Goal: Communication & Community: Answer question/provide support

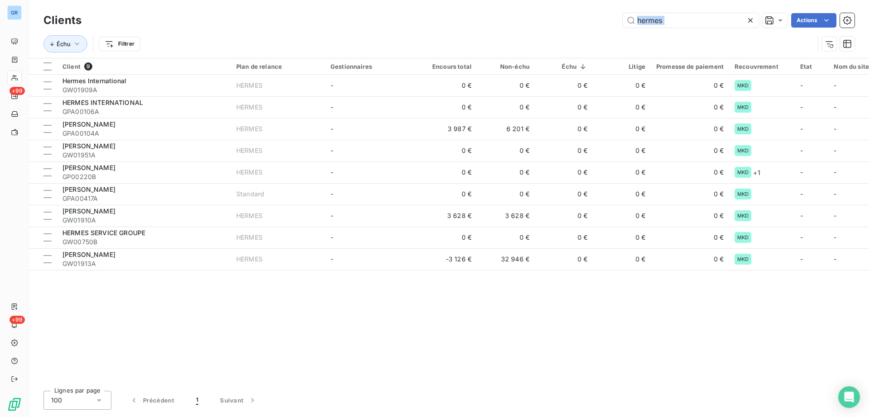
drag, startPoint x: 685, startPoint y: 31, endPoint x: 580, endPoint y: 24, distance: 104.8
click at [580, 24] on div "Clients hermes Actions Échu Filtrer" at bounding box center [448, 34] width 811 height 47
drag, startPoint x: 658, startPoint y: 15, endPoint x: 662, endPoint y: 26, distance: 10.9
click at [658, 15] on input "hermes" at bounding box center [691, 20] width 136 height 14
drag, startPoint x: 668, startPoint y: 19, endPoint x: 579, endPoint y: 19, distance: 89.6
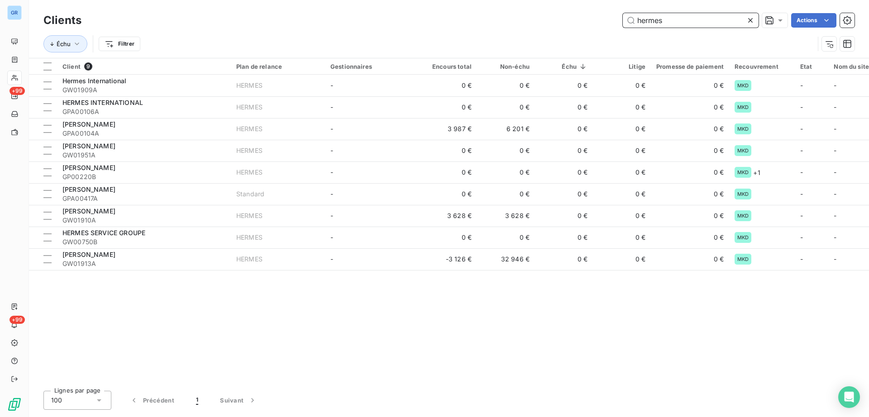
click at [575, 19] on div "hermes Actions" at bounding box center [473, 20] width 762 height 14
paste input "TR03068A"
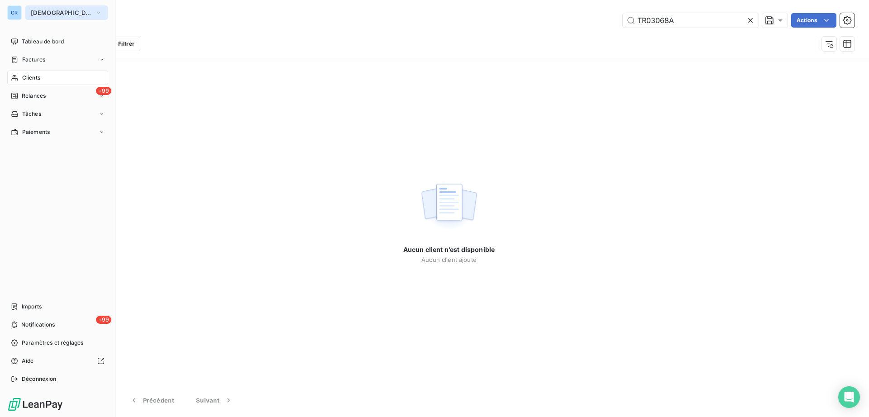
click at [41, 11] on span "[DEMOGRAPHIC_DATA]" at bounding box center [61, 12] width 61 height 7
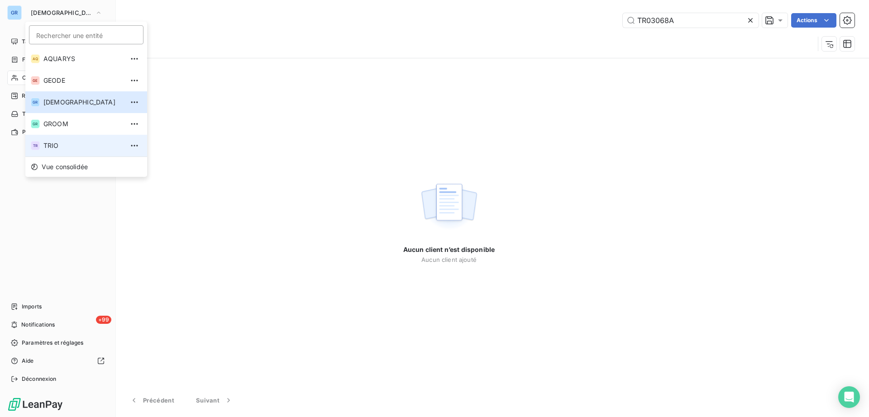
click at [55, 143] on span "TRIO" at bounding box center [83, 145] width 80 height 9
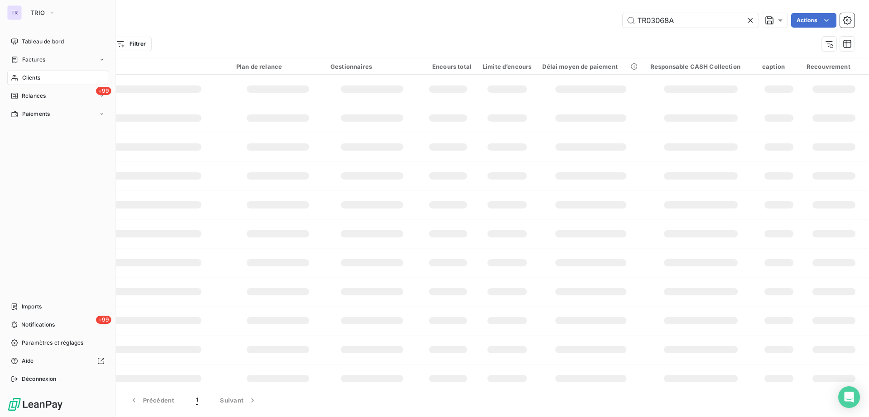
type input "hermes"
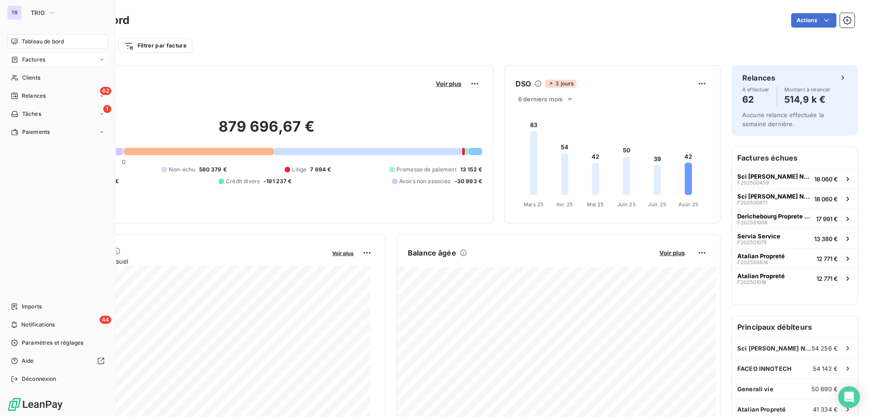
click at [28, 62] on span "Factures" at bounding box center [33, 60] width 23 height 8
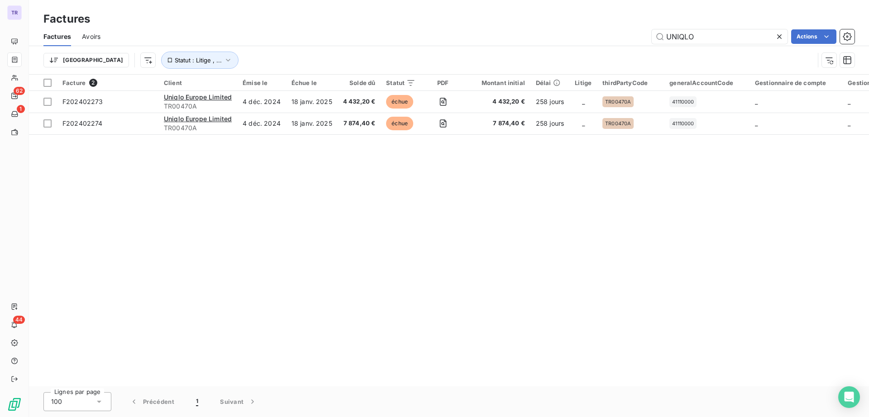
drag, startPoint x: 708, startPoint y: 36, endPoint x: 576, endPoint y: 33, distance: 131.2
click at [572, 33] on div "UNIQLO Actions" at bounding box center [482, 36] width 743 height 14
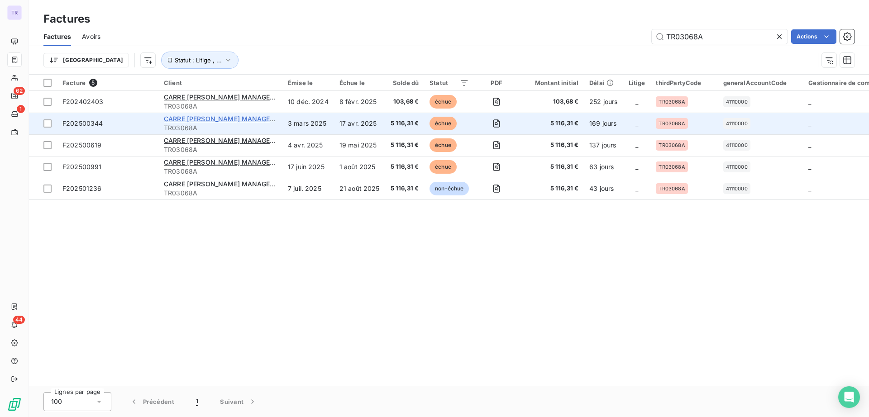
type input "TR03068A"
click at [201, 118] on span "CARRE [PERSON_NAME] MANAGEMENT C/o NEXITY PM" at bounding box center [251, 119] width 175 height 8
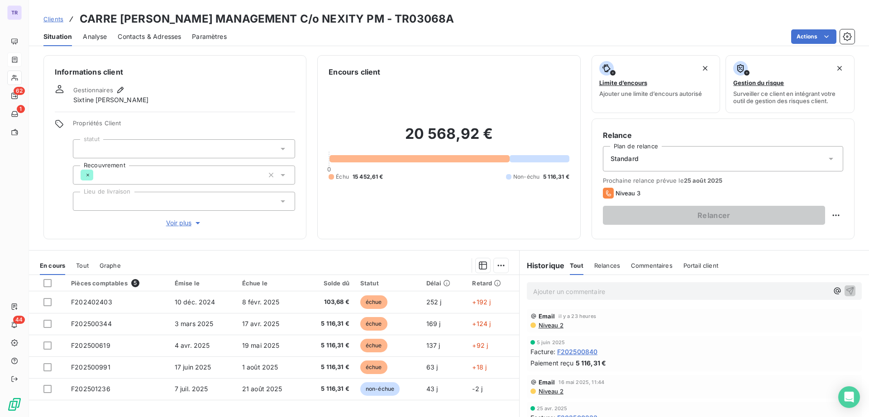
click at [156, 33] on span "Contacts & Adresses" at bounding box center [149, 36] width 63 height 9
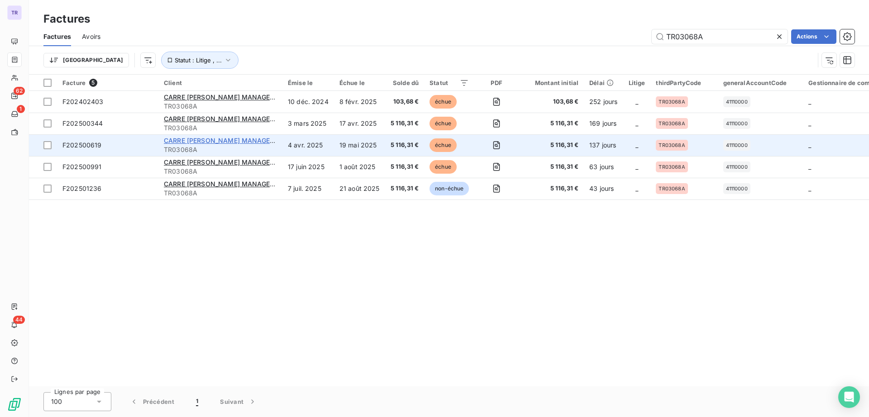
click at [249, 140] on span "CARRE [PERSON_NAME] MANAGEMENT C/o NEXITY PM" at bounding box center [251, 141] width 175 height 8
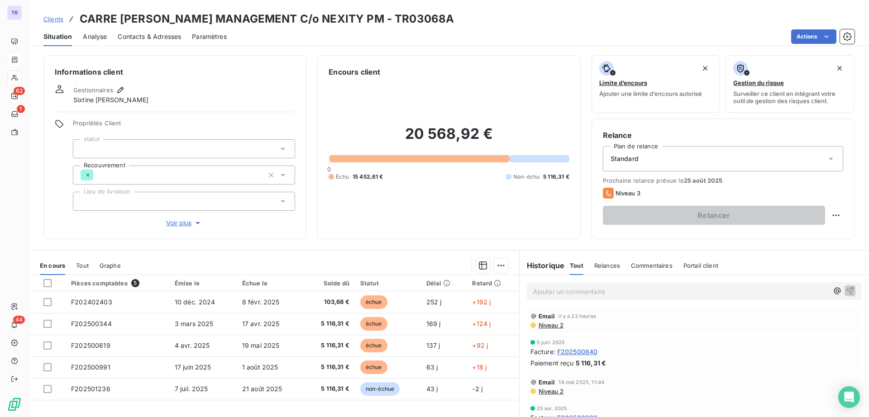
click at [163, 37] on span "Contacts & Adresses" at bounding box center [149, 36] width 63 height 9
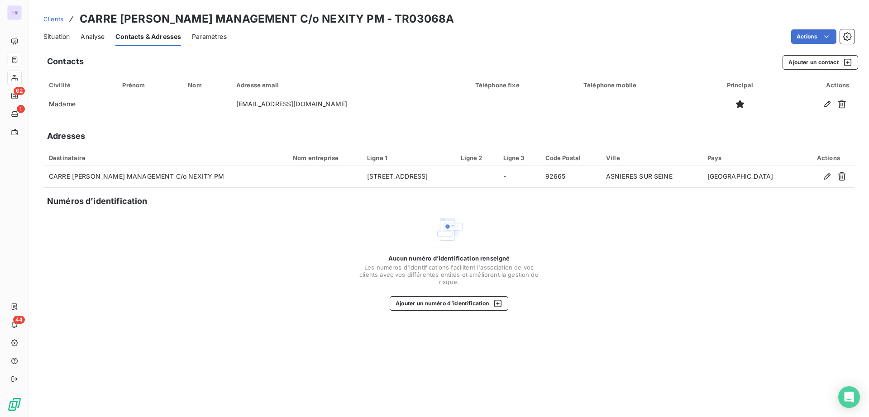
click at [49, 34] on span "Situation" at bounding box center [56, 36] width 26 height 9
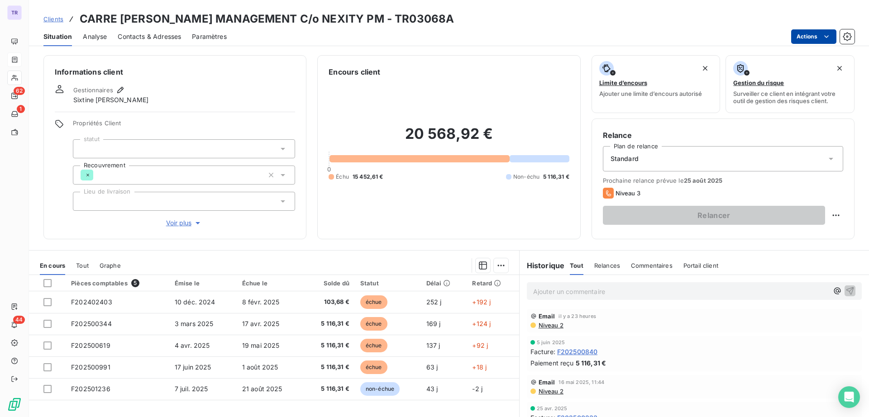
click at [812, 43] on html "TR 62 1 44 Clients CARRE [PERSON_NAME] MANAGEMENT C/o NEXITY PM - TR03068A Situ…" at bounding box center [434, 208] width 869 height 417
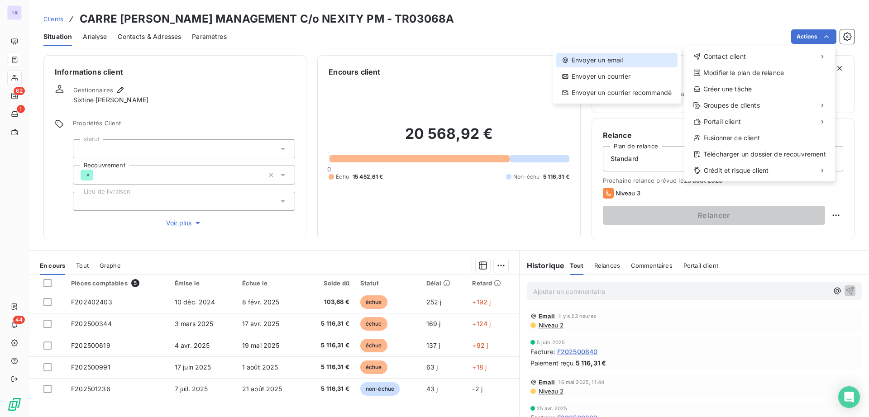
click at [609, 61] on div "Envoyer un email" at bounding box center [616, 60] width 121 height 14
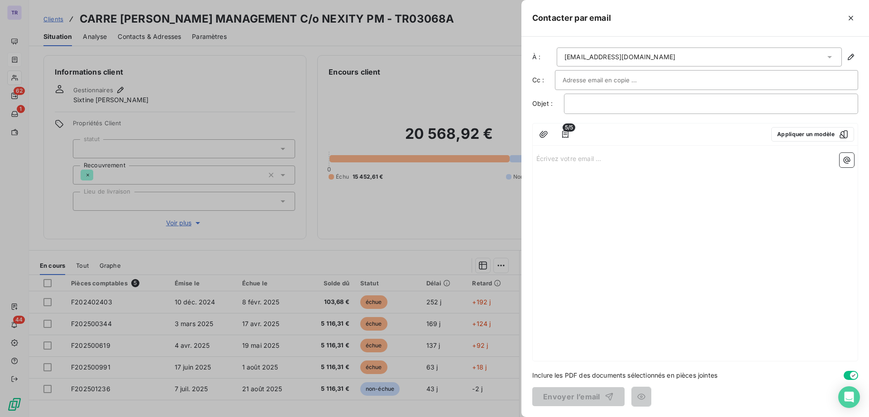
click at [424, 168] on div at bounding box center [434, 208] width 869 height 417
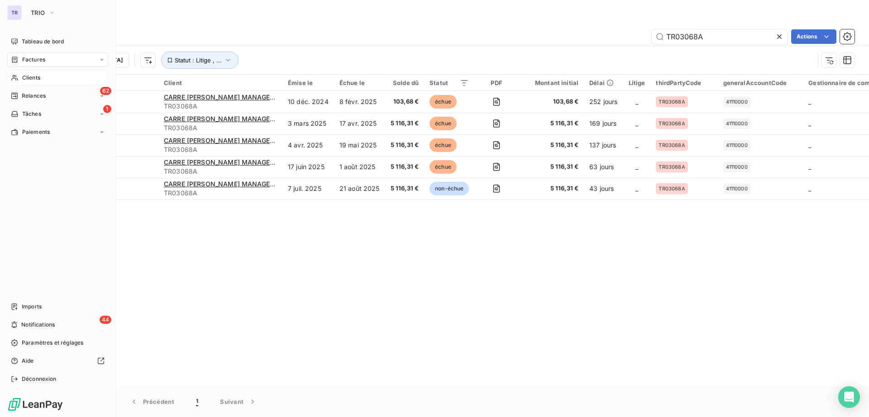
click at [38, 79] on span "Clients" at bounding box center [31, 78] width 18 height 8
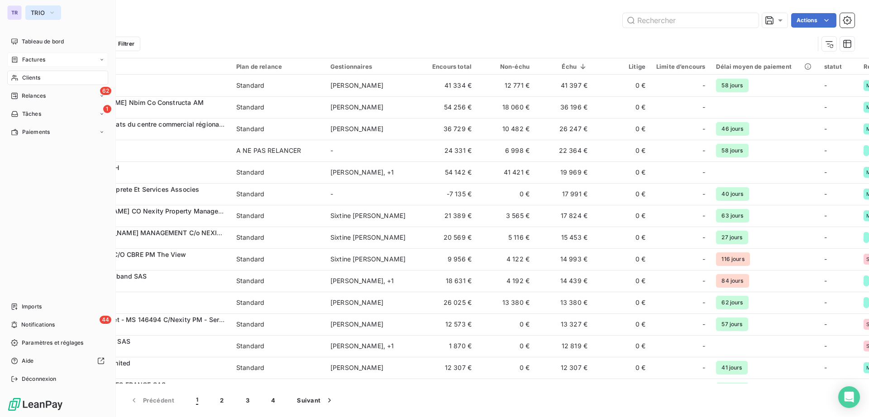
click at [27, 15] on button "TRIO" at bounding box center [43, 12] width 36 height 14
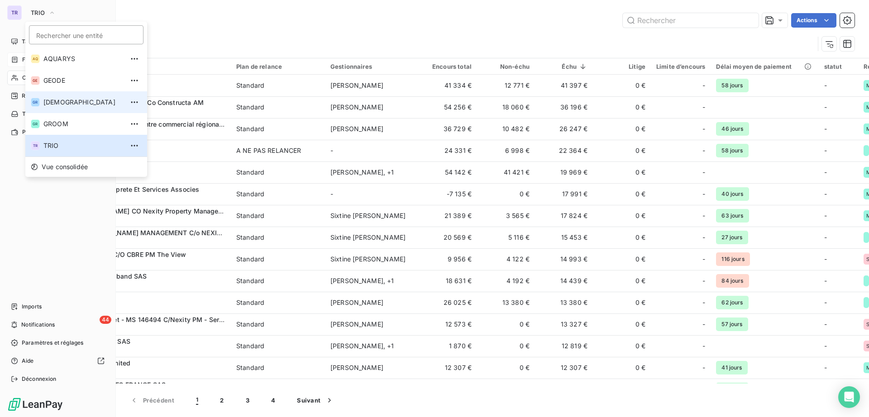
click at [67, 102] on span "[DEMOGRAPHIC_DATA]" at bounding box center [83, 102] width 80 height 9
type input "TR03068A"
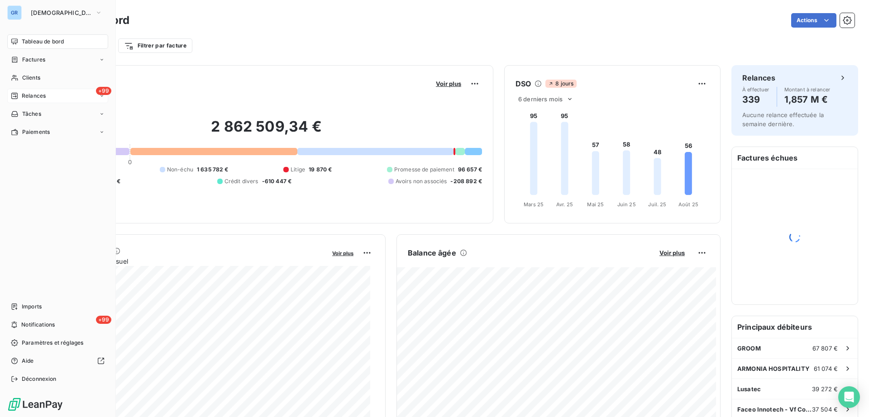
click at [27, 96] on span "Relances" at bounding box center [34, 96] width 24 height 8
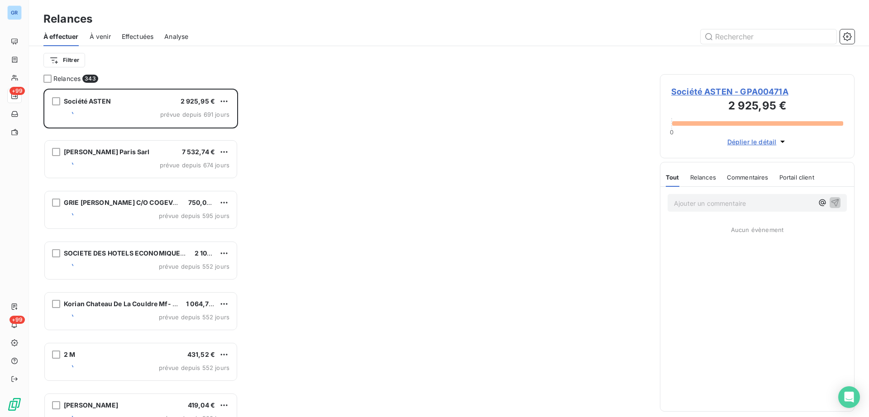
scroll to position [320, 186]
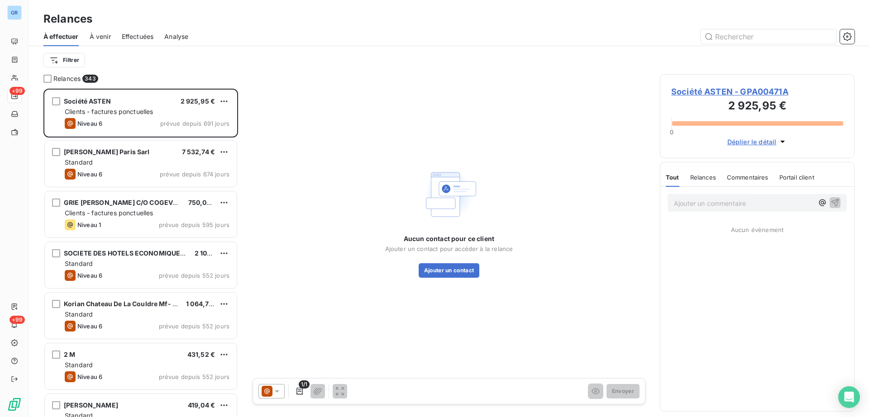
click at [148, 32] on span "Effectuées" at bounding box center [138, 36] width 32 height 9
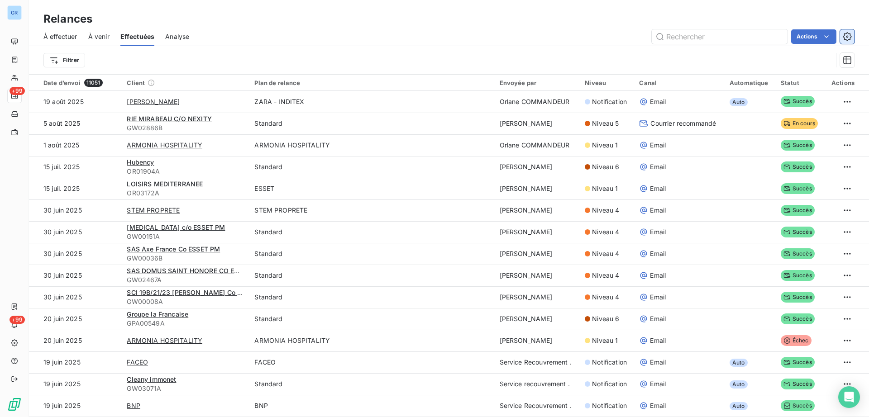
click at [853, 35] on button "button" at bounding box center [847, 36] width 14 height 14
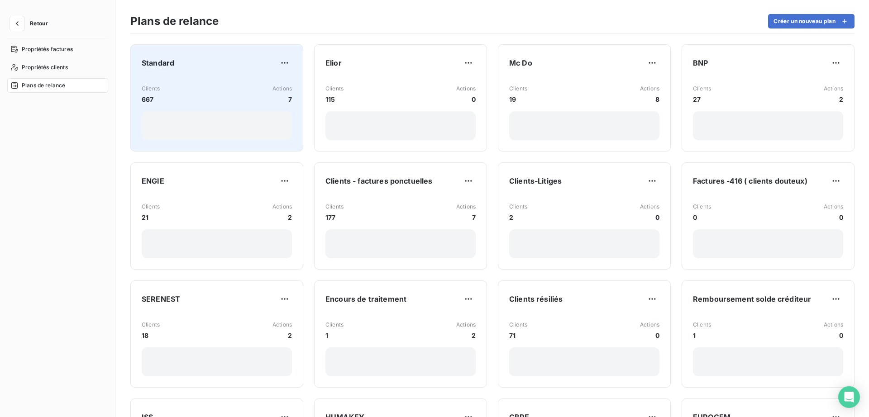
click at [184, 74] on div "Standard Clients 667 Actions 7" at bounding box center [217, 98] width 150 height 85
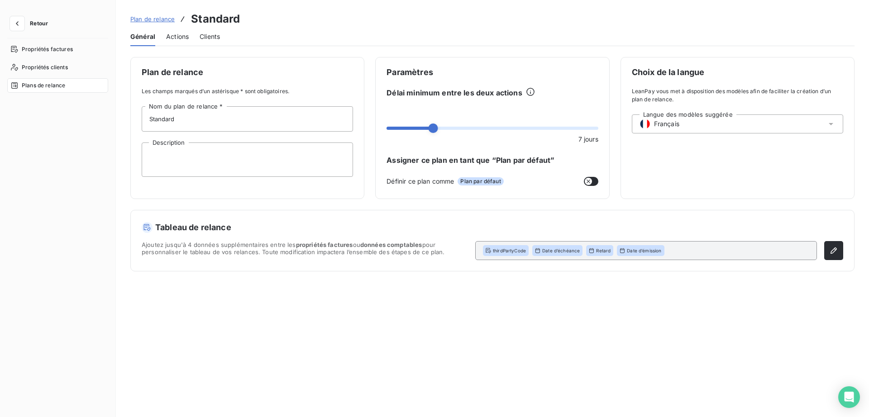
click at [178, 33] on span "Actions" at bounding box center [177, 36] width 23 height 9
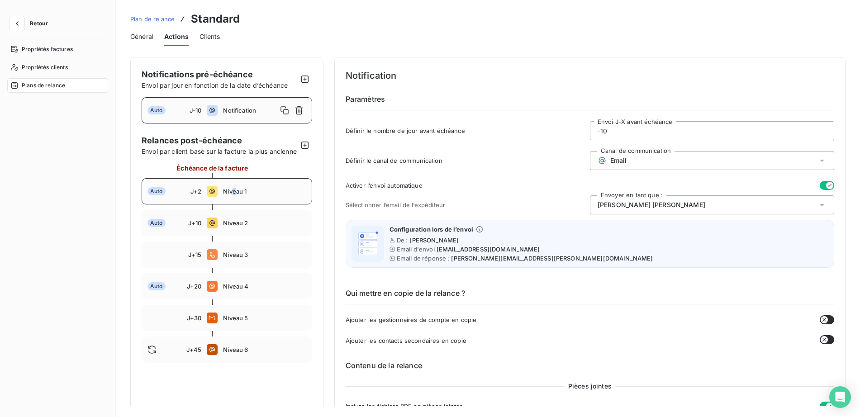
click at [236, 196] on div "Auto J+2 Niveau 1" at bounding box center [227, 191] width 171 height 26
click at [243, 227] on span "Niveau 2" at bounding box center [264, 222] width 83 height 7
click at [634, 201] on span "mariama kindy diallo" at bounding box center [652, 204] width 108 height 9
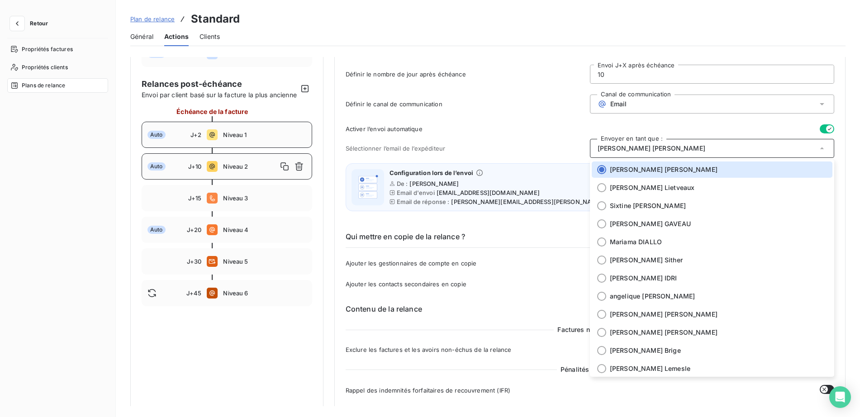
click at [241, 148] on div "Auto J+2 Niveau 1" at bounding box center [227, 135] width 171 height 26
type input "2"
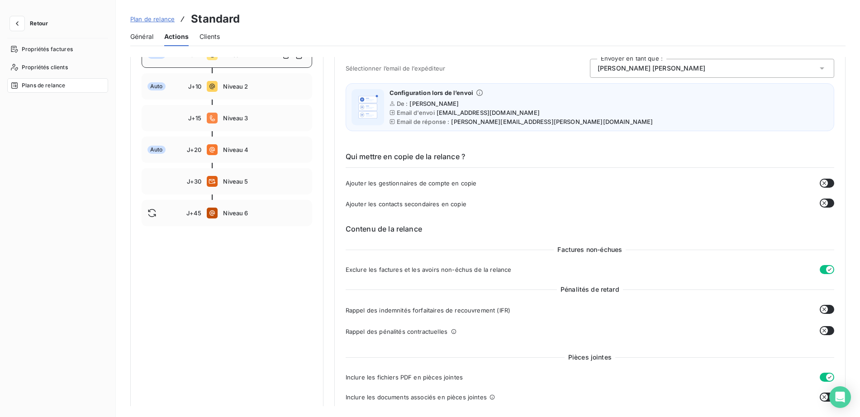
scroll to position [226, 0]
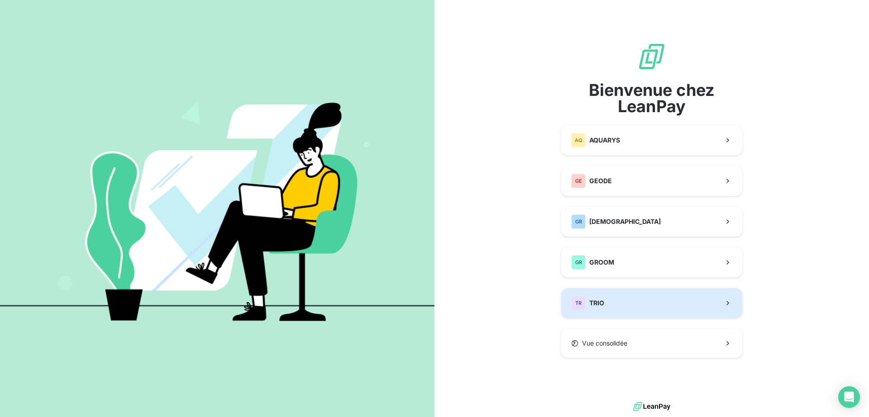
click at [607, 302] on button "TR TRIO" at bounding box center [651, 303] width 181 height 30
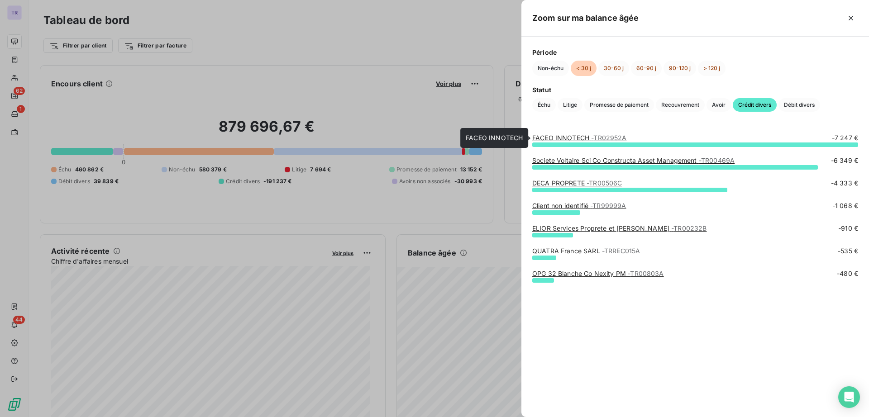
click at [565, 138] on link "FACEO INNOTECH - TR02952A" at bounding box center [579, 138] width 95 height 8
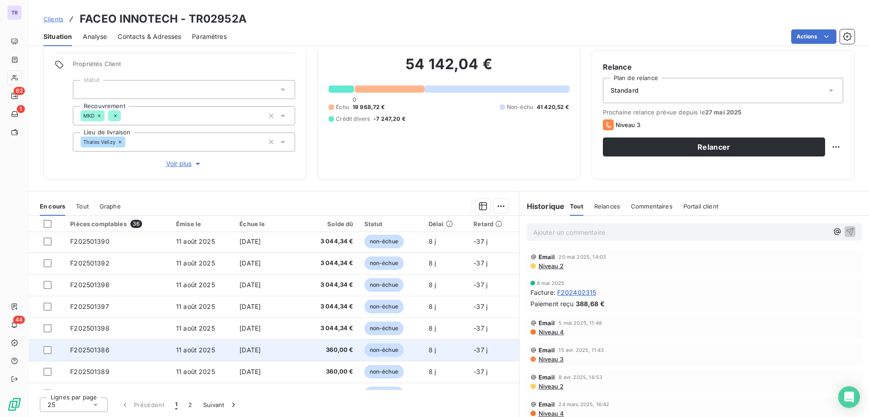
scroll to position [386, 0]
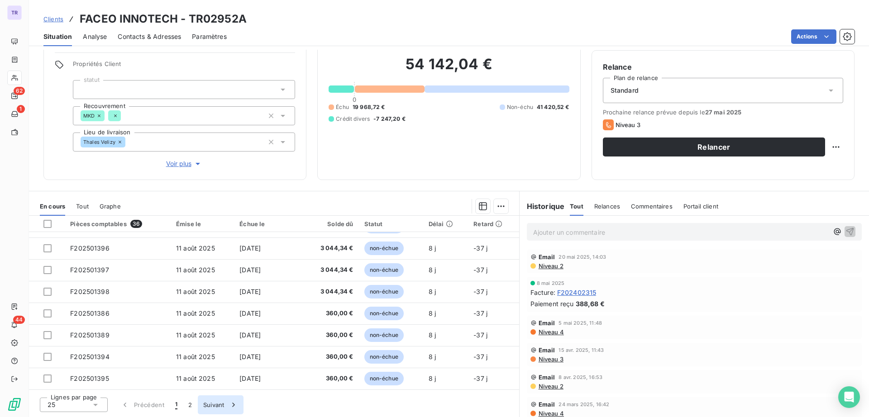
click at [189, 405] on button "2" at bounding box center [190, 404] width 14 height 19
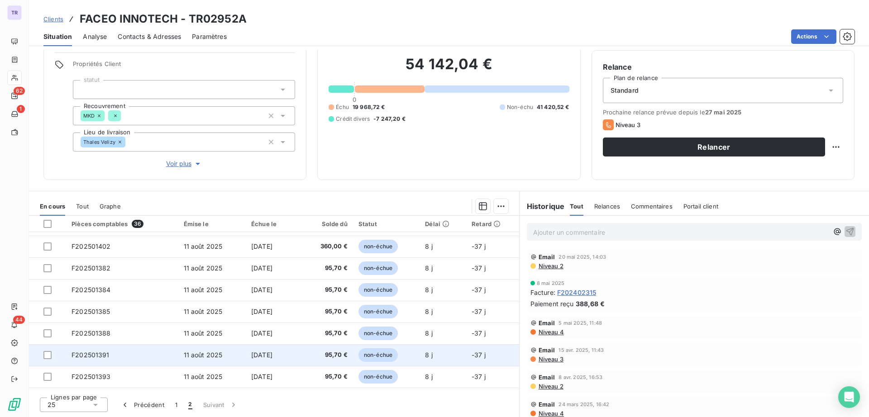
scroll to position [81, 0]
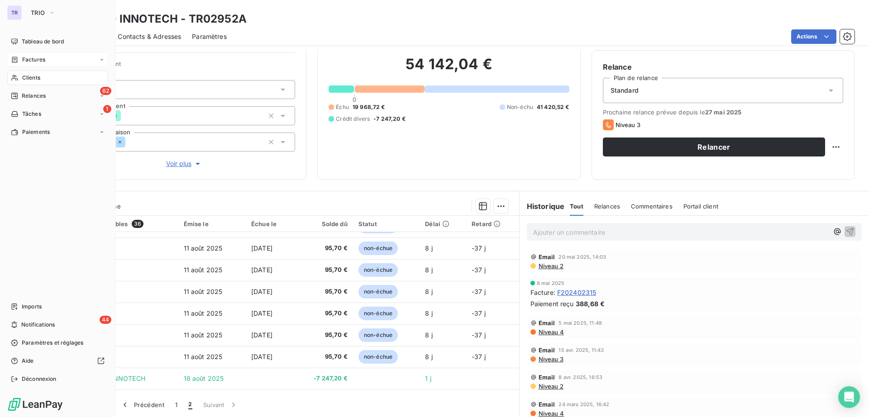
click at [42, 61] on span "Factures" at bounding box center [33, 60] width 23 height 8
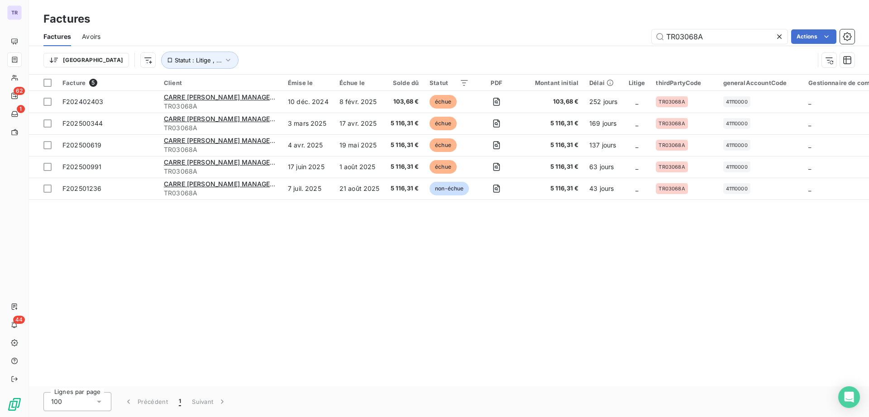
drag, startPoint x: 729, startPoint y: 33, endPoint x: 516, endPoint y: 44, distance: 212.5
click at [576, 40] on div "TR03068A Actions" at bounding box center [482, 36] width 743 height 14
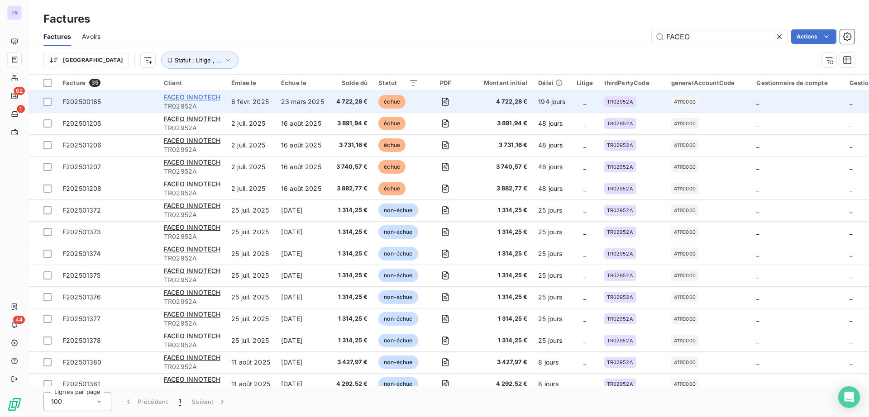
type input "FACEO"
click at [215, 98] on span "FACEO INNOTECH" at bounding box center [192, 97] width 57 height 8
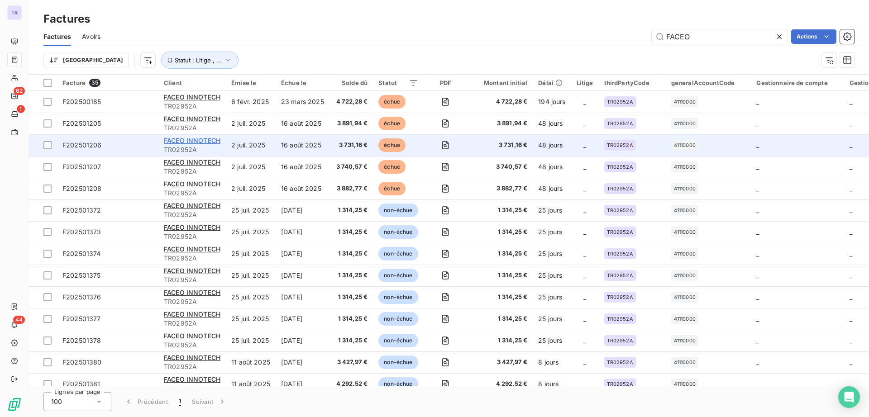
click at [211, 138] on span "FACEO INNOTECH" at bounding box center [192, 141] width 57 height 8
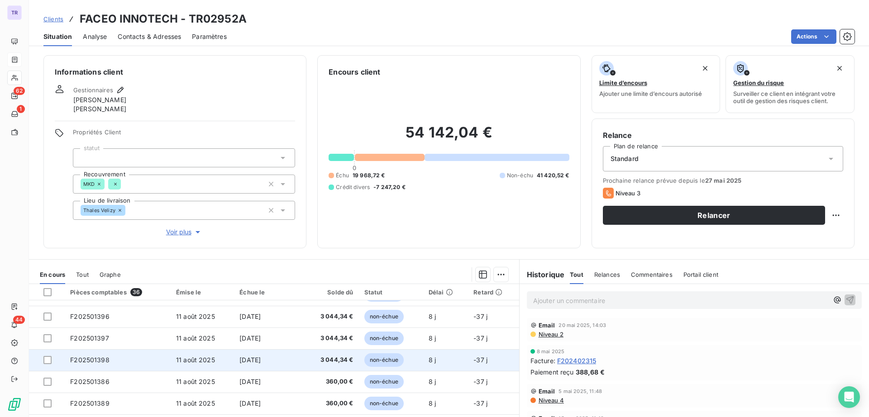
scroll to position [68, 0]
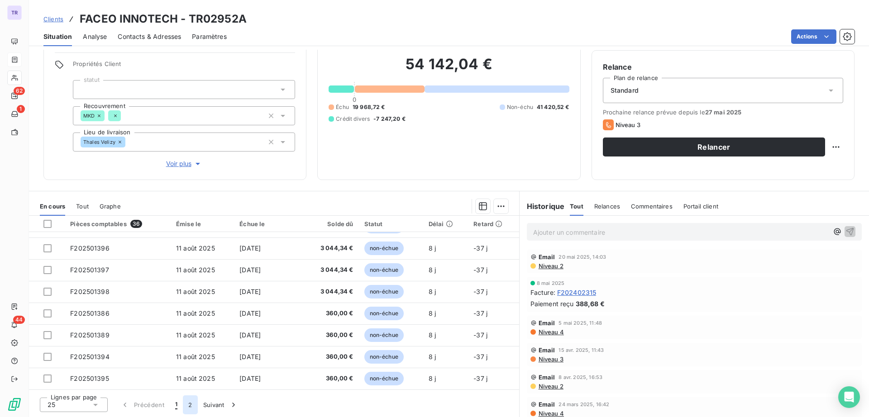
click at [185, 406] on button "2" at bounding box center [190, 404] width 14 height 19
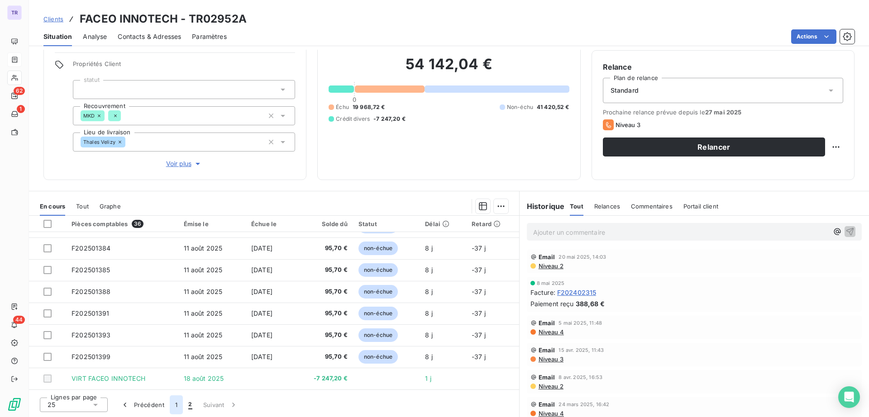
click at [177, 405] on button "1" at bounding box center [176, 404] width 13 height 19
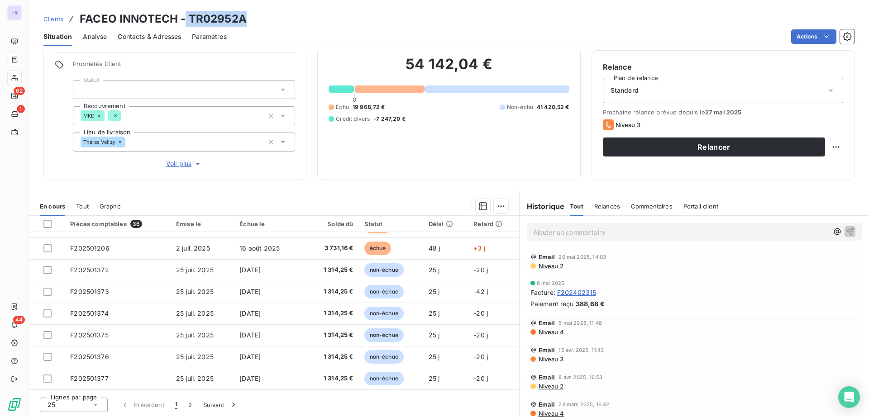
drag, startPoint x: 252, startPoint y: 12, endPoint x: 185, endPoint y: 12, distance: 67.0
click at [185, 12] on div "Clients FACEO INNOTECH - TR02952A" at bounding box center [449, 19] width 840 height 16
copy h3 "TR02952A"
drag, startPoint x: 223, startPoint y: 18, endPoint x: 224, endPoint y: 23, distance: 4.7
click at [223, 18] on h3 "FACEO INNOTECH - TR02952A" at bounding box center [163, 19] width 167 height 16
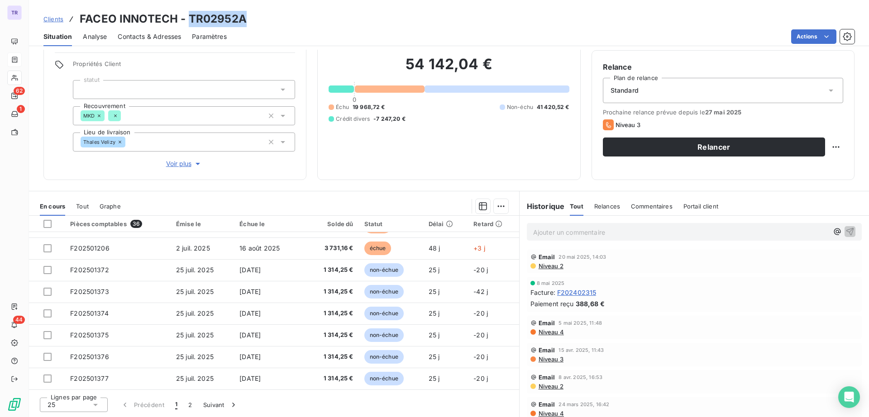
drag, startPoint x: 242, startPoint y: 17, endPoint x: 190, endPoint y: 20, distance: 52.2
click at [190, 20] on h3 "FACEO INNOTECH - TR02952A" at bounding box center [163, 19] width 167 height 16
copy h3 "TR02952A"
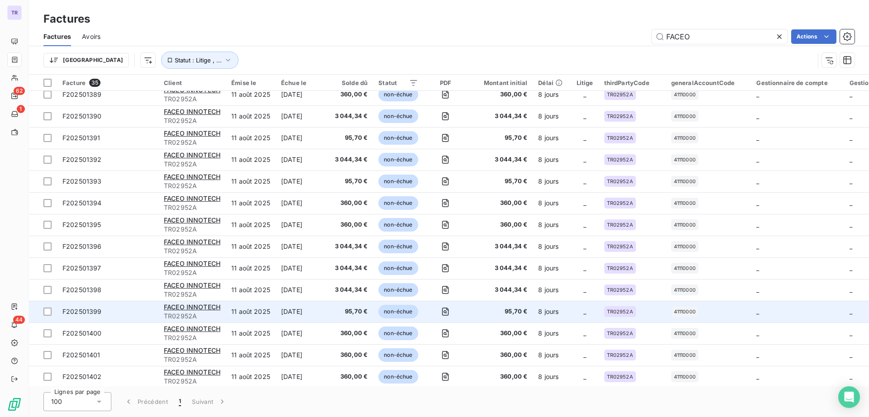
scroll to position [469, 0]
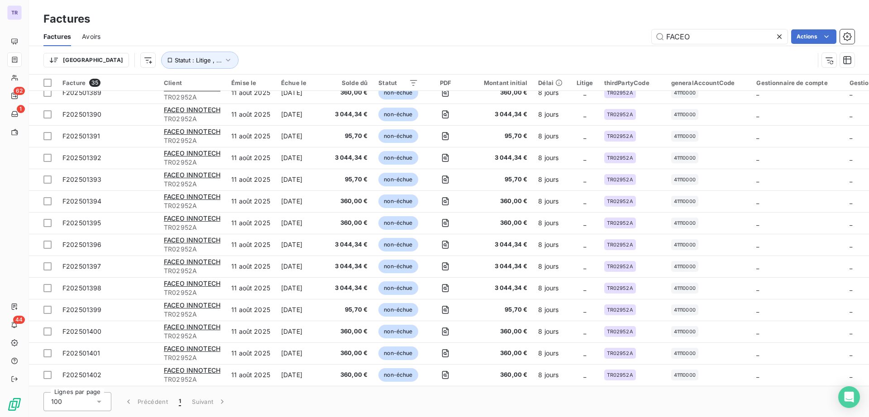
drag, startPoint x: 719, startPoint y: 38, endPoint x: 405, endPoint y: 43, distance: 314.5
click at [404, 41] on div "FACEO Actions" at bounding box center [482, 36] width 743 height 14
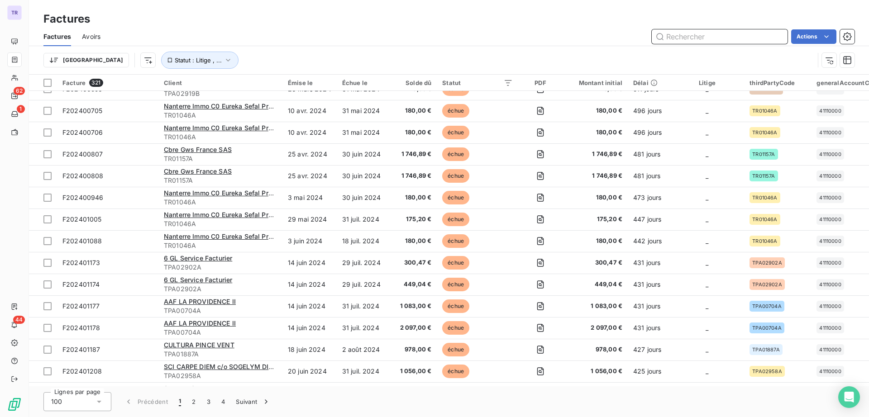
click at [727, 37] on input "text" at bounding box center [720, 36] width 136 height 14
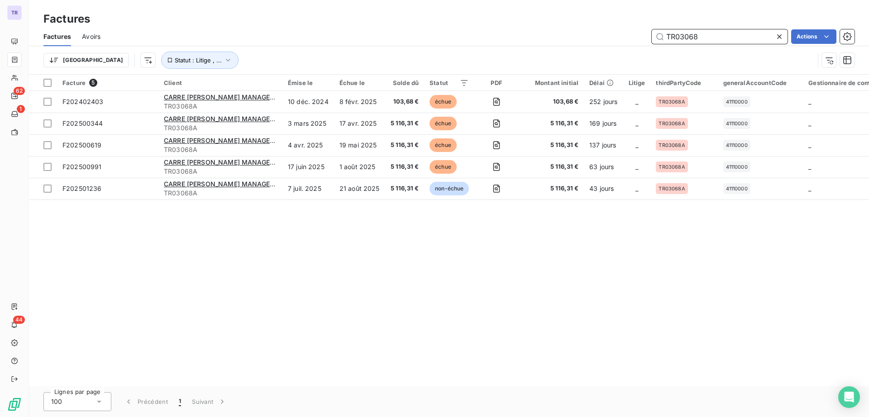
scroll to position [0, 0]
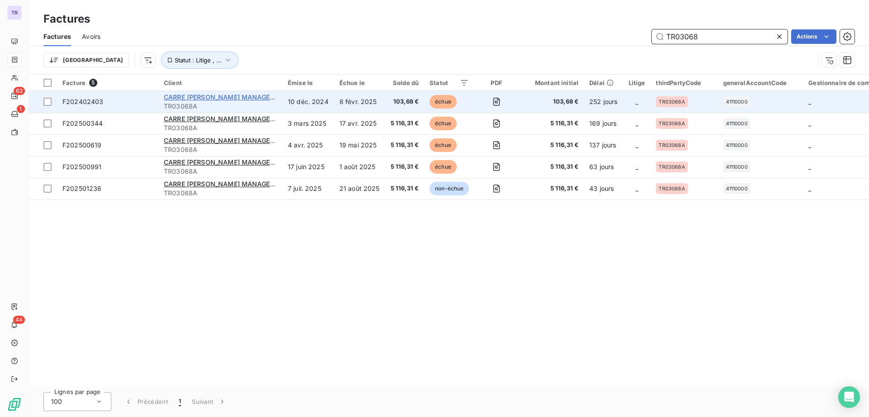
type input "TR03068"
click at [215, 98] on span "CARRE MICHELET GECINA MANAGEMENT C/o NEXITY PM" at bounding box center [251, 97] width 175 height 8
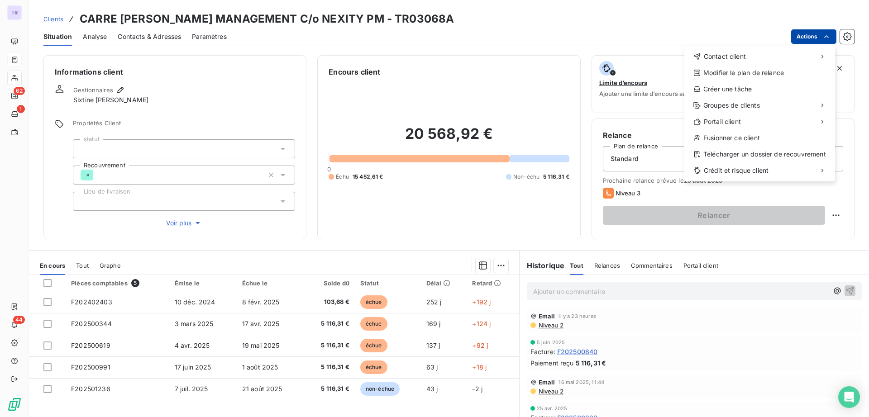
click at [797, 41] on html "TR 62 1 44 Clients CARRE MICHELET GECINA MANAGEMENT C/o NEXITY PM - TR03068A Si…" at bounding box center [434, 208] width 869 height 417
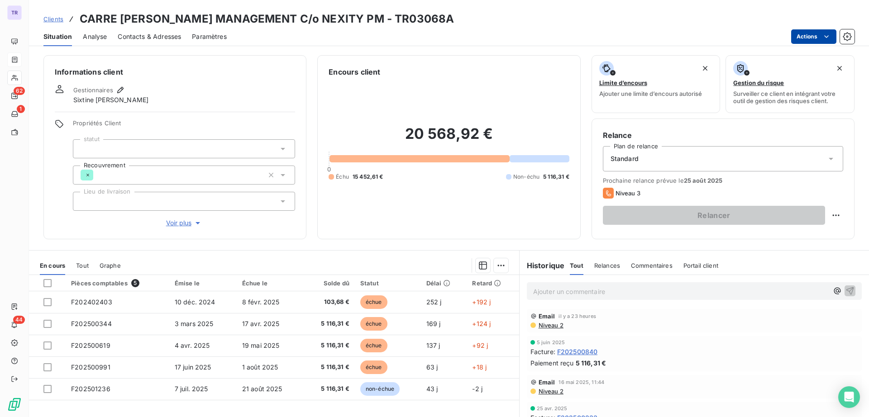
click at [812, 34] on html "TR 62 1 44 Clients CARRE MICHELET GECINA MANAGEMENT C/o NEXITY PM - TR03068A Si…" at bounding box center [434, 208] width 869 height 417
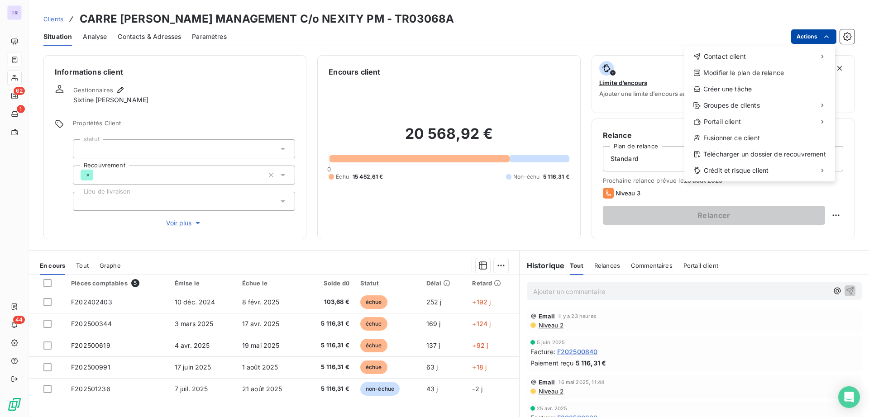
click at [812, 34] on html "TR 62 1 44 Clients CARRE MICHELET GECINA MANAGEMENT C/o NEXITY PM - TR03068A Si…" at bounding box center [434, 208] width 869 height 417
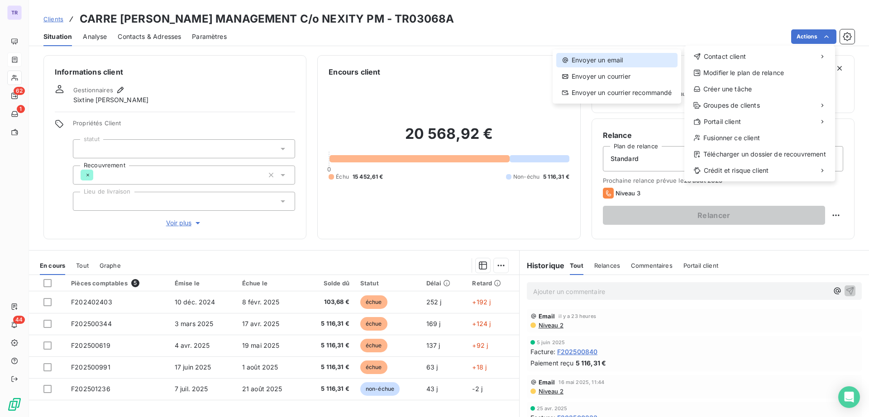
click at [610, 64] on div "Envoyer un email" at bounding box center [616, 60] width 121 height 14
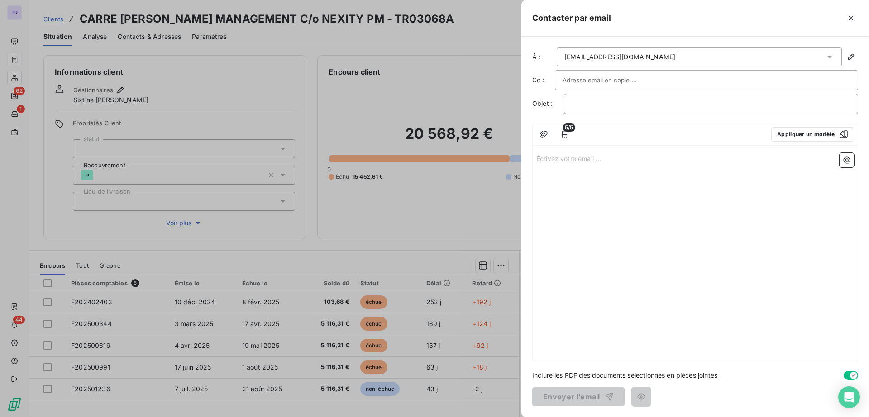
click at [595, 101] on p "﻿" at bounding box center [711, 104] width 279 height 10
click at [575, 160] on p "Écrivez votre email ... ﻿" at bounding box center [695, 158] width 318 height 10
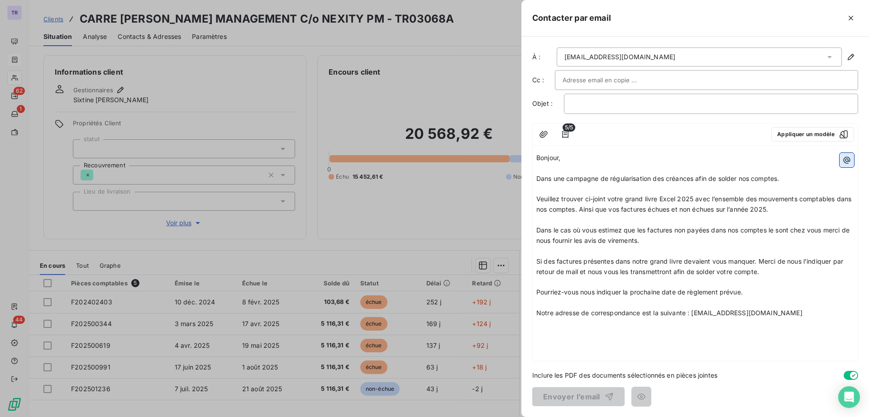
click at [846, 160] on icon "button" at bounding box center [846, 160] width 9 height 9
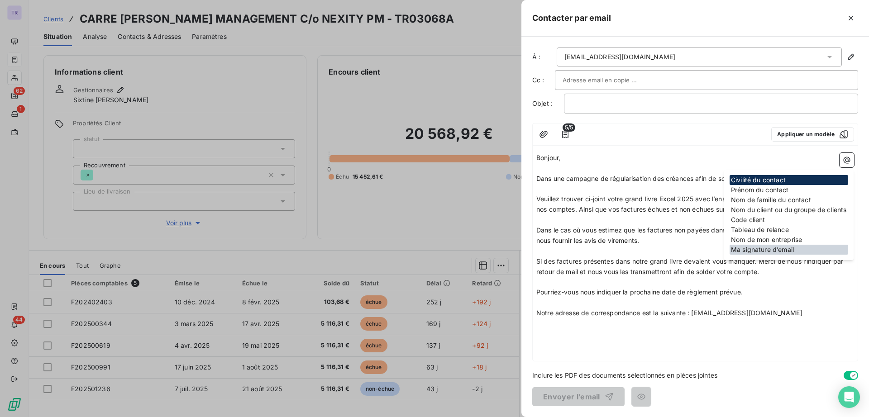
click at [776, 248] on div "Ma signature d’email" at bounding box center [788, 250] width 119 height 10
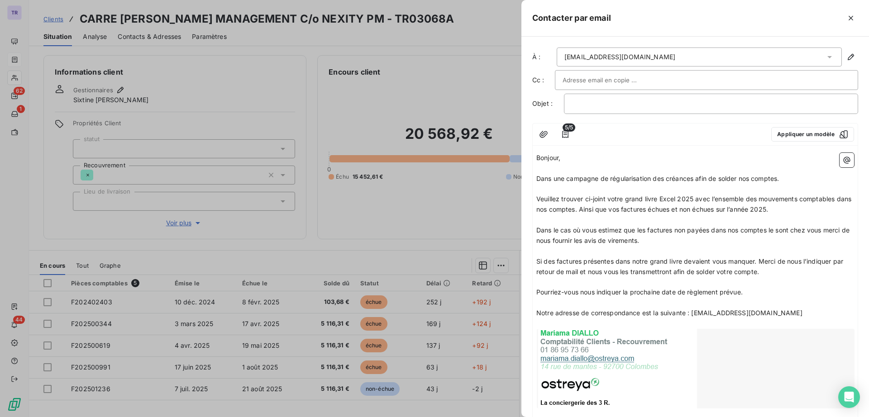
click at [753, 293] on p "Pourriez-vous nous indiquer la prochaine date de règlement prévue." at bounding box center [695, 292] width 318 height 10
click at [583, 109] on p "﻿" at bounding box center [711, 104] width 279 height 10
click at [546, 133] on icon "button" at bounding box center [543, 134] width 8 height 7
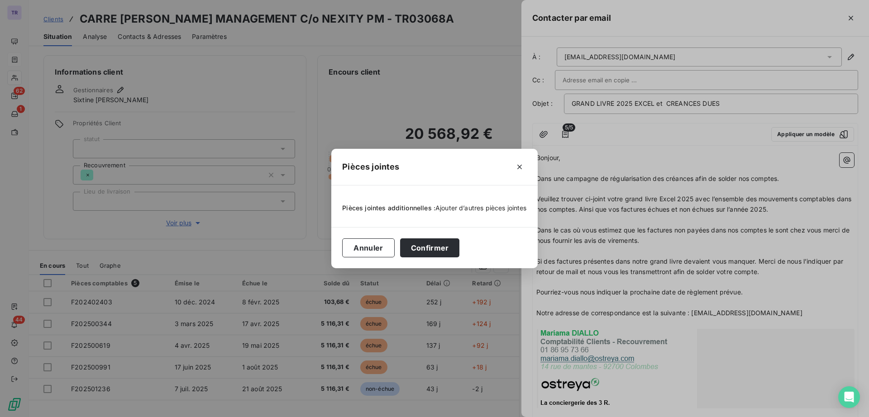
click at [465, 207] on span "Ajouter d’autres pièces jointes" at bounding box center [480, 208] width 91 height 8
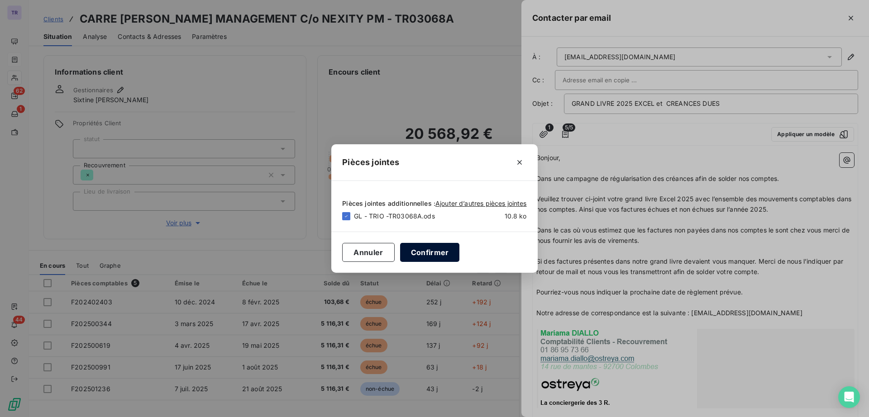
click at [430, 253] on button "Confirmer" at bounding box center [430, 252] width 60 height 19
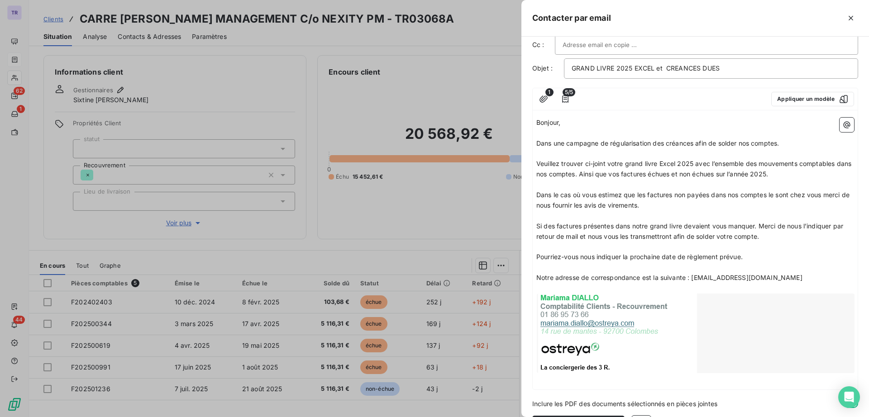
scroll to position [64, 0]
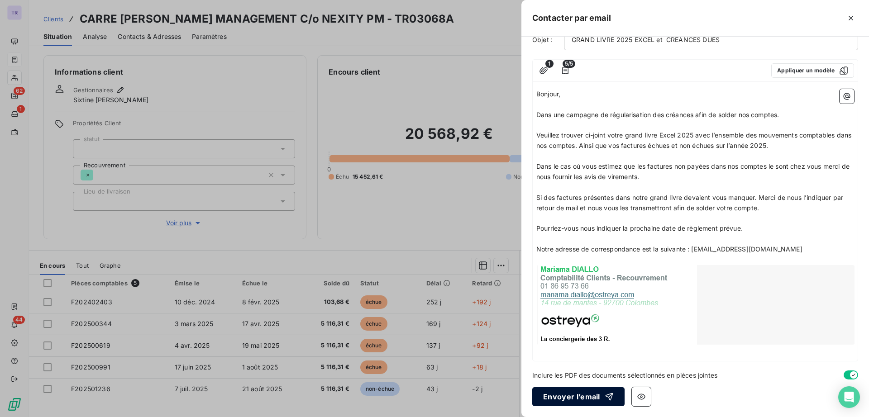
click at [585, 394] on button "Envoyer l’email" at bounding box center [578, 396] width 92 height 19
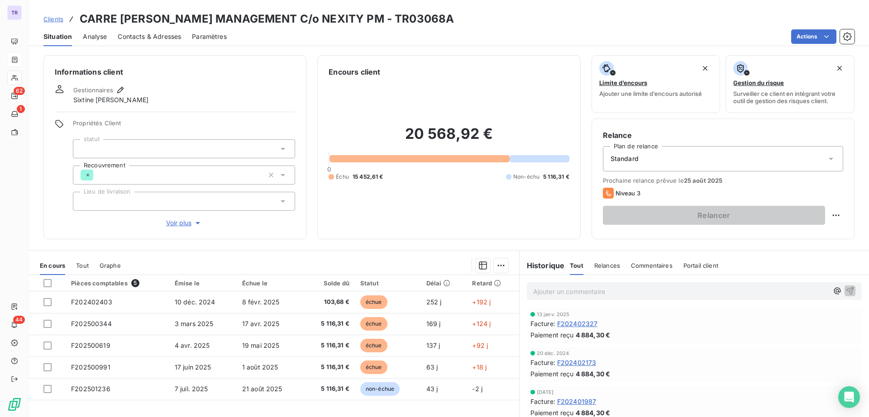
scroll to position [0, 0]
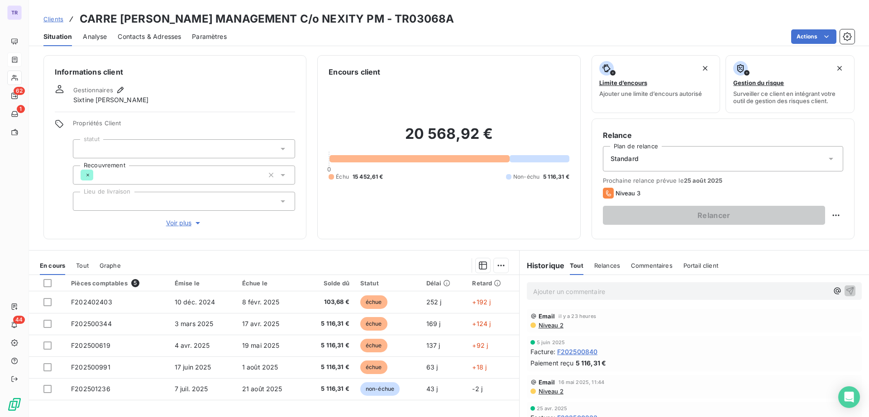
click at [543, 394] on span "Niveau 2" at bounding box center [551, 391] width 26 height 7
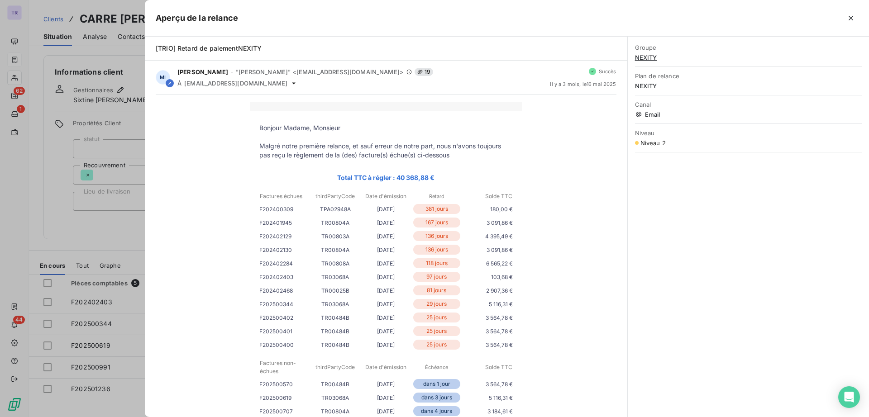
click at [74, 199] on div at bounding box center [434, 208] width 869 height 417
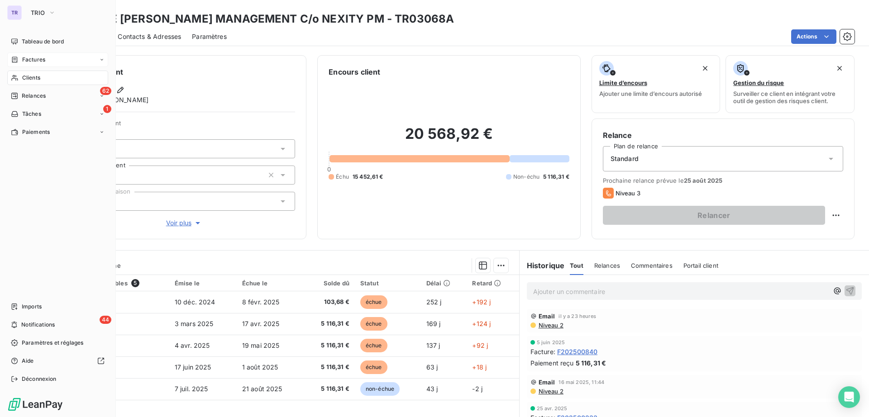
click at [31, 74] on span "Clients" at bounding box center [31, 78] width 18 height 8
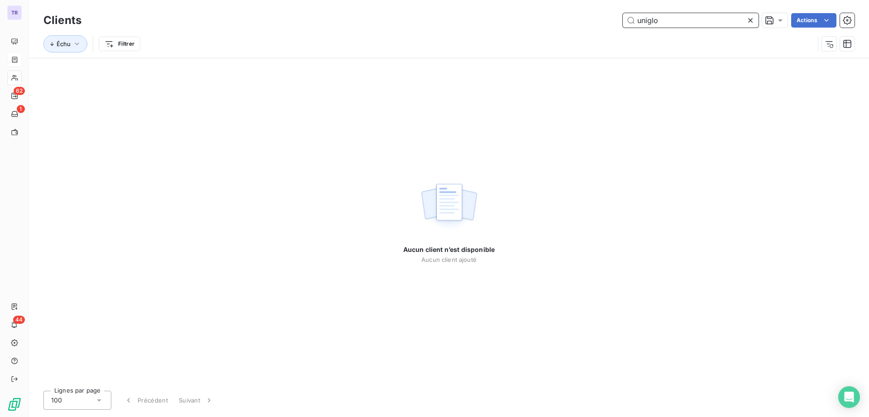
click at [681, 19] on input "uniglo" at bounding box center [691, 20] width 136 height 14
drag, startPoint x: 646, startPoint y: 18, endPoint x: 530, endPoint y: 18, distance: 115.8
click at [531, 18] on div "uniglo Actions" at bounding box center [473, 20] width 762 height 14
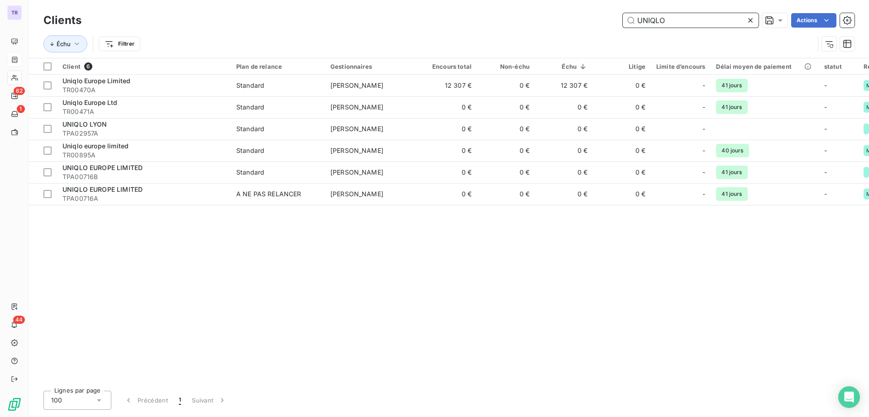
type input "UNIQLO"
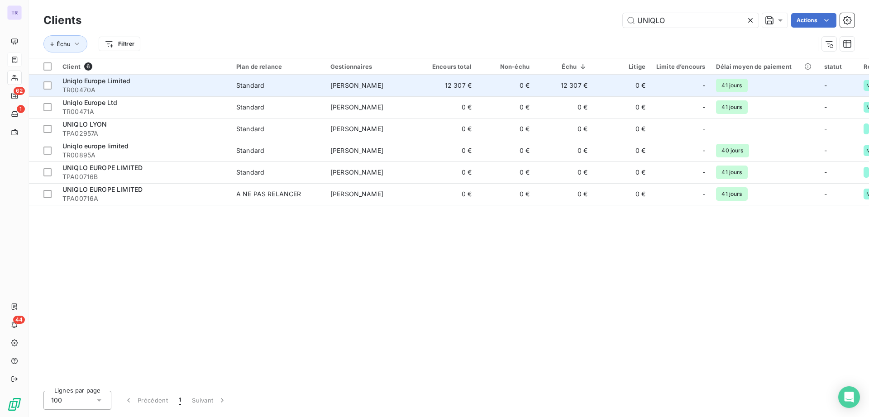
click at [254, 86] on div "Standard" at bounding box center [250, 85] width 28 height 9
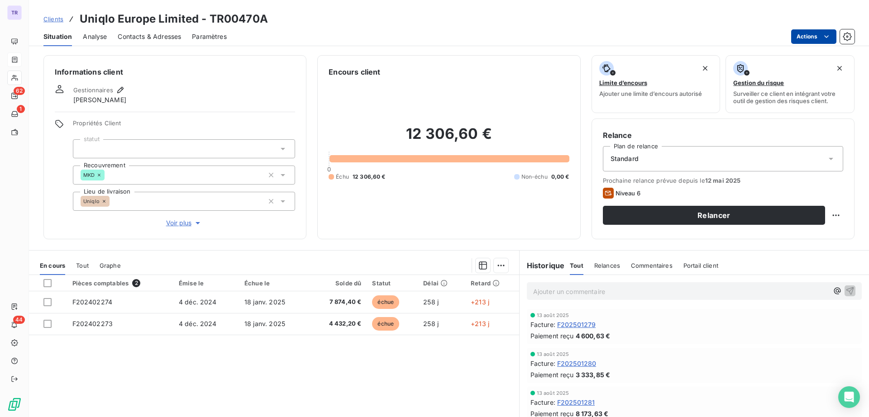
click at [813, 38] on html "TR 62 1 44 Clients Uniqlo Europe Limited - TR00470A Situation Analyse Contacts …" at bounding box center [434, 208] width 869 height 417
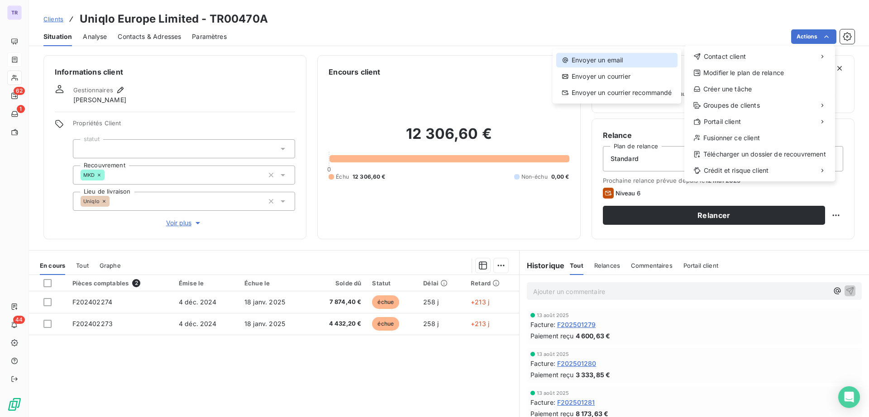
click at [610, 62] on div "Envoyer un email" at bounding box center [616, 60] width 121 height 14
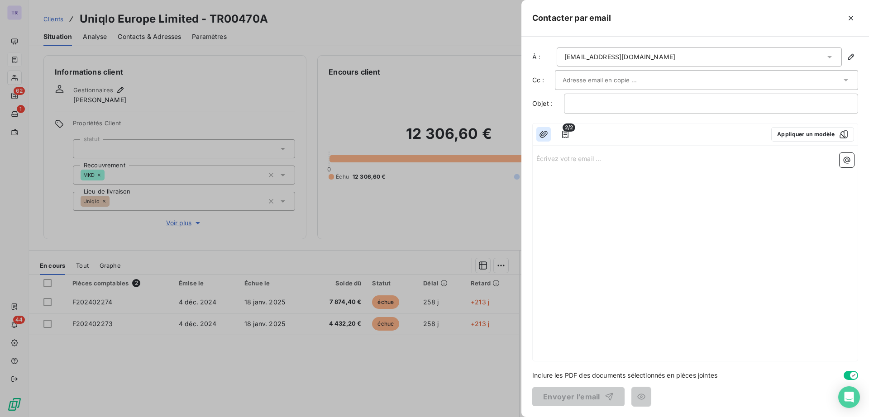
click at [542, 136] on icon "button" at bounding box center [543, 134] width 9 height 9
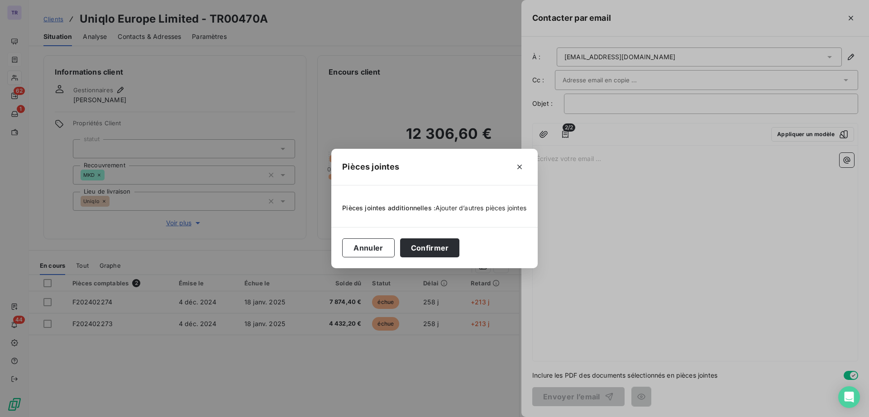
click at [464, 210] on span "Ajouter d’autres pièces jointes" at bounding box center [480, 208] width 91 height 8
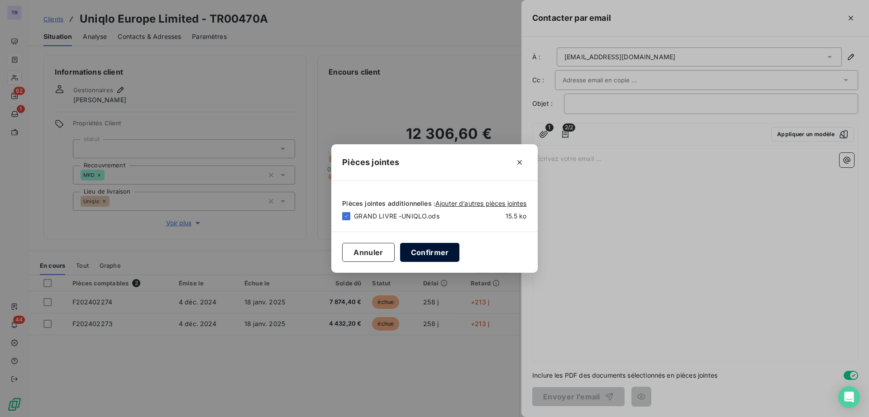
click at [437, 254] on button "Confirmer" at bounding box center [430, 252] width 60 height 19
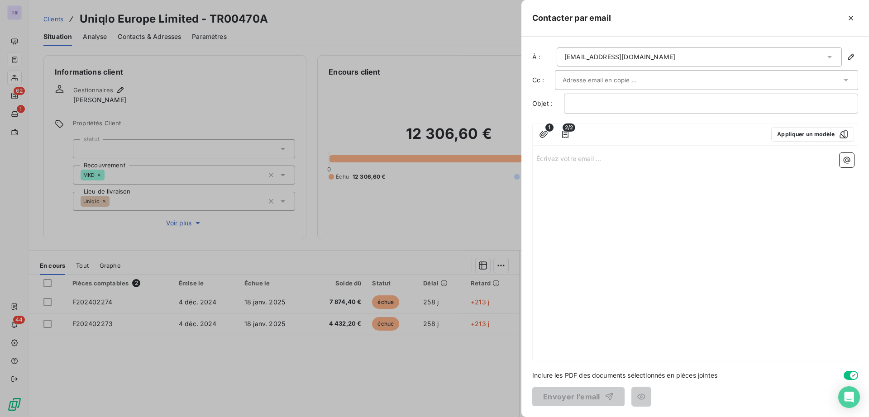
click at [535, 171] on div "Écrivez votre email ... ﻿" at bounding box center [695, 255] width 325 height 212
click at [557, 170] on div "Écrivez votre email ... ﻿" at bounding box center [695, 255] width 325 height 212
click at [556, 159] on p "Écrivez votre email ... ﻿" at bounding box center [695, 158] width 318 height 10
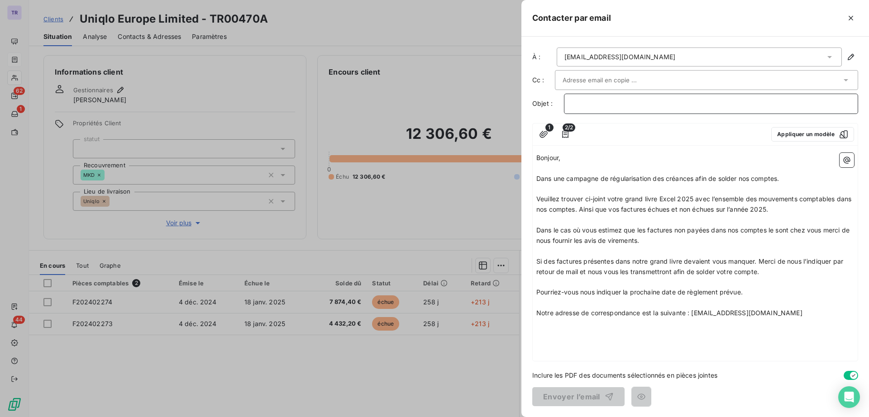
click at [634, 100] on p "﻿" at bounding box center [711, 104] width 279 height 10
click at [646, 338] on div "Bonjour, ﻿ Dans une campagne de régularisation des créances afin de solder nos …" at bounding box center [695, 255] width 325 height 212
click at [805, 314] on p "Notre adresse de correspondance est la suivante : recouvrement@ostreya.com" at bounding box center [695, 313] width 318 height 10
click at [851, 157] on button "button" at bounding box center [846, 160] width 14 height 14
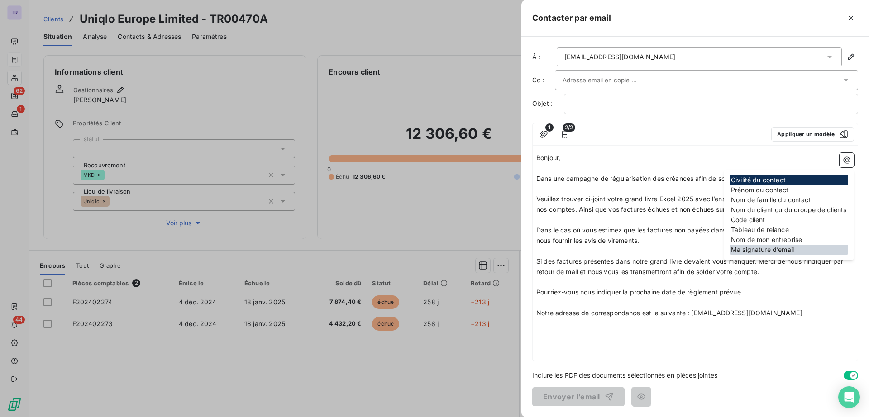
click at [779, 252] on div "Ma signature d’email" at bounding box center [788, 250] width 119 height 10
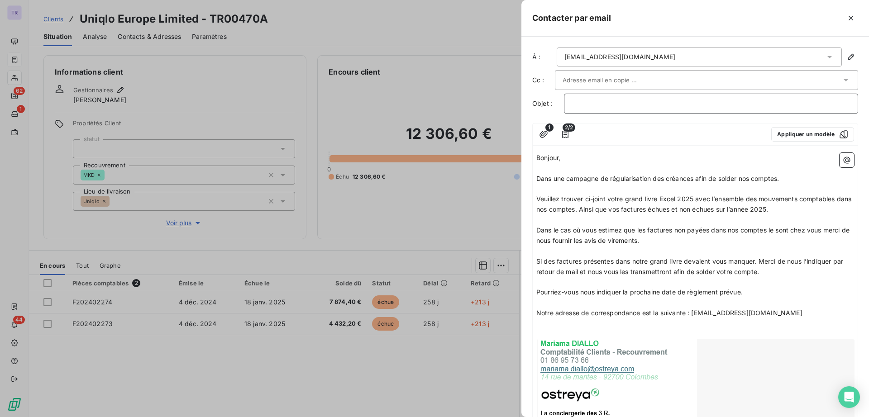
click at [659, 106] on p "﻿" at bounding box center [711, 104] width 279 height 10
click at [746, 292] on p "Pourriez-vous nous indiquer la prochaine date de règlement prévue." at bounding box center [695, 292] width 318 height 10
click at [691, 105] on p "GRAND LIVRE EXCEL 2025 -" at bounding box center [711, 104] width 279 height 10
click at [538, 132] on button "button" at bounding box center [543, 134] width 14 height 14
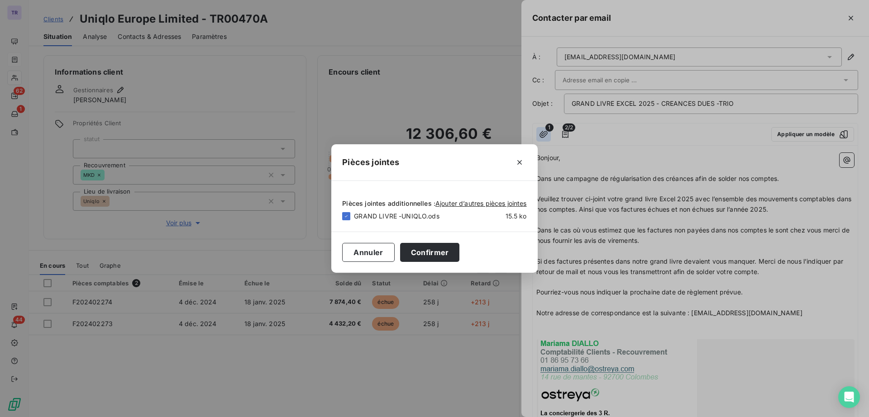
click at [538, 132] on div "Pièces jointes Pièces jointes additionnelles : Ajouter d’autres pièces jointes …" at bounding box center [434, 208] width 869 height 417
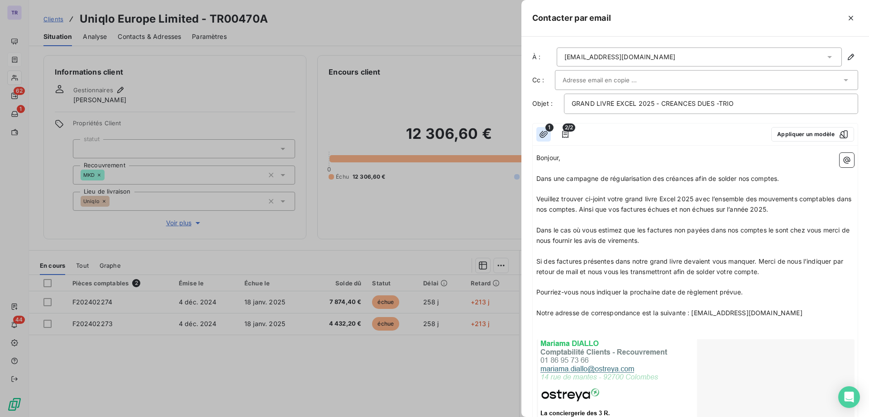
click at [539, 137] on icon "button" at bounding box center [543, 134] width 9 height 9
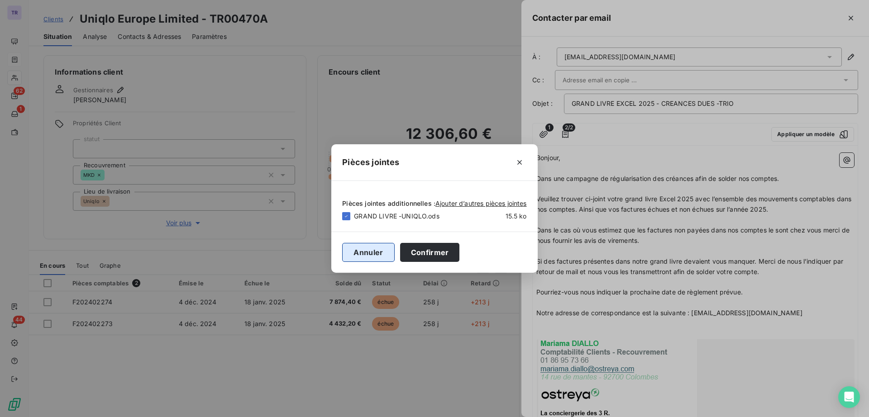
drag, startPoint x: 381, startPoint y: 251, endPoint x: 387, endPoint y: 248, distance: 6.7
click at [381, 251] on button "Annuler" at bounding box center [368, 252] width 52 height 19
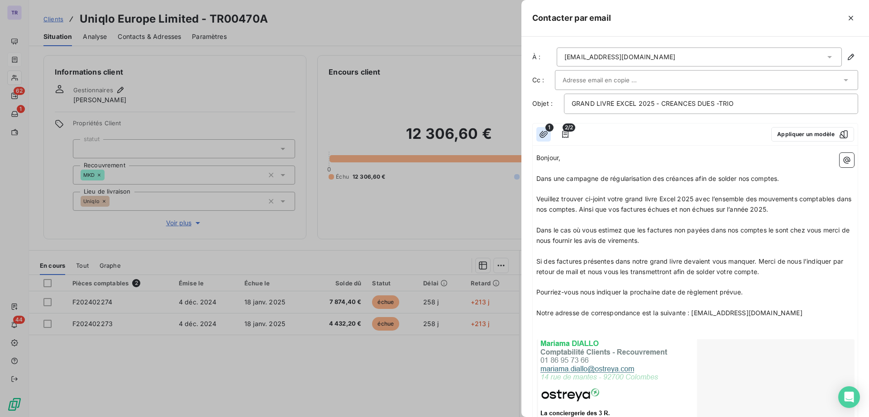
click at [542, 134] on icon "button" at bounding box center [543, 134] width 8 height 7
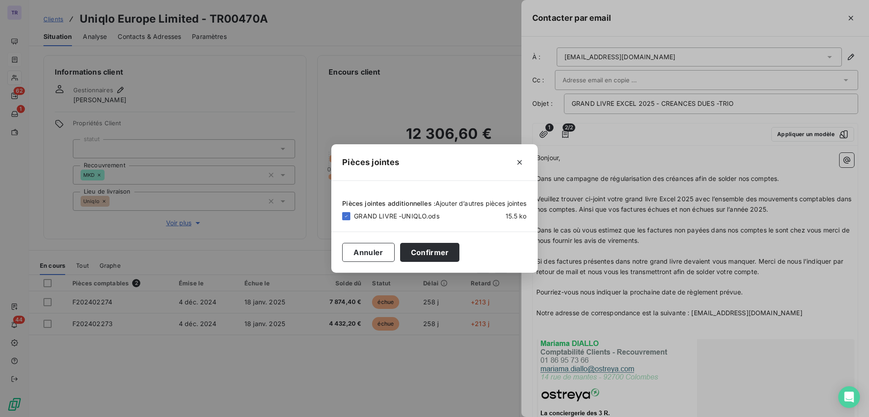
click at [487, 200] on span "Ajouter d’autres pièces jointes" at bounding box center [480, 204] width 91 height 8
click at [466, 203] on span "Ajouter d’autres pièces jointes" at bounding box center [480, 204] width 91 height 8
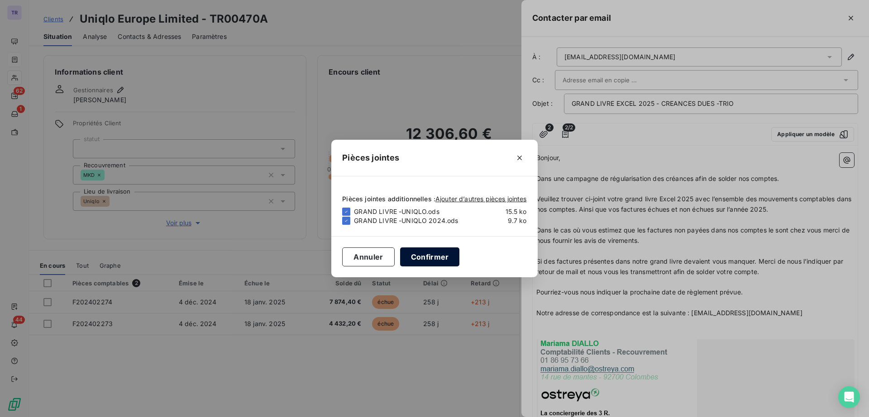
click at [433, 257] on button "Confirmer" at bounding box center [430, 257] width 60 height 19
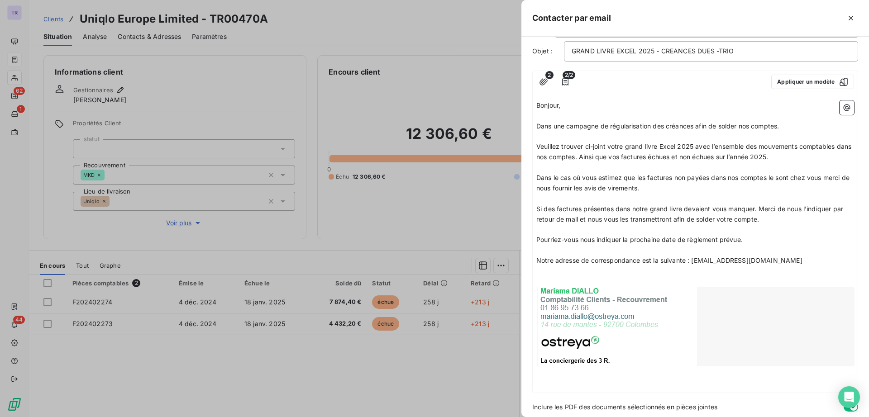
scroll to position [84, 0]
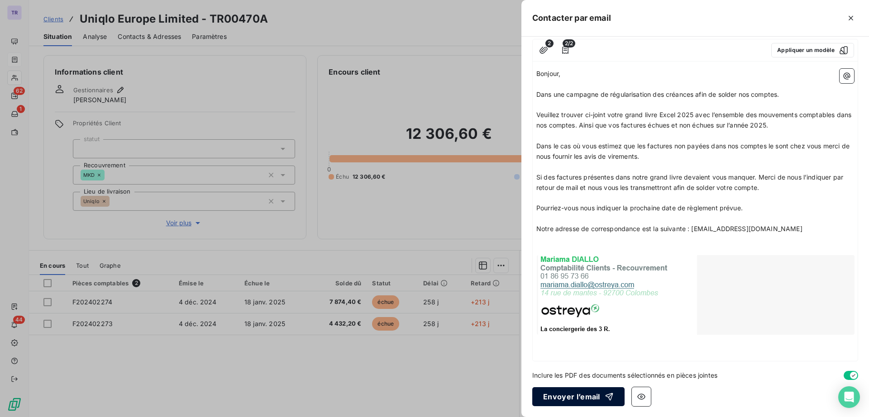
click at [572, 392] on button "Envoyer l’email" at bounding box center [578, 396] width 92 height 19
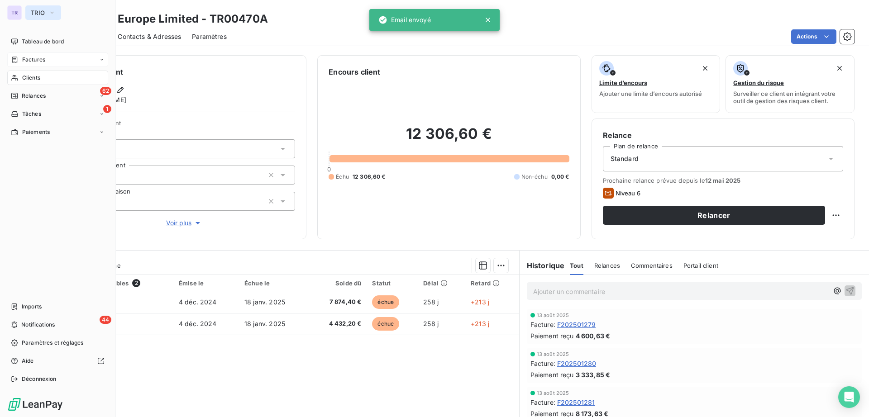
click at [42, 14] on span "TRIO" at bounding box center [38, 12] width 14 height 7
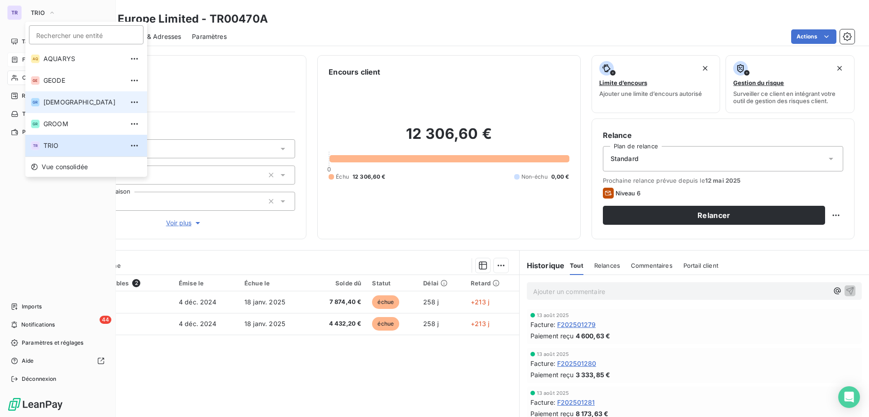
click at [70, 109] on li "GR GREENWISHES" at bounding box center [86, 102] width 122 height 22
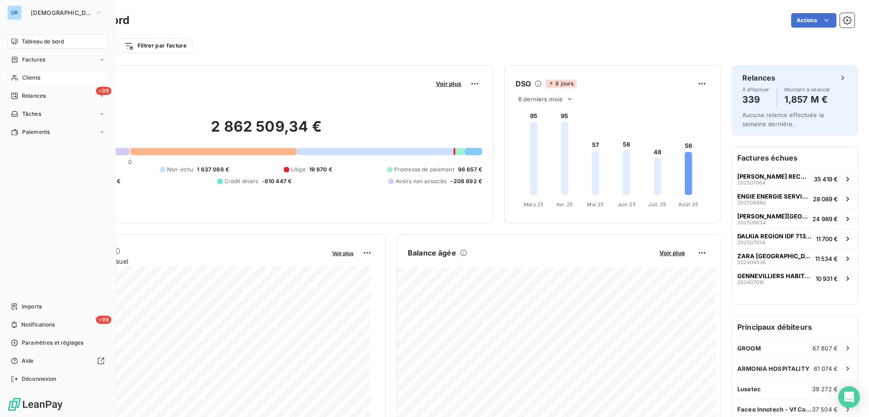
click at [38, 78] on span "Clients" at bounding box center [31, 78] width 18 height 8
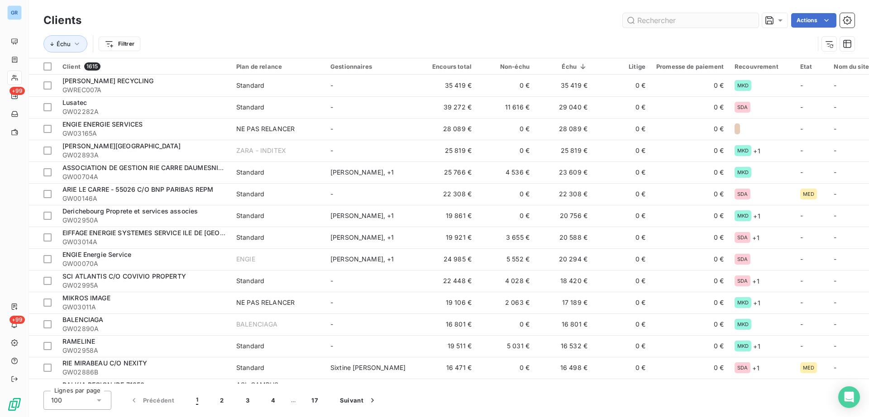
click at [701, 21] on input "text" at bounding box center [691, 20] width 136 height 14
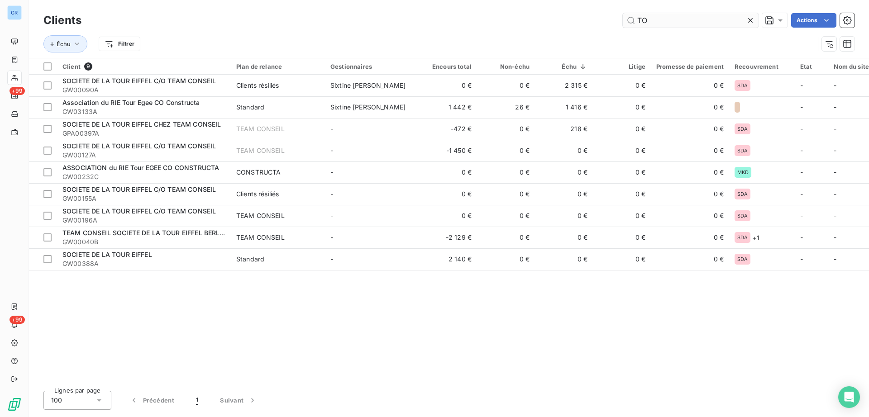
type input "T"
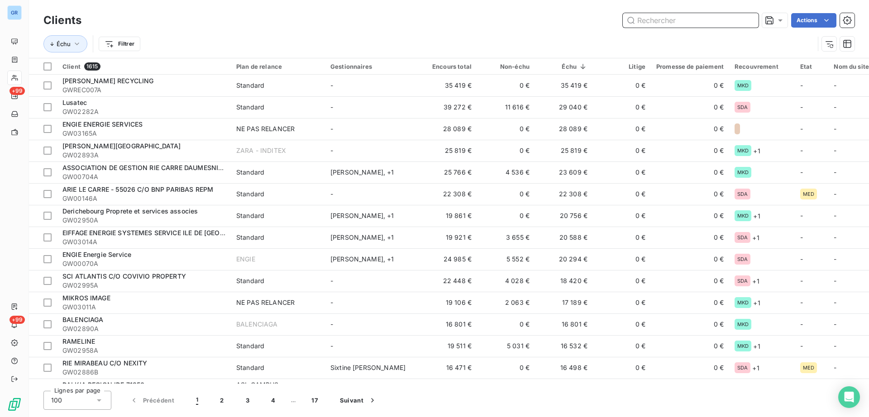
click at [666, 24] on input "text" at bounding box center [691, 20] width 136 height 14
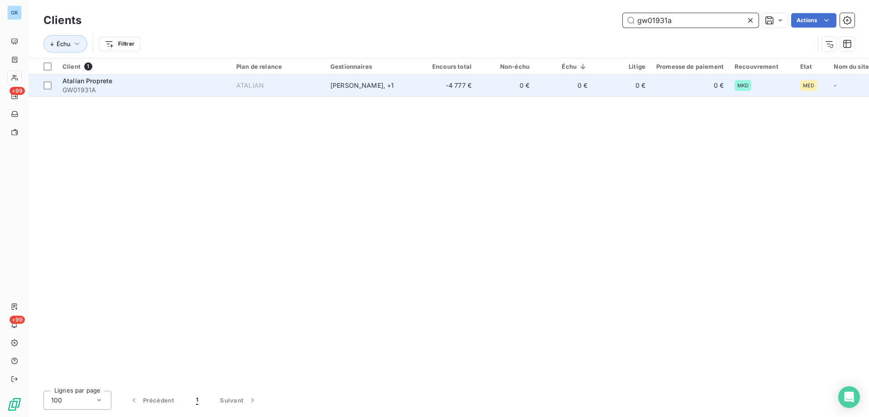
type input "gw01931a"
click at [94, 82] on span "Atalian Proprete" at bounding box center [87, 81] width 50 height 8
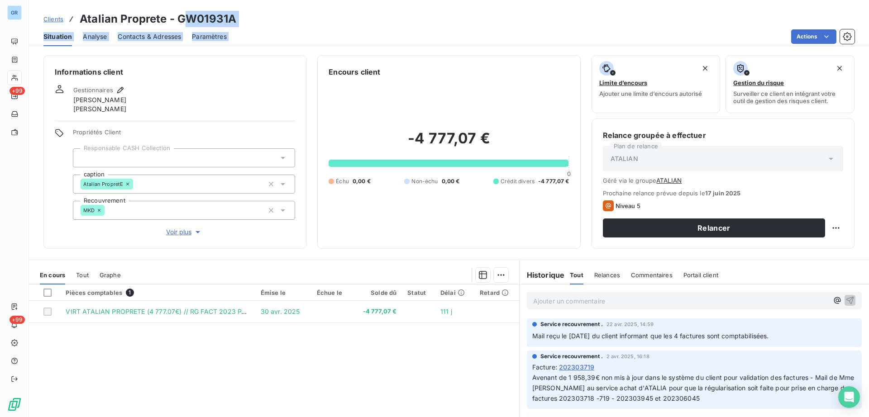
drag, startPoint x: 243, startPoint y: 29, endPoint x: 192, endPoint y: 26, distance: 50.3
click at [188, 26] on div "Clients Atalian Proprete - GW01931A Situation Analyse Contacts & Adresses Param…" at bounding box center [449, 23] width 840 height 46
click at [196, 26] on h3 "Atalian Proprete - GW01931A" at bounding box center [158, 19] width 157 height 16
click at [229, 13] on h3 "Atalian Proprete - GW01931A" at bounding box center [158, 19] width 157 height 16
click at [234, 21] on h3 "Atalian Proprete - GW01931A" at bounding box center [158, 19] width 157 height 16
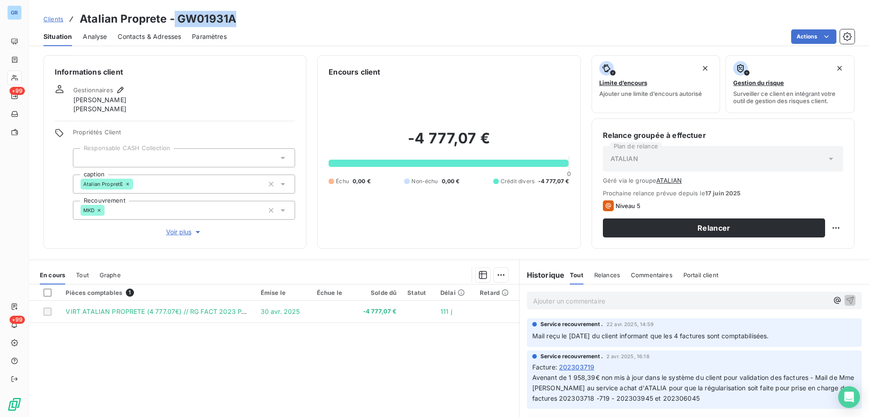
drag, startPoint x: 234, startPoint y: 19, endPoint x: 174, endPoint y: 20, distance: 59.7
click at [174, 20] on h3 "Atalian Proprete - GW01931A" at bounding box center [158, 19] width 157 height 16
click at [194, 18] on h3 "Atalian Proprete - GW01931A" at bounding box center [158, 19] width 157 height 16
drag, startPoint x: 198, startPoint y: 18, endPoint x: 210, endPoint y: 14, distance: 12.2
click at [210, 14] on h3 "Atalian Proprete - GW01931A" at bounding box center [158, 19] width 157 height 16
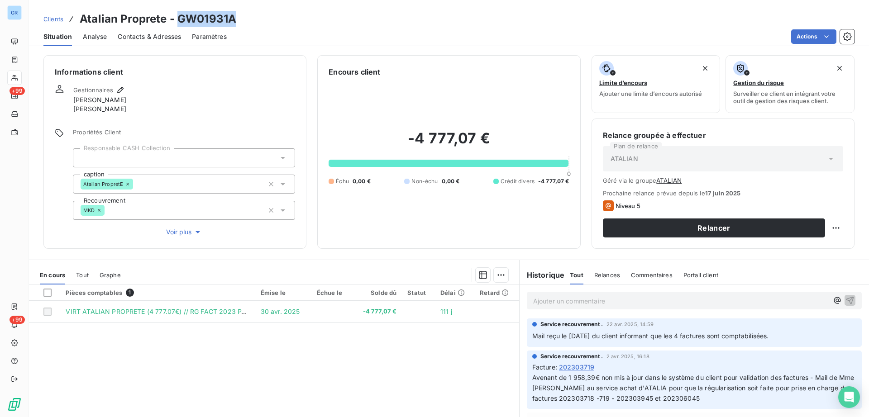
drag, startPoint x: 235, startPoint y: 18, endPoint x: 179, endPoint y: 22, distance: 56.3
click at [179, 22] on div "Clients Atalian Proprete - GW01931A" at bounding box center [449, 19] width 840 height 16
copy h3 "GW01931A"
click at [81, 278] on span "Tout" at bounding box center [82, 275] width 13 height 7
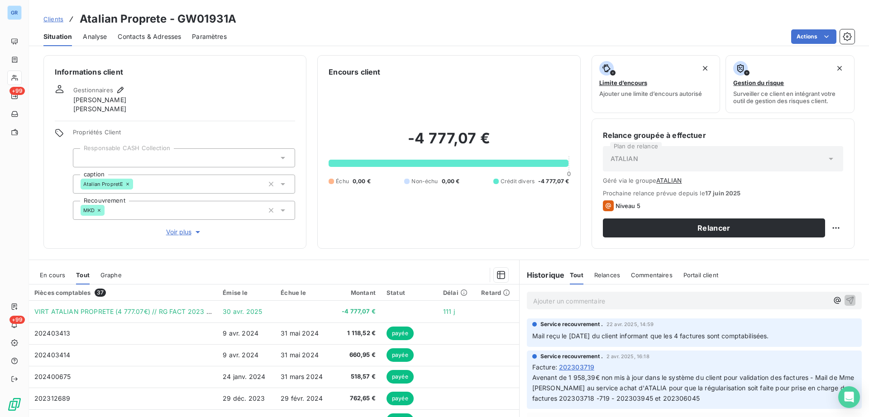
click at [644, 159] on div "ATALIAN" at bounding box center [723, 158] width 240 height 25
click at [844, 35] on icon "button" at bounding box center [847, 36] width 9 height 9
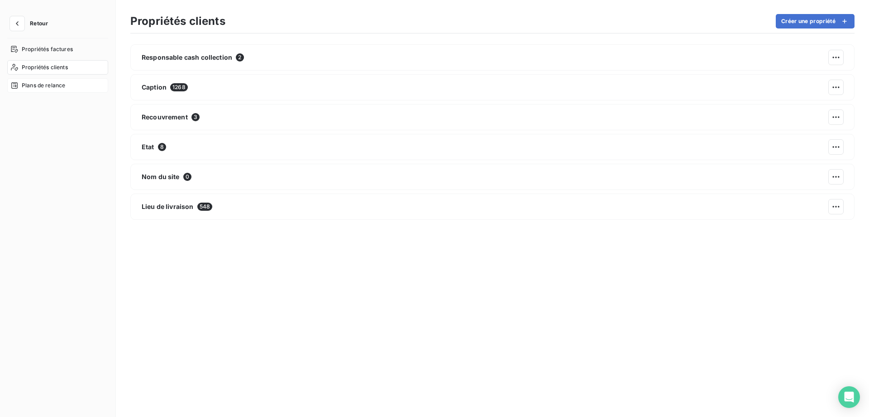
click at [40, 89] on span "Plans de relance" at bounding box center [43, 85] width 43 height 8
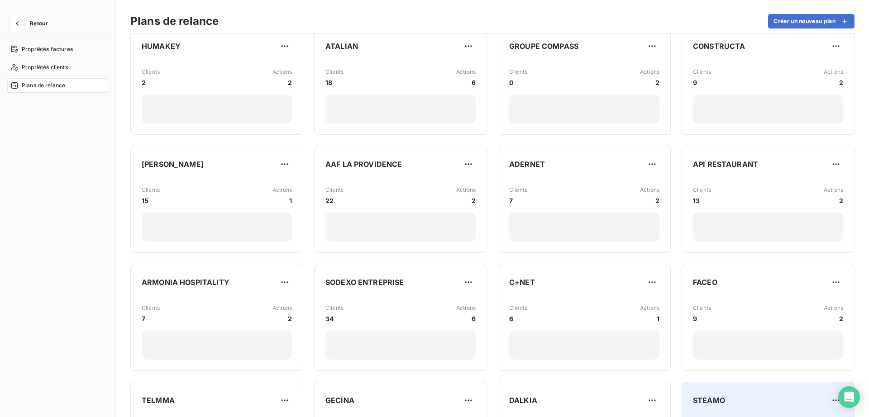
scroll to position [405, 0]
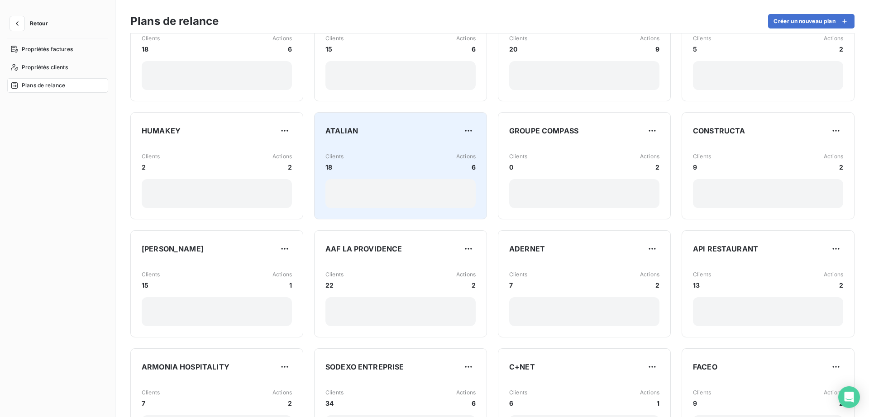
click at [445, 153] on div "Clients 18 Actions 6" at bounding box center [400, 161] width 150 height 19
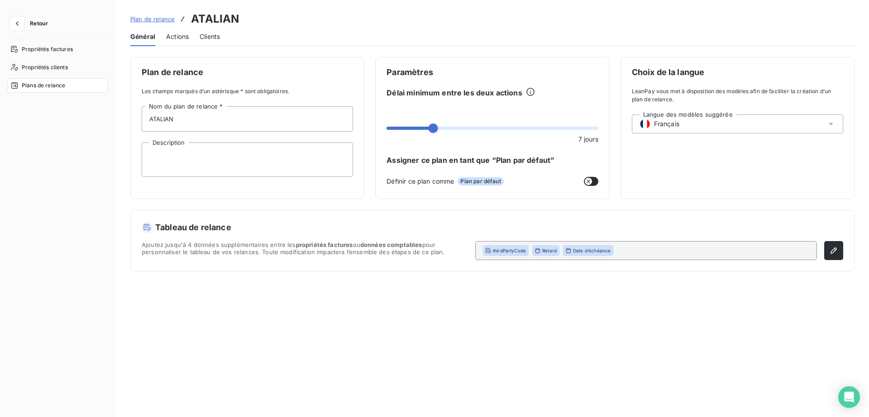
click at [221, 36] on div "Général Actions Clients" at bounding box center [492, 36] width 724 height 19
click at [218, 36] on span "Clients" at bounding box center [210, 36] width 20 height 9
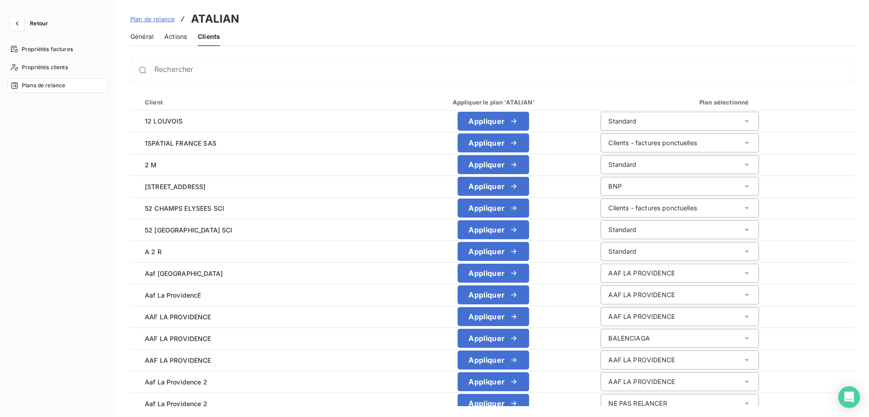
click at [256, 96] on th "Client" at bounding box center [261, 102] width 263 height 16
click at [238, 75] on div "Rechercher" at bounding box center [492, 70] width 724 height 26
click at [234, 70] on input "Rechercher" at bounding box center [504, 73] width 700 height 9
type input "atalian"
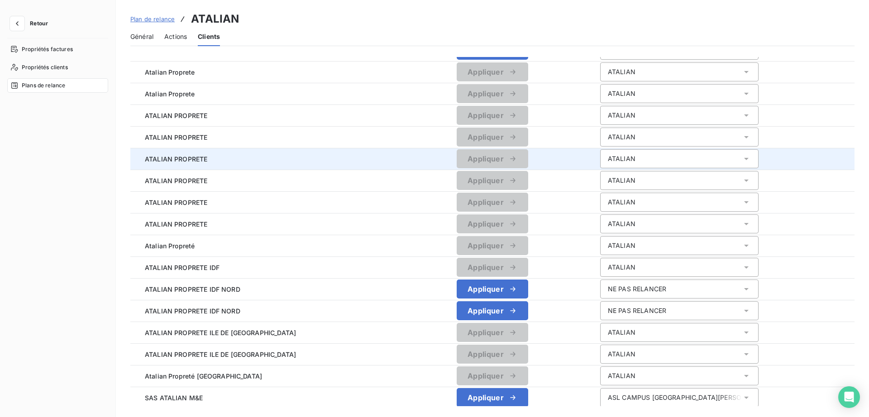
scroll to position [226, 0]
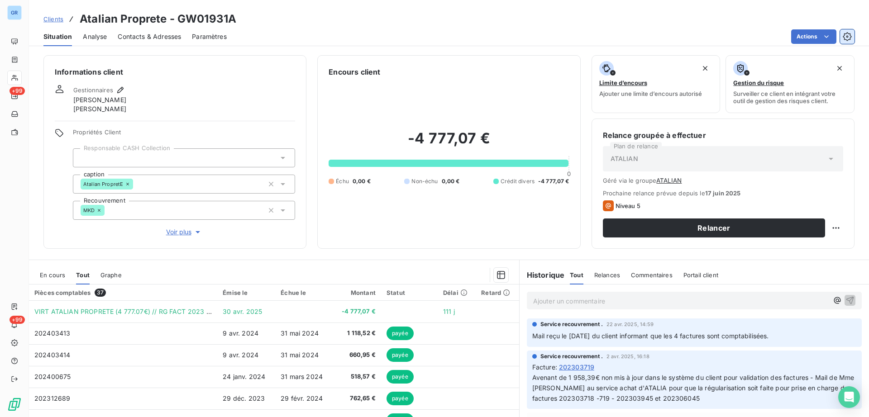
click at [843, 40] on icon "button" at bounding box center [847, 36] width 9 height 9
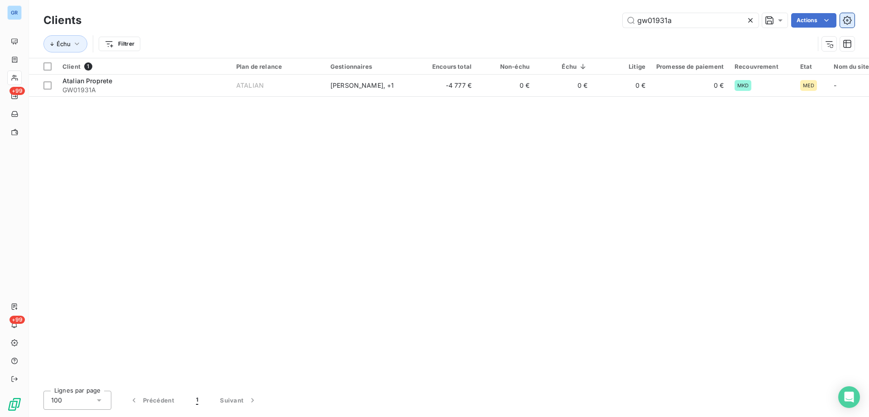
click at [850, 20] on icon "button" at bounding box center [847, 20] width 9 height 9
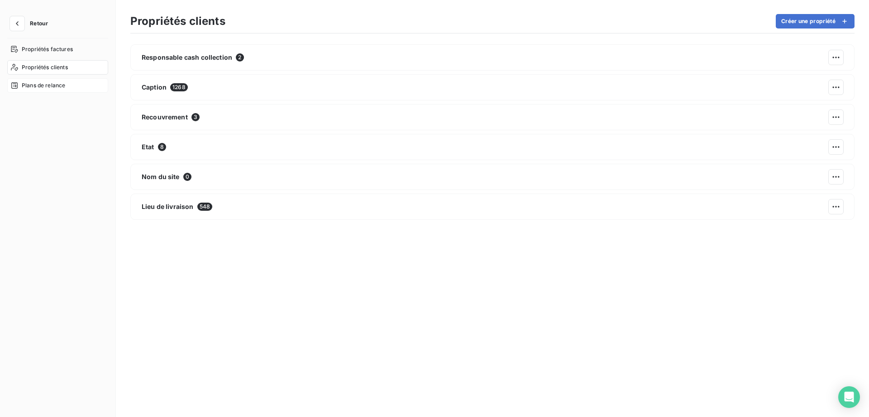
click at [101, 85] on div "Plans de relance" at bounding box center [57, 85] width 101 height 14
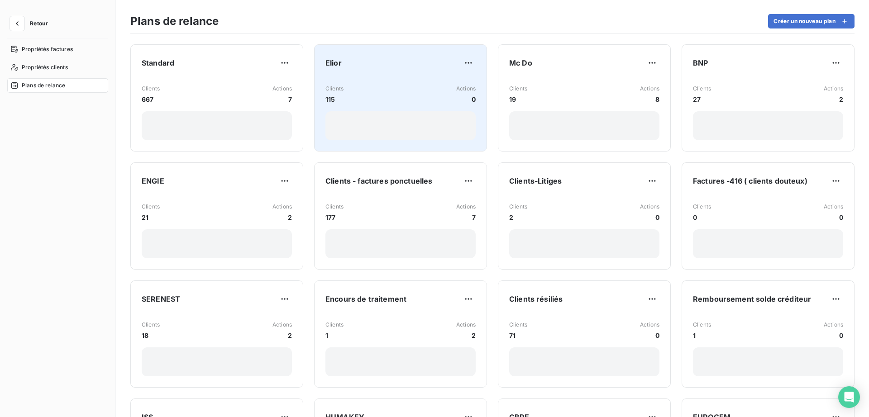
click at [396, 93] on div "Clients 115 Actions 0" at bounding box center [400, 94] width 150 height 19
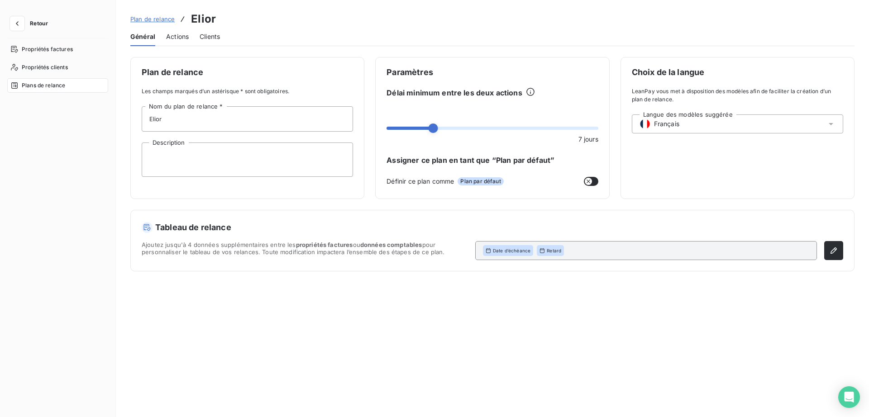
click at [214, 38] on span "Clients" at bounding box center [210, 36] width 20 height 9
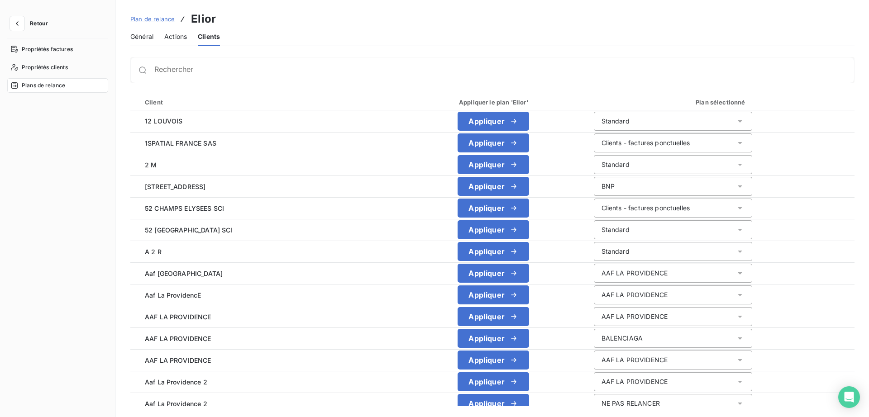
click at [222, 96] on th "Client" at bounding box center [265, 102] width 270 height 16
click at [219, 105] on div "Client" at bounding box center [266, 102] width 254 height 9
click at [198, 67] on div "Rechercher" at bounding box center [504, 70] width 700 height 9
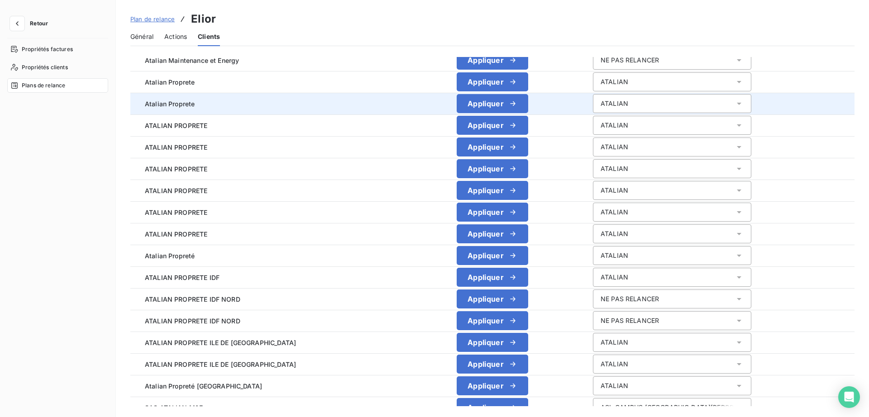
scroll to position [244, 0]
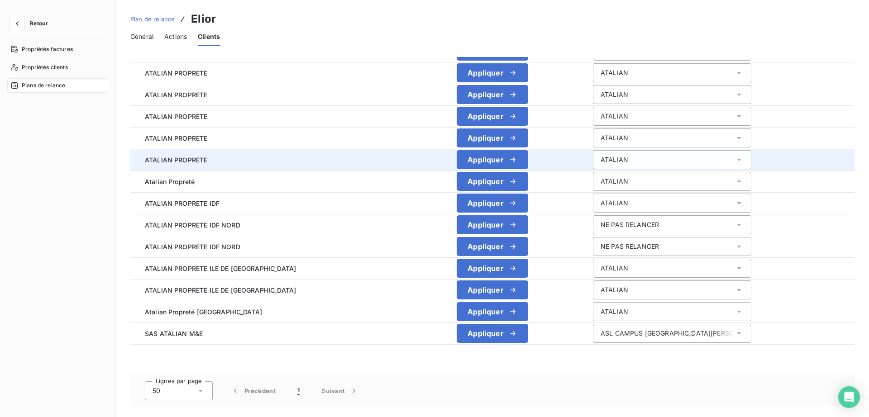
type input "atalian"
click at [704, 160] on div "ATALIAN" at bounding box center [672, 159] width 158 height 19
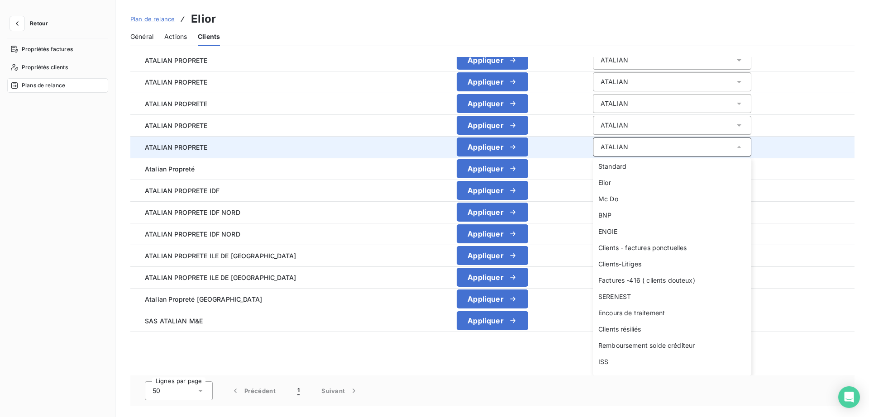
scroll to position [76, 0]
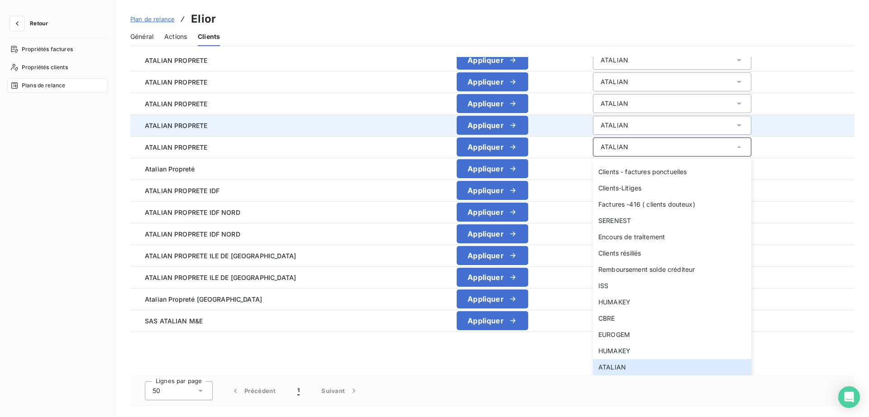
click at [707, 126] on div "ATALIAN" at bounding box center [672, 125] width 158 height 19
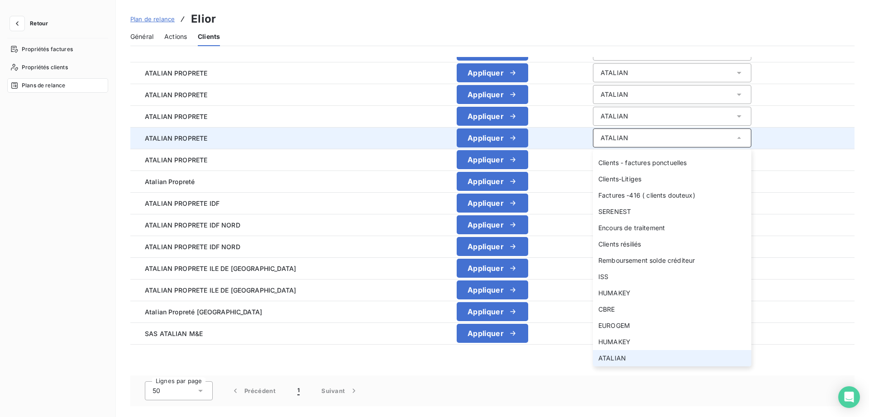
click at [707, 126] on td "ATALIAN" at bounding box center [720, 116] width 269 height 22
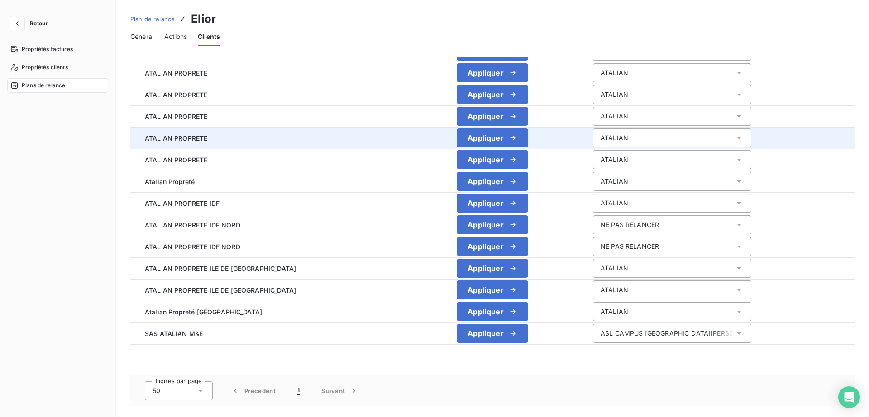
click at [702, 144] on div "ATALIAN" at bounding box center [672, 138] width 158 height 19
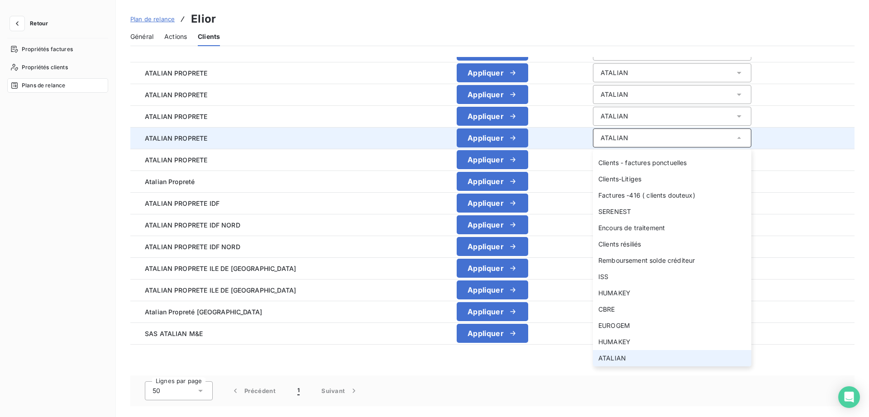
click at [702, 143] on div "ATALIAN" at bounding box center [672, 138] width 158 height 19
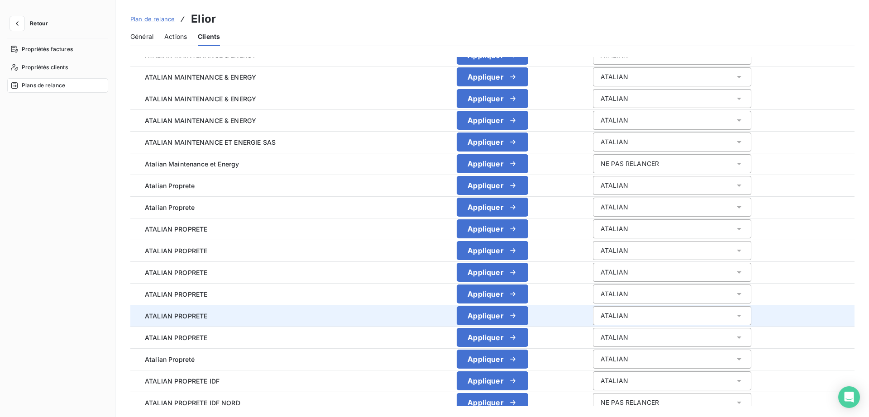
scroll to position [0, 0]
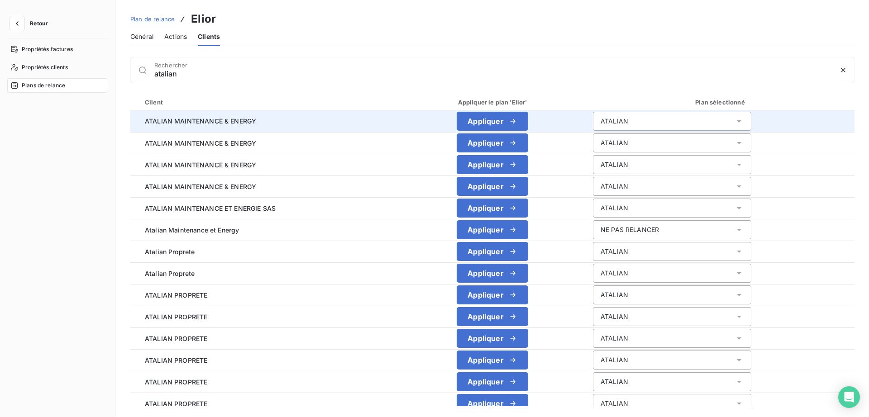
click at [222, 122] on span "ATALIAN MAINTENANCE & ENERGY" at bounding box center [265, 121] width 254 height 10
click at [610, 121] on div "ATALIAN" at bounding box center [614, 121] width 28 height 9
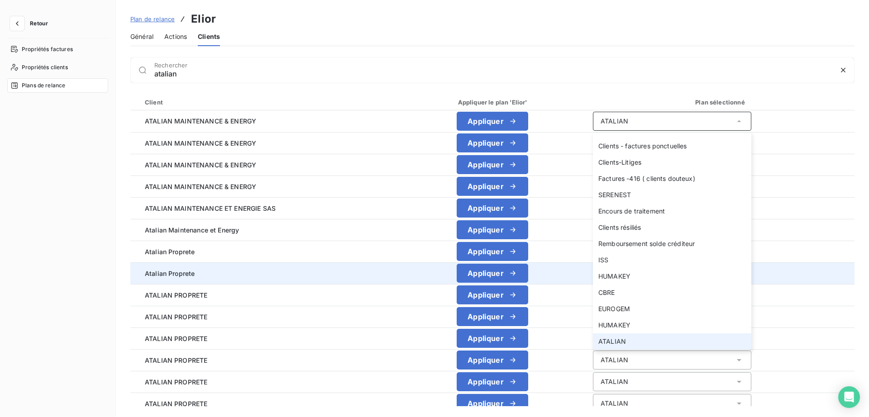
scroll to position [170, 0]
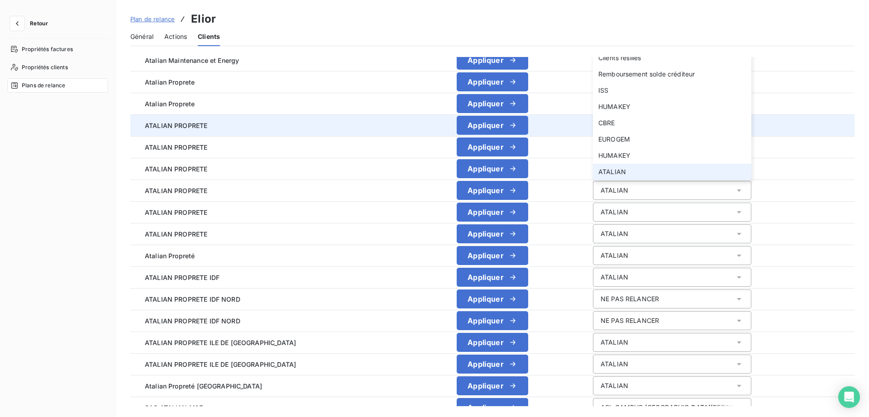
click at [535, 129] on div "Appliquer" at bounding box center [492, 125] width 172 height 19
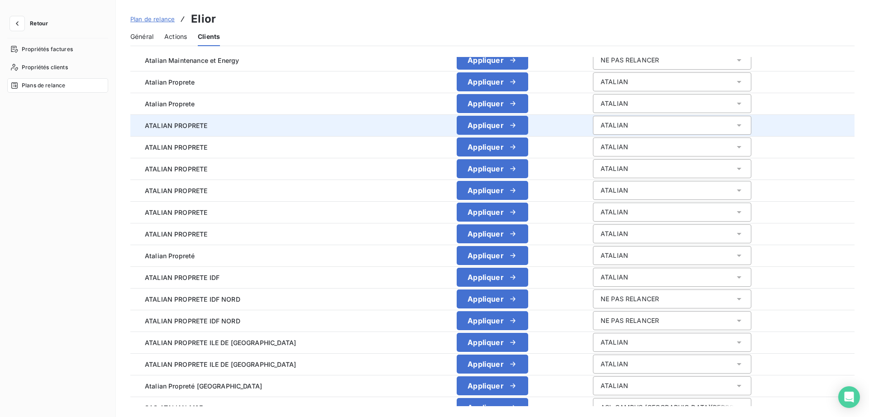
click at [600, 129] on div "ATALIAN" at bounding box center [614, 125] width 28 height 9
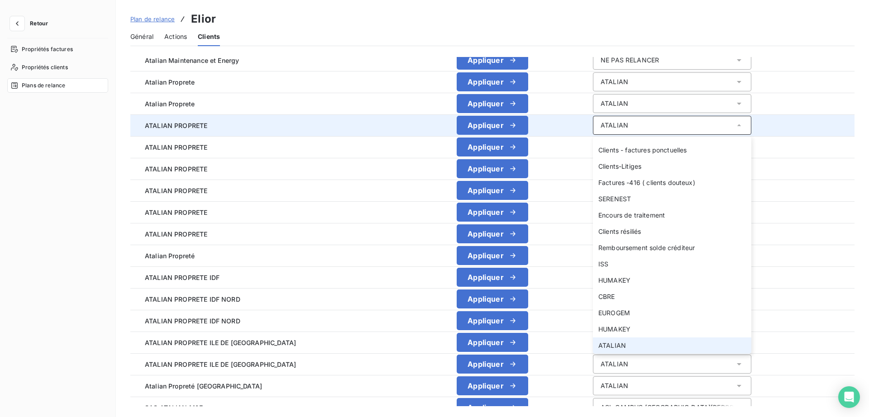
click at [320, 128] on span "ATALIAN PROPRETE" at bounding box center [265, 126] width 254 height 10
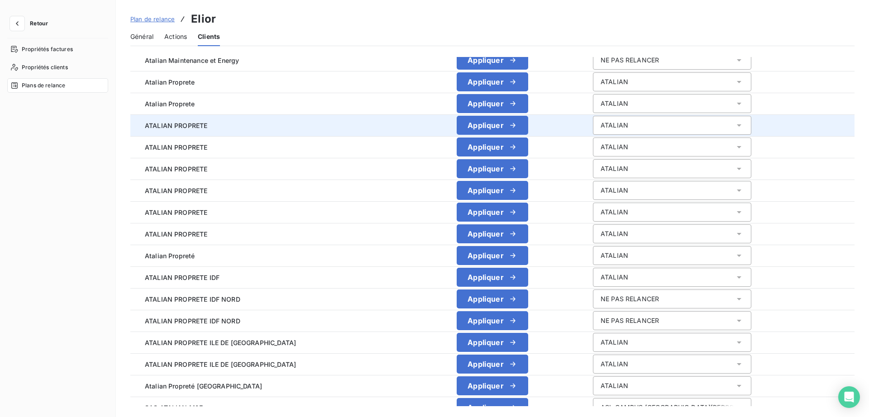
click at [194, 126] on span "ATALIAN PROPRETE" at bounding box center [265, 126] width 254 height 10
click at [193, 126] on span "ATALIAN PROPRETE" at bounding box center [265, 126] width 254 height 10
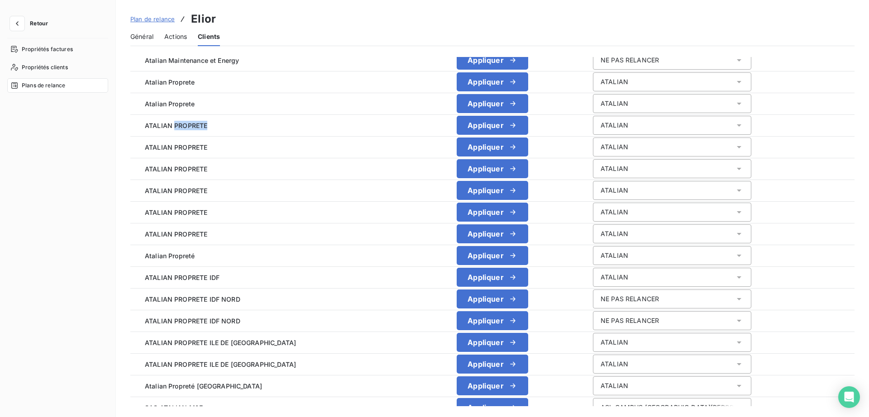
click at [137, 37] on span "Général" at bounding box center [141, 36] width 23 height 9
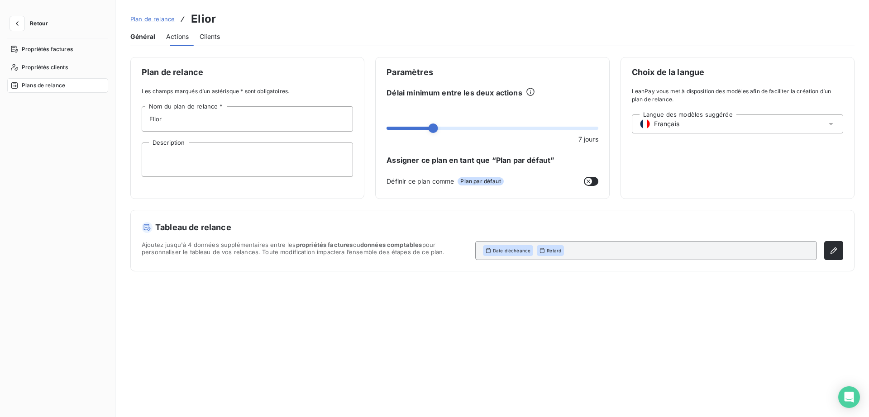
scroll to position [0, 0]
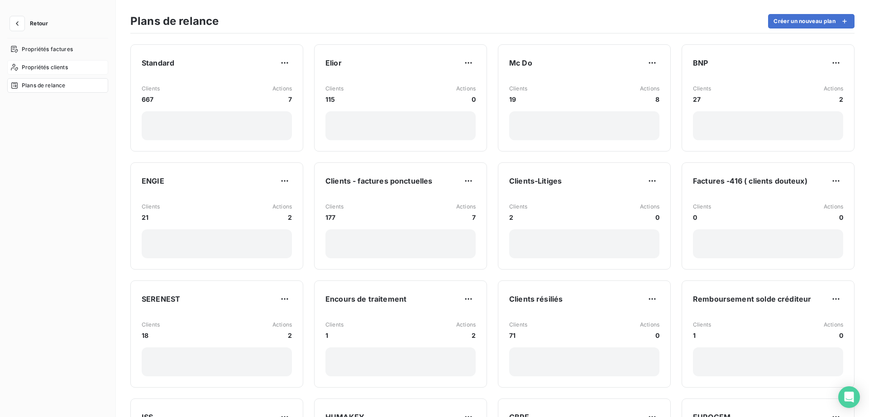
click at [52, 69] on span "Propriétés clients" at bounding box center [45, 67] width 46 height 8
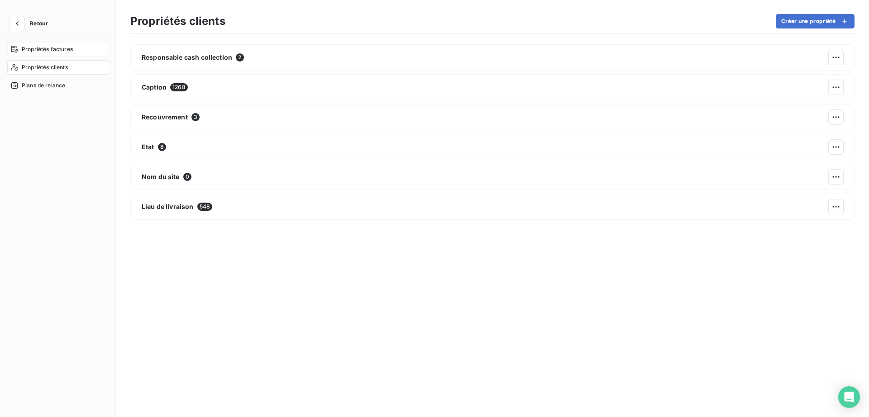
click at [68, 51] on span "Propriétés factures" at bounding box center [47, 49] width 51 height 8
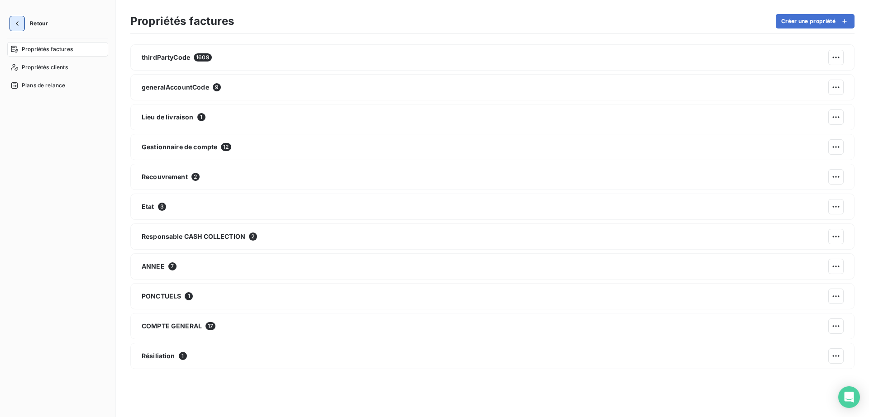
click at [22, 22] on button "button" at bounding box center [17, 23] width 14 height 14
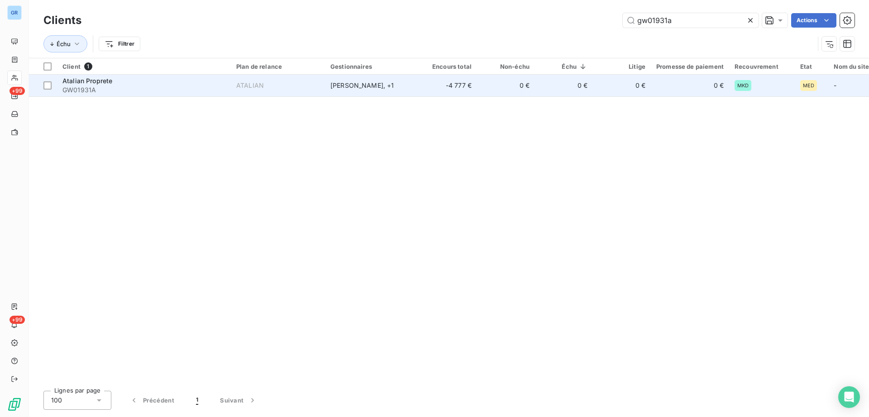
click at [323, 85] on td "ATALIAN" at bounding box center [278, 86] width 94 height 22
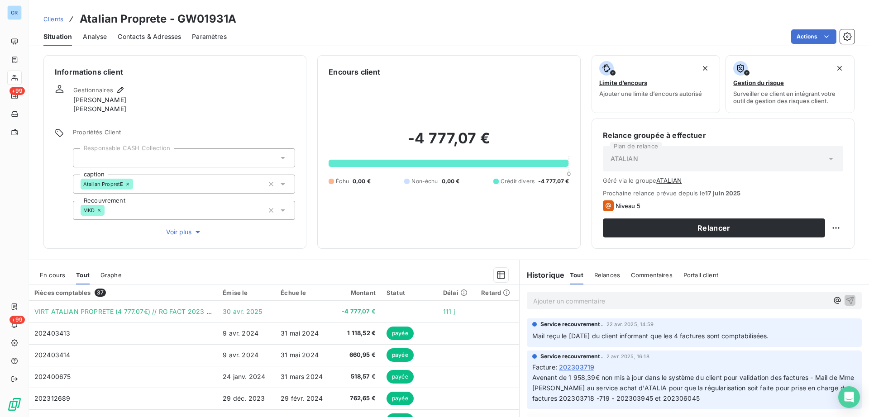
click at [662, 179] on button "ATALIAN" at bounding box center [668, 180] width 25 height 7
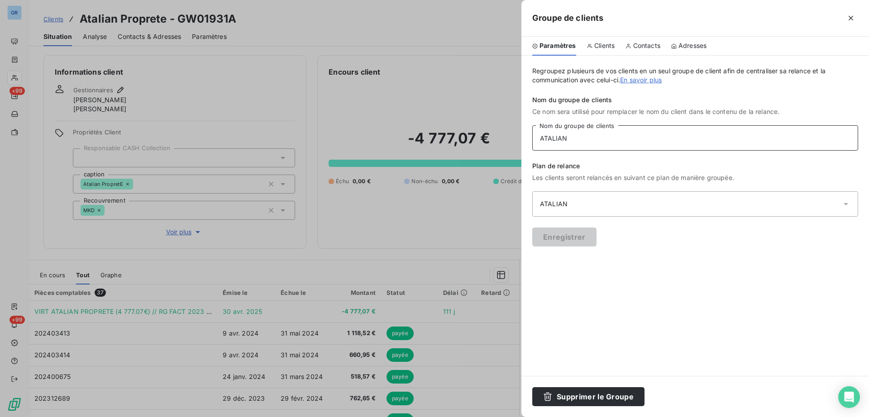
click at [659, 143] on input "ATALIAN" at bounding box center [695, 137] width 326 height 25
click at [652, 45] on span "Contacts" at bounding box center [646, 45] width 27 height 9
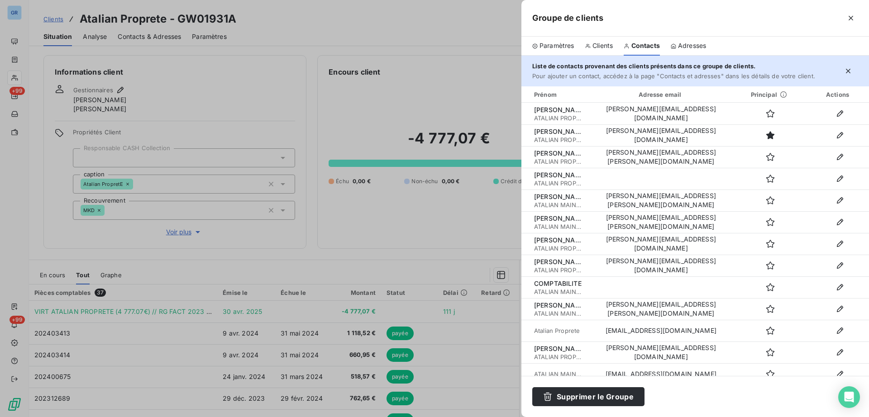
click at [605, 46] on span "Clients" at bounding box center [602, 45] width 20 height 9
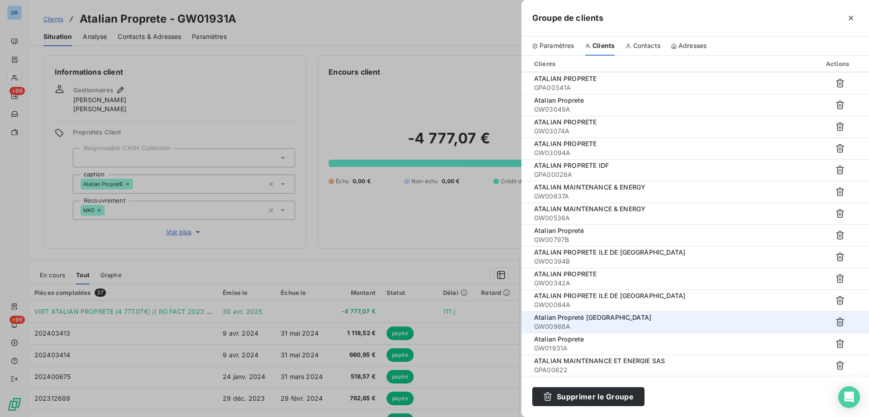
scroll to position [87, 0]
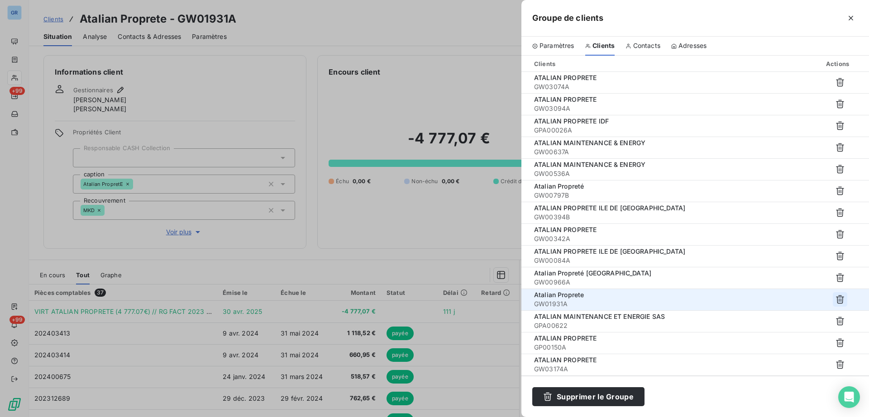
click at [836, 297] on icon "button" at bounding box center [840, 299] width 8 height 9
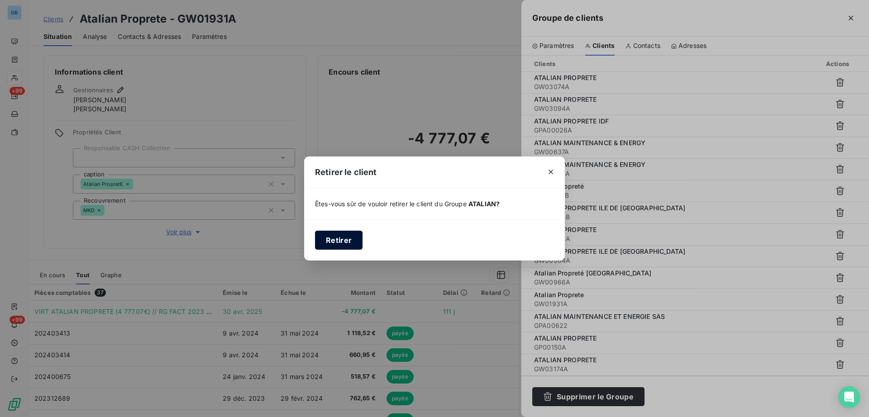
click at [339, 236] on button "Retirer" at bounding box center [339, 240] width 48 height 19
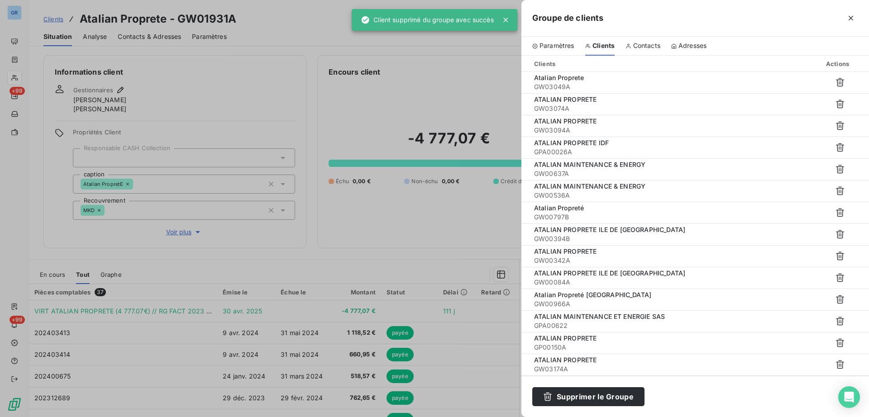
scroll to position [66, 0]
click at [416, 204] on div at bounding box center [434, 208] width 869 height 417
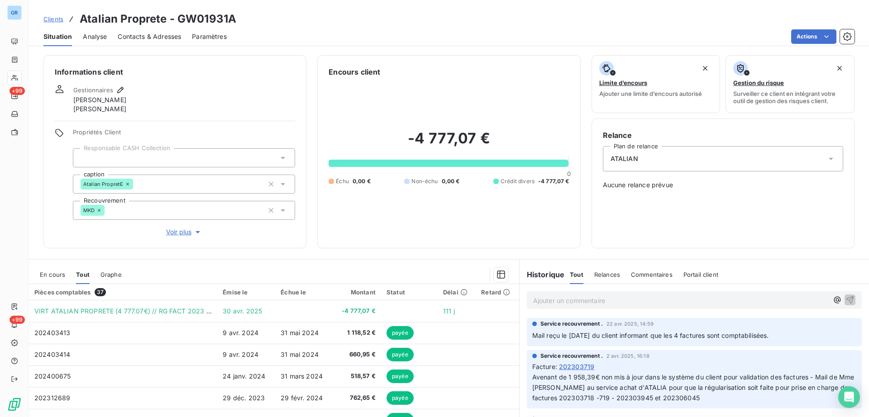
click at [57, 271] on span "En cours" at bounding box center [52, 274] width 25 height 7
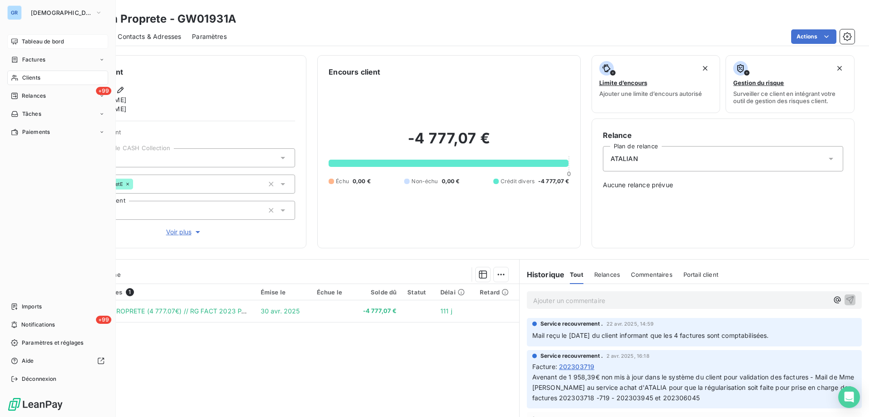
click at [46, 45] on div "Tableau de bord" at bounding box center [57, 41] width 101 height 14
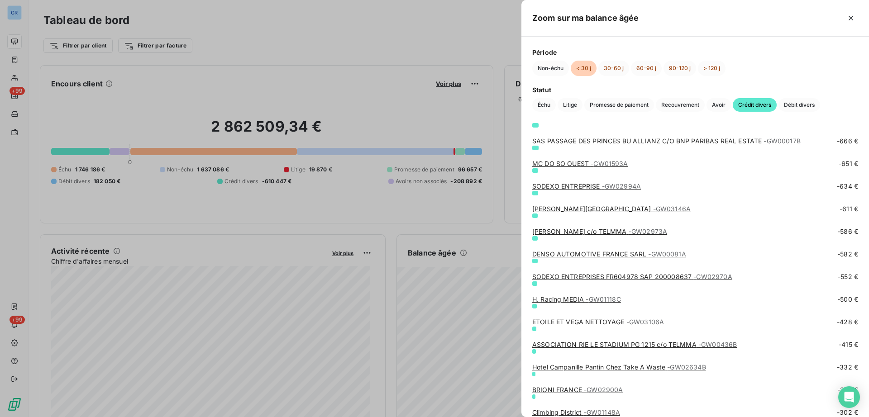
scroll to position [1107, 0]
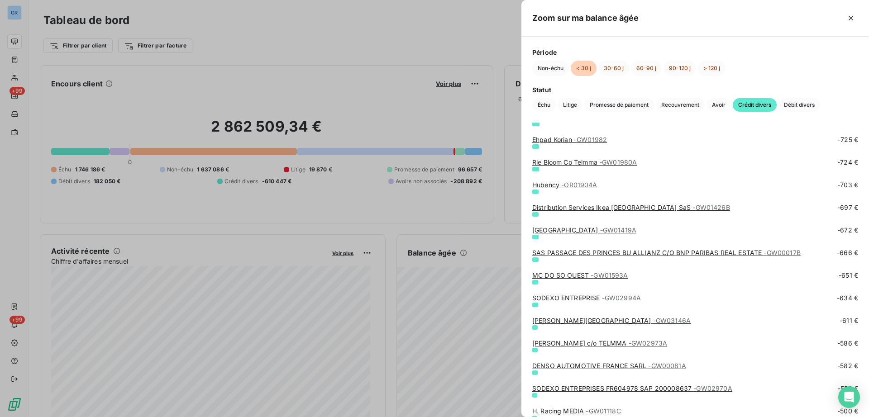
click at [383, 102] on div at bounding box center [434, 208] width 869 height 417
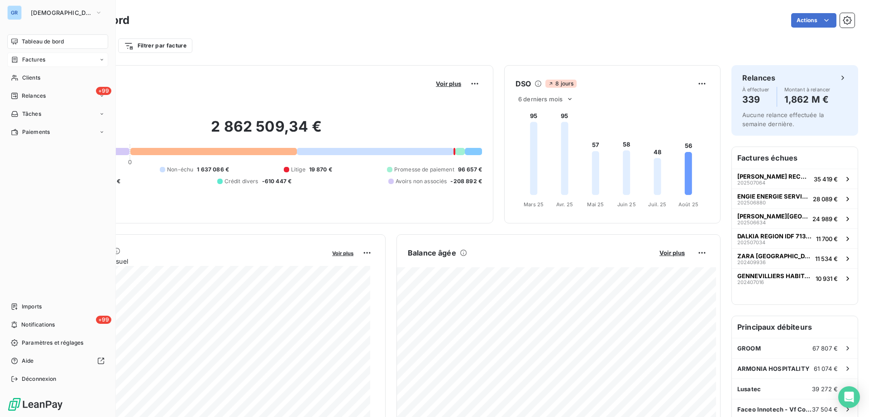
click at [38, 56] on span "Factures" at bounding box center [33, 60] width 23 height 8
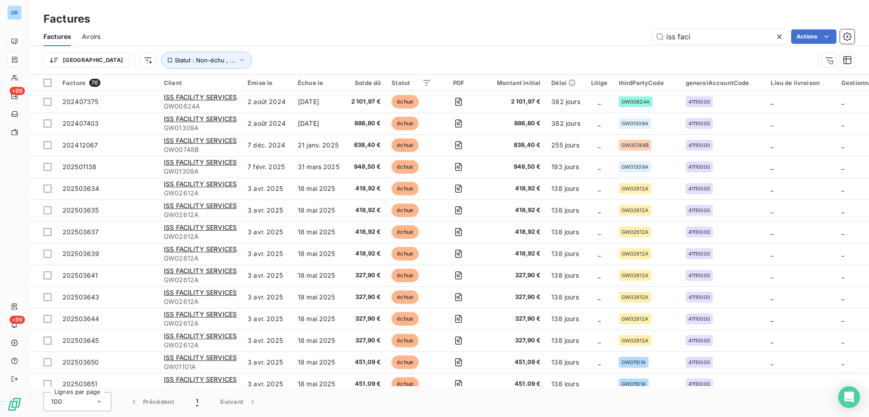
drag, startPoint x: 556, startPoint y: 53, endPoint x: 441, endPoint y: 70, distance: 116.1
click at [443, 70] on div "Factures Avoirs iss faci Actions Trier Statut : Non-échu , ..." at bounding box center [449, 50] width 840 height 47
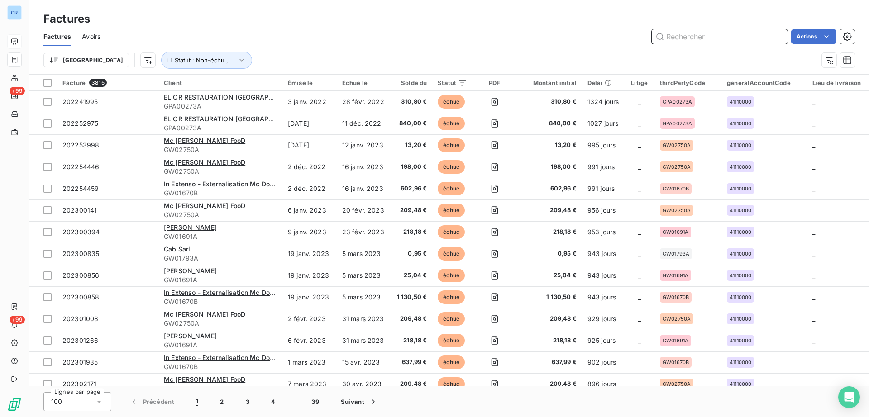
click at [696, 32] on input "text" at bounding box center [720, 36] width 136 height 14
paste input "TR02991A"
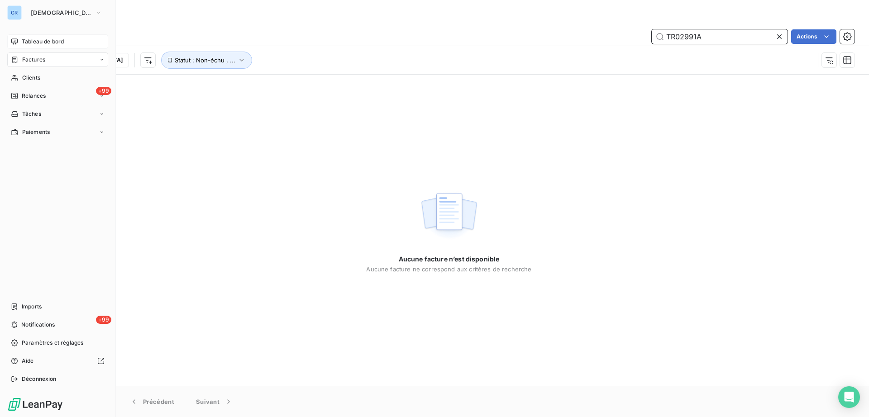
type input "TR02991A"
click at [58, 58] on div "Factures" at bounding box center [57, 59] width 101 height 14
drag, startPoint x: 56, startPoint y: 12, endPoint x: 62, endPoint y: 17, distance: 8.7
click at [58, 10] on span "GREENWISHES" at bounding box center [61, 12] width 61 height 7
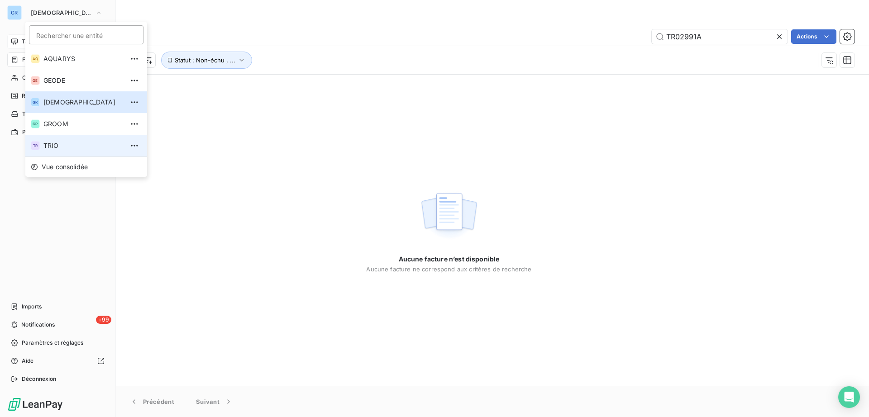
click at [87, 146] on span "TRIO" at bounding box center [83, 145] width 80 height 9
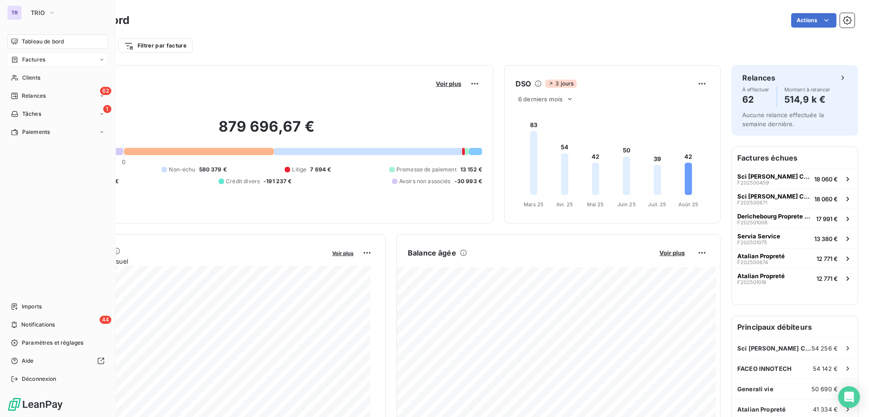
click at [37, 63] on span "Factures" at bounding box center [33, 60] width 23 height 8
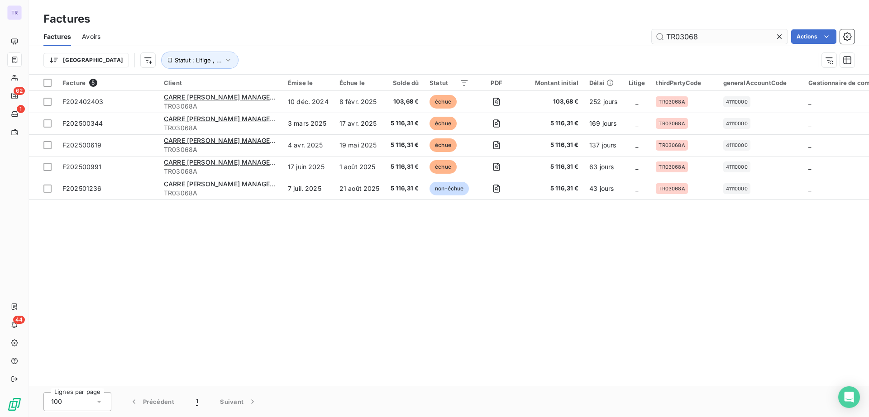
drag, startPoint x: 713, startPoint y: 38, endPoint x: 657, endPoint y: 37, distance: 56.1
click at [645, 32] on div "TR03068 Actions" at bounding box center [482, 36] width 743 height 14
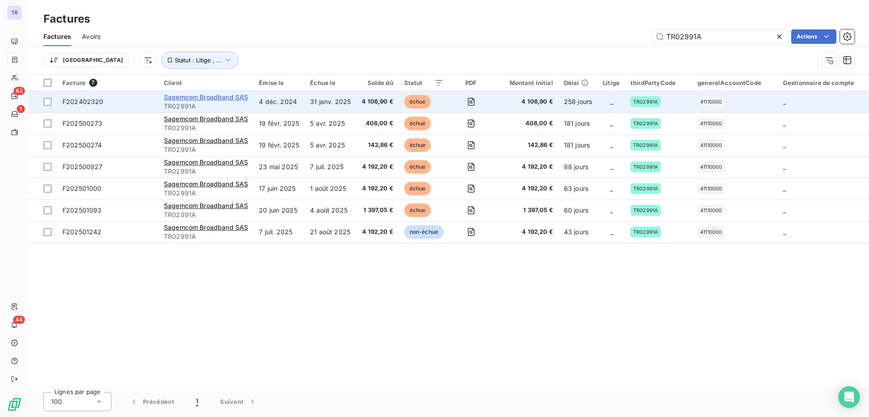
type input "TR02991A"
click at [205, 98] on span "Sagemcom Broadband SAS" at bounding box center [206, 97] width 84 height 8
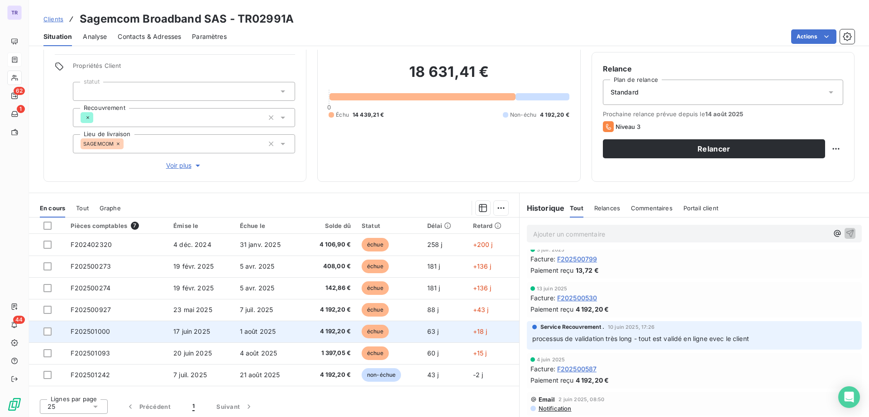
scroll to position [68, 0]
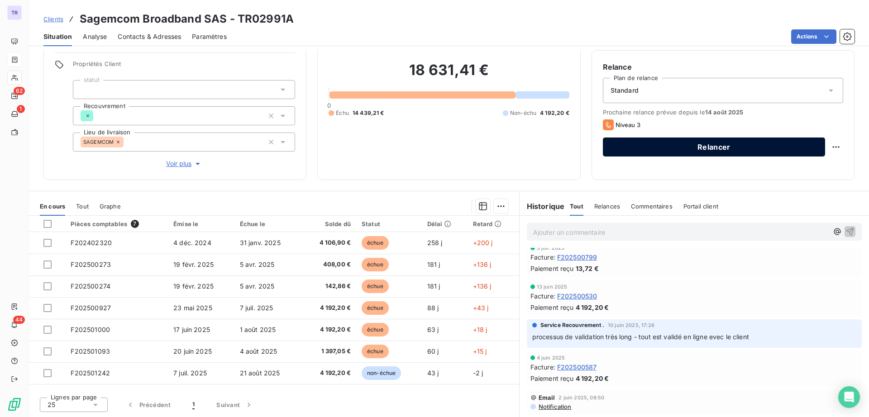
click at [708, 145] on button "Relancer" at bounding box center [714, 147] width 222 height 19
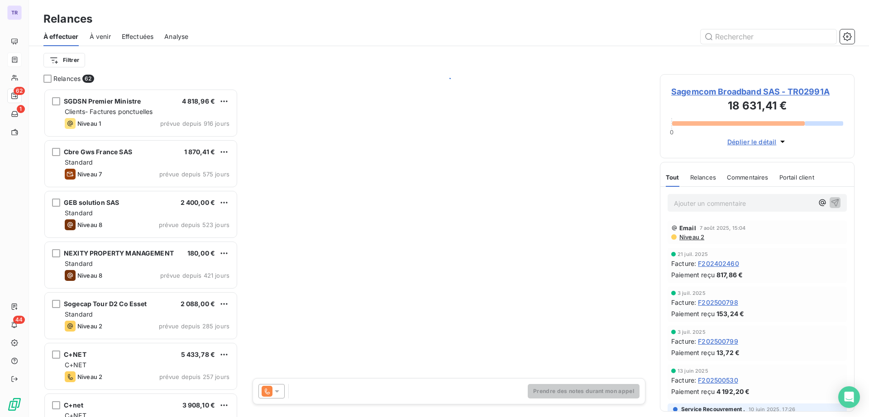
scroll to position [320, 186]
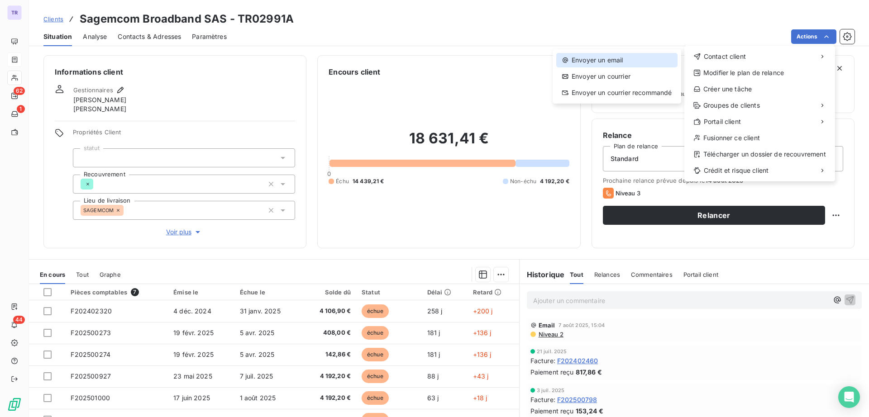
click at [632, 67] on div "Envoyer un email" at bounding box center [616, 60] width 121 height 14
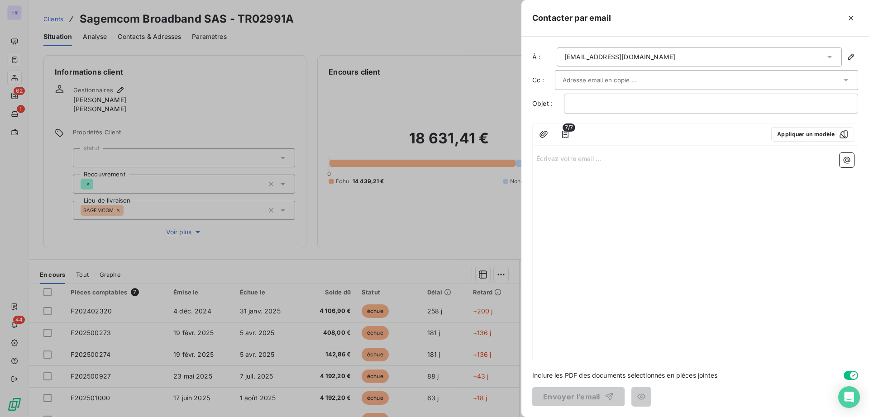
click at [673, 82] on div at bounding box center [701, 80] width 279 height 14
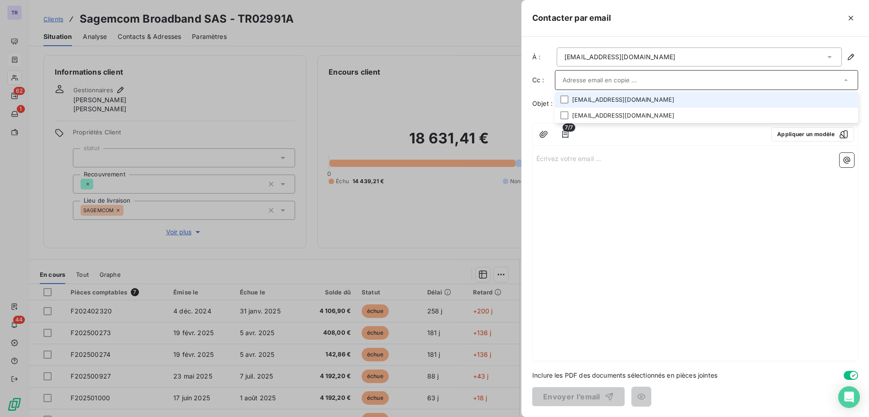
click at [643, 105] on li "corentin.jolier@sagemcom.com" at bounding box center [706, 100] width 303 height 16
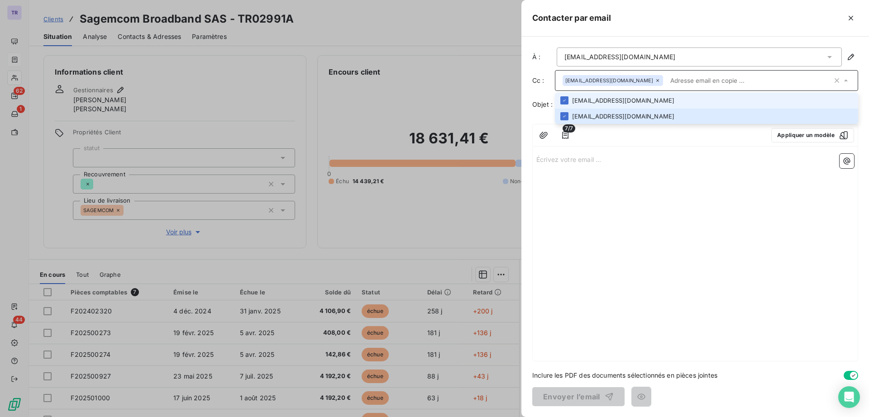
click at [667, 201] on div "Écrivez votre email ... ﻿" at bounding box center [695, 255] width 325 height 211
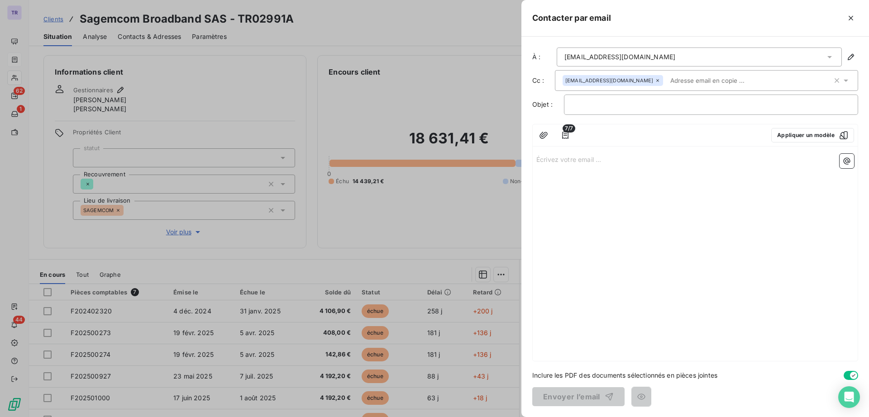
click at [649, 109] on div "﻿" at bounding box center [711, 105] width 294 height 20
click at [649, 109] on p "﻿" at bounding box center [711, 105] width 279 height 10
click at [714, 107] on p "GRAND LIVRE EXCEL 2025 - TRIO -" at bounding box center [711, 105] width 279 height 10
click at [574, 150] on div "Écrivez votre email ... ﻿" at bounding box center [695, 255] width 325 height 211
click at [575, 161] on p "Écrivez votre email ... ﻿" at bounding box center [695, 159] width 318 height 10
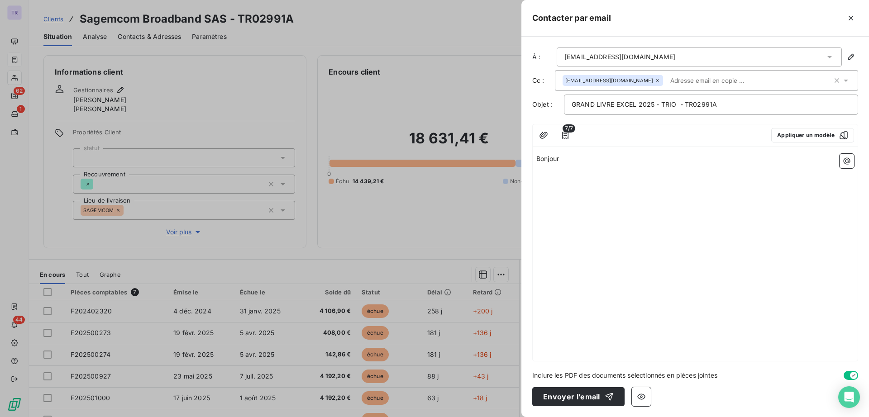
click at [256, 88] on div at bounding box center [434, 208] width 869 height 417
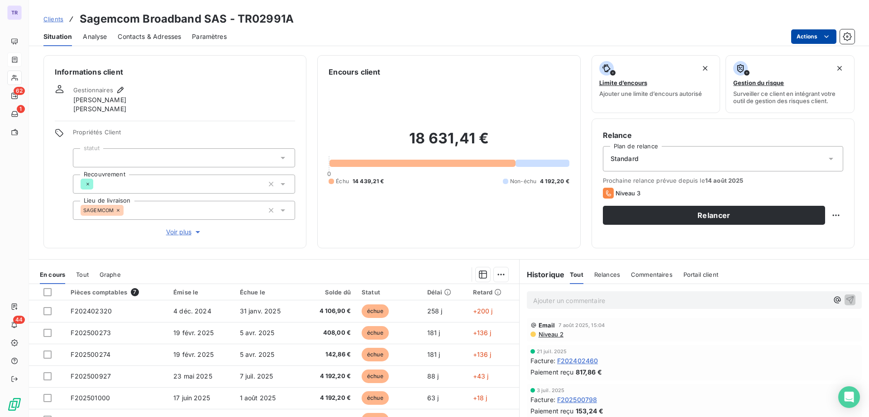
click at [817, 37] on html "TR 62 1 44 Clients Sagemcom Broadband SAS - TR02991A Situation Analyse Contacts…" at bounding box center [434, 208] width 869 height 417
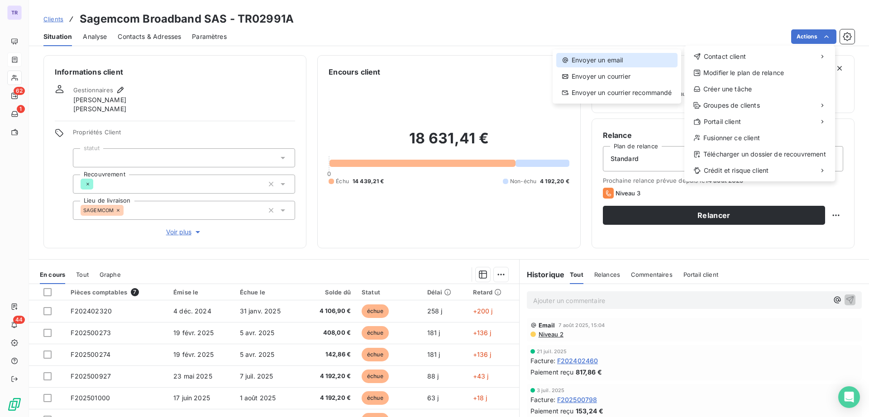
click at [633, 66] on div "Envoyer un email" at bounding box center [616, 60] width 121 height 14
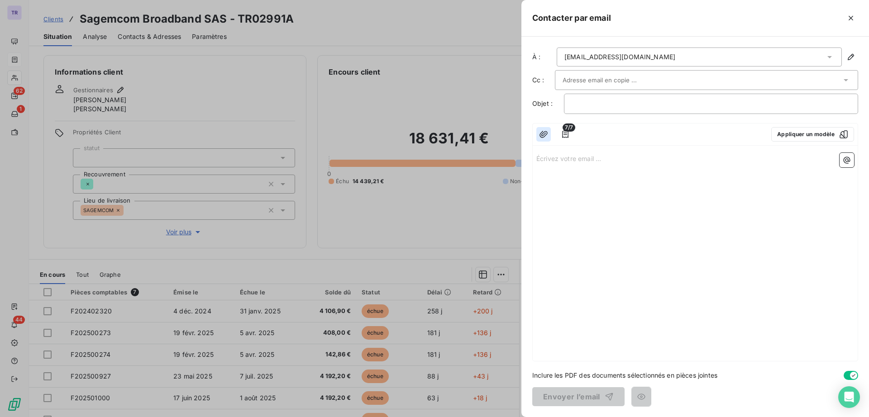
click at [537, 131] on button "button" at bounding box center [543, 134] width 14 height 14
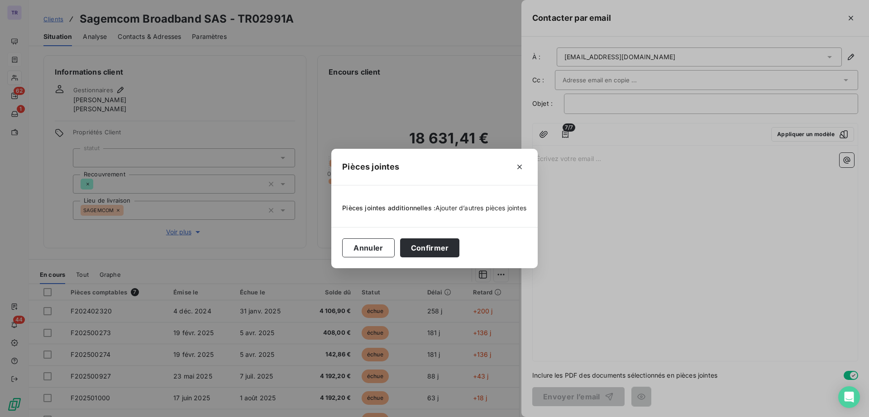
click at [457, 210] on span "Ajouter d’autres pièces jointes" at bounding box center [480, 208] width 91 height 8
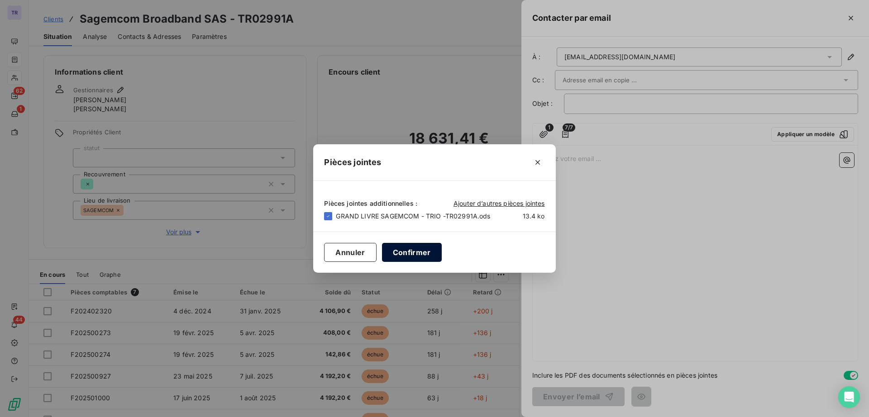
click at [426, 251] on button "Confirmer" at bounding box center [412, 252] width 60 height 19
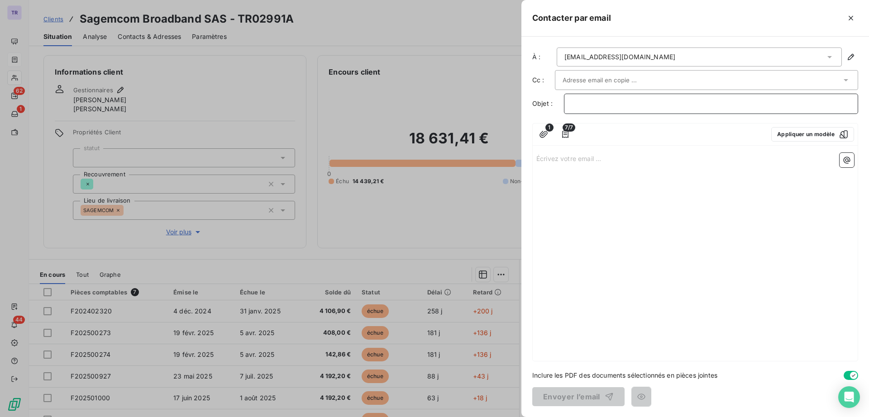
click at [605, 100] on p "﻿" at bounding box center [711, 104] width 279 height 10
click at [679, 160] on p "Écrivez votre email ... ﻿" at bounding box center [695, 158] width 318 height 10
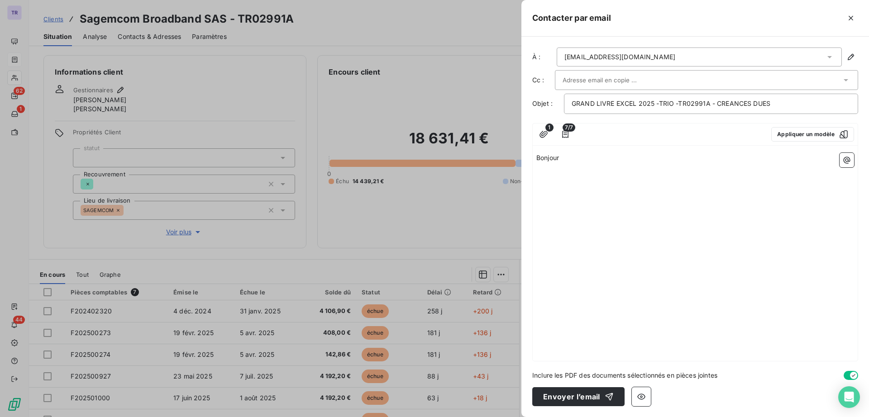
click at [546, 164] on p "﻿" at bounding box center [695, 168] width 318 height 10
drag, startPoint x: 563, startPoint y: 156, endPoint x: 487, endPoint y: 158, distance: 76.0
click at [486, 417] on div "Contacter par email À : solene.cornevin@sagemcom.com Cc : Objet : GRAND LIVRE E…" at bounding box center [434, 417] width 869 height 0
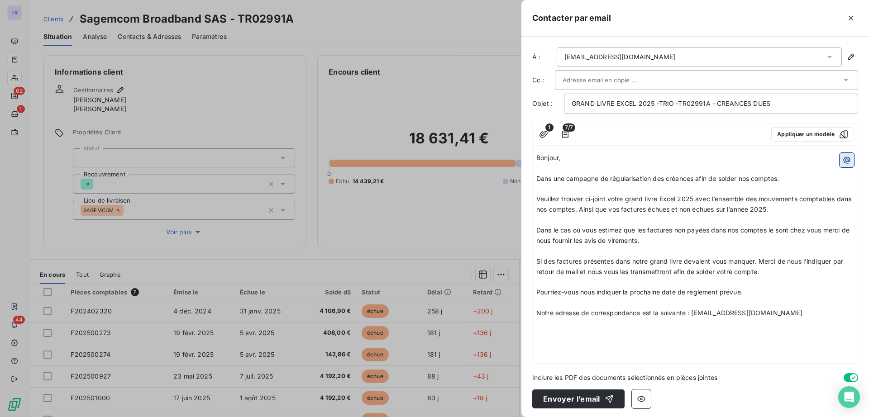
click at [843, 157] on button "button" at bounding box center [846, 160] width 14 height 14
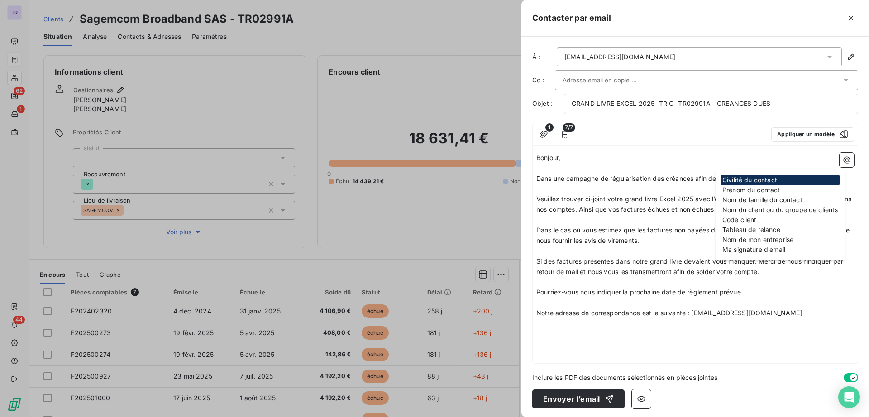
click at [783, 251] on div "Ma signature d’email" at bounding box center [780, 250] width 119 height 10
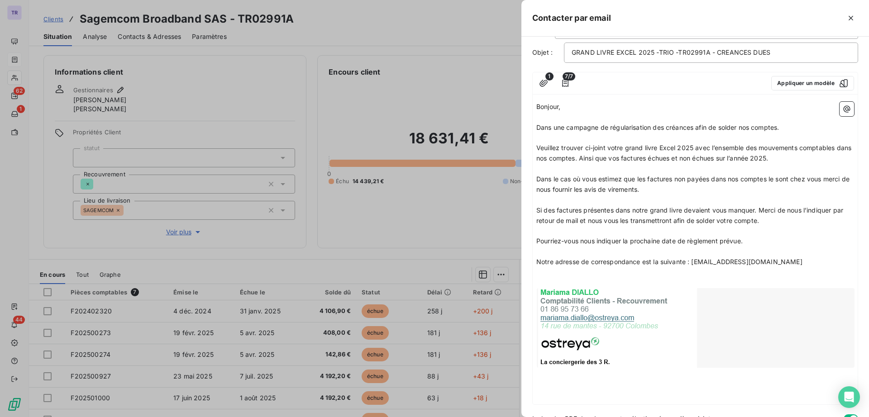
scroll to position [95, 0]
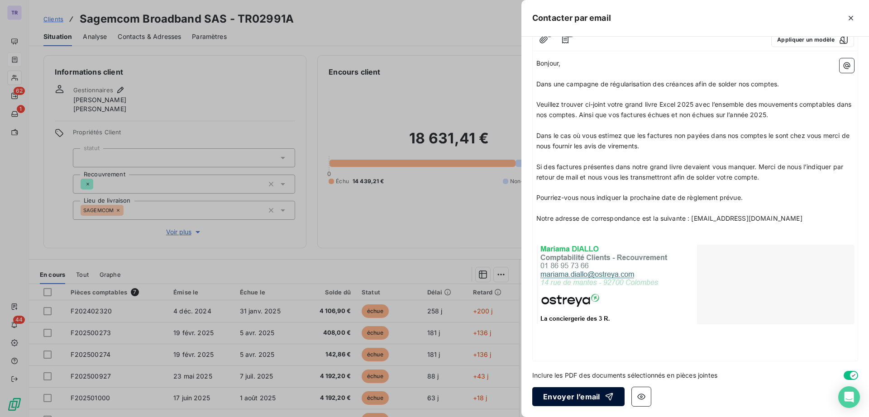
click at [571, 395] on button "Envoyer l’email" at bounding box center [578, 396] width 92 height 19
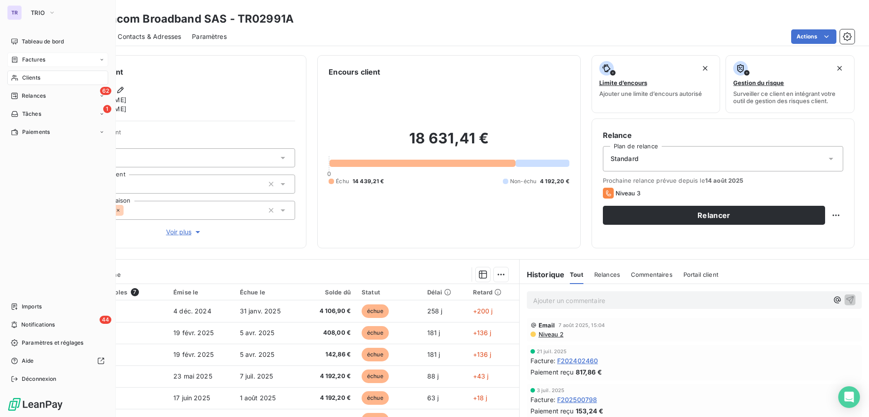
click at [40, 58] on span "Factures" at bounding box center [33, 60] width 23 height 8
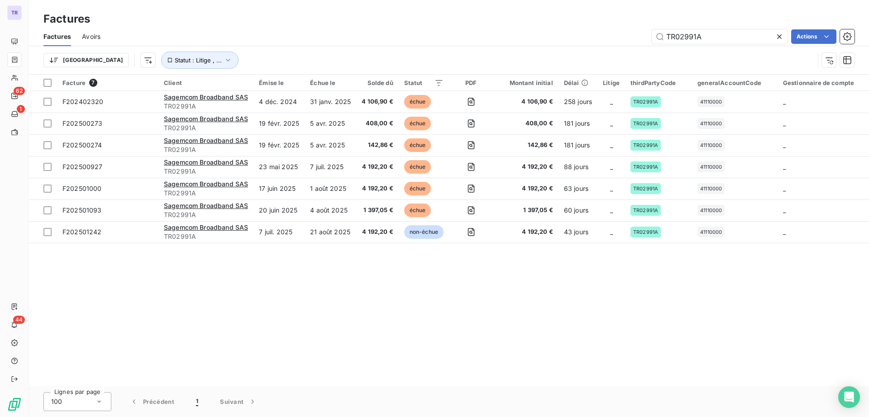
drag, startPoint x: 698, startPoint y: 35, endPoint x: 619, endPoint y: 38, distance: 78.8
click at [615, 35] on div "TR02991A Actions" at bounding box center [482, 36] width 743 height 14
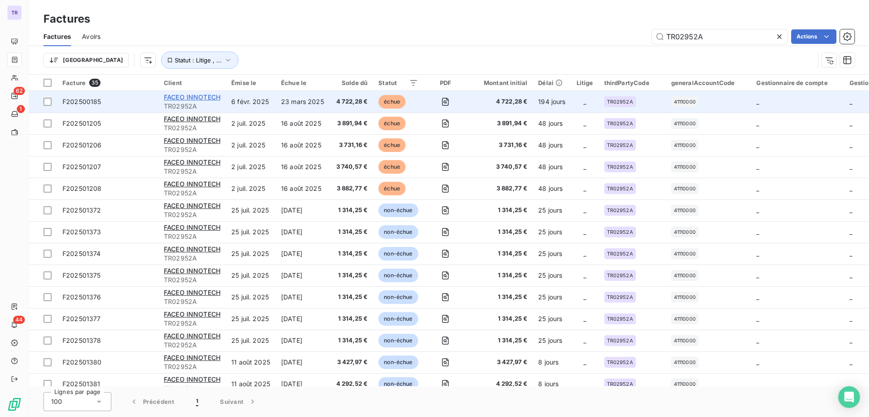
type input "TR02952A"
click at [205, 98] on span "FACEO INNOTECH" at bounding box center [192, 97] width 57 height 8
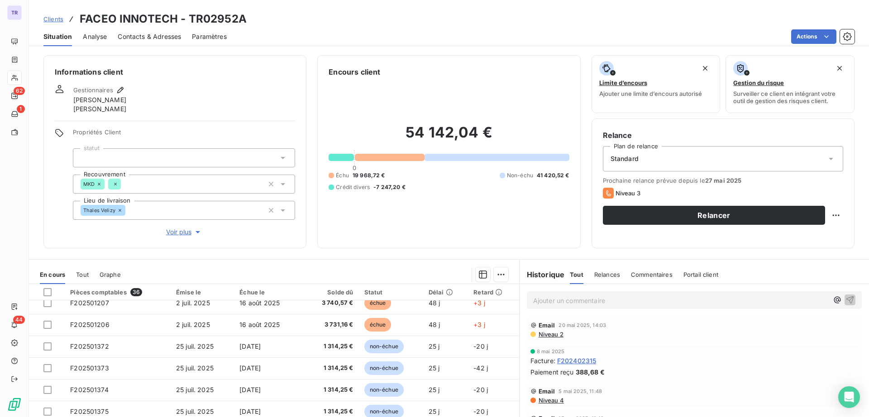
scroll to position [170, 0]
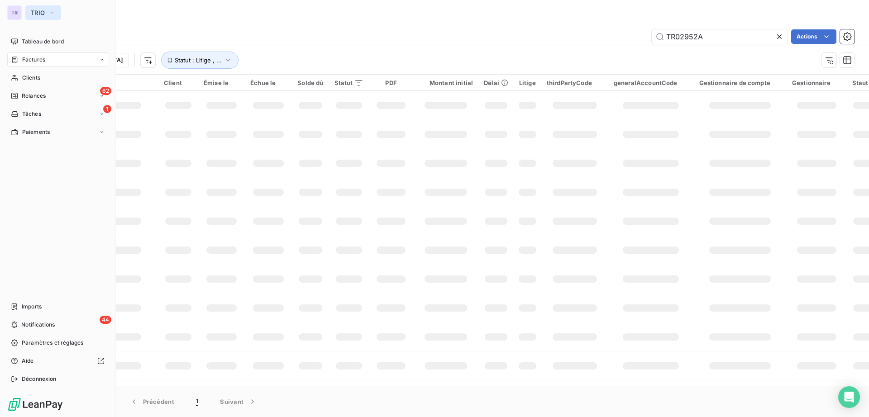
click at [37, 12] on span "TRIO" at bounding box center [38, 12] width 14 height 7
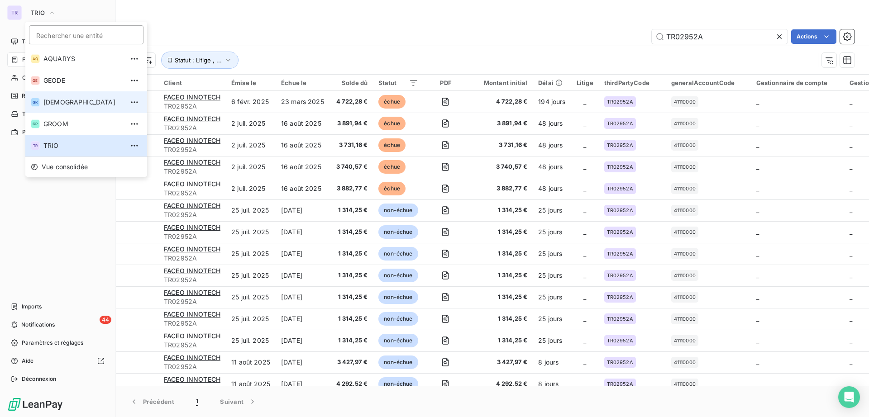
click at [65, 97] on li "GR GREENWISHES" at bounding box center [86, 102] width 122 height 22
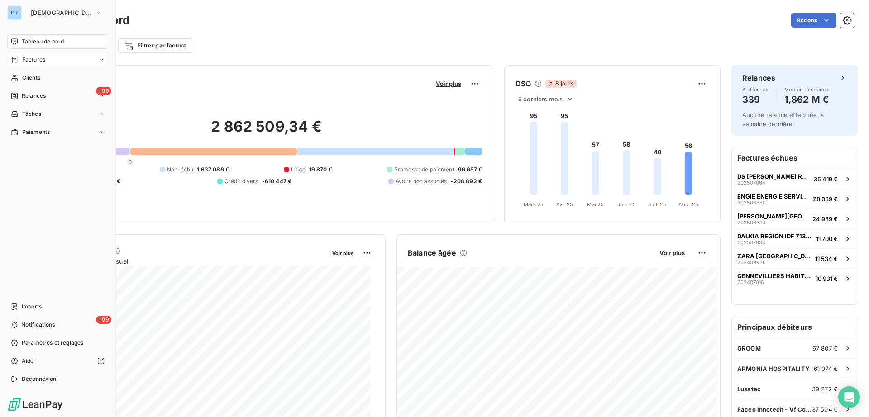
click at [35, 56] on span "Factures" at bounding box center [33, 60] width 23 height 8
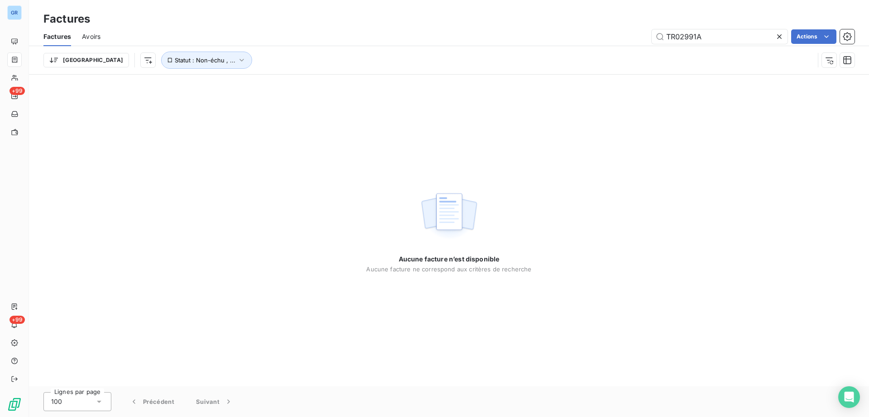
drag, startPoint x: 719, startPoint y: 37, endPoint x: 388, endPoint y: 34, distance: 331.2
click at [427, 34] on div "TR02991A Actions" at bounding box center [482, 36] width 743 height 14
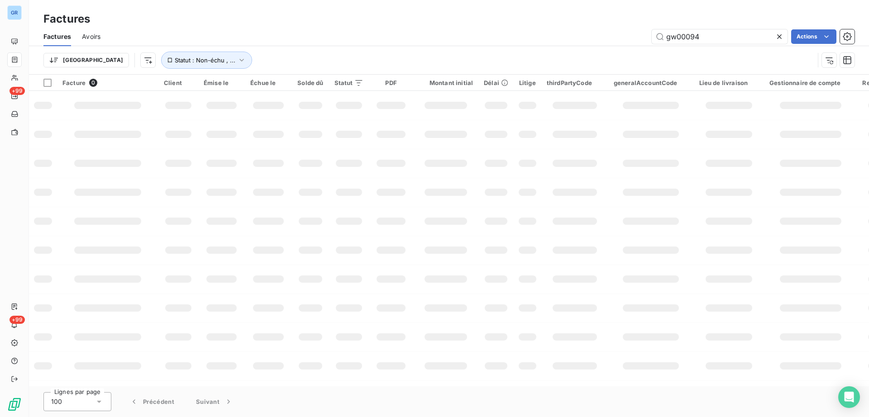
type input "gw00094a"
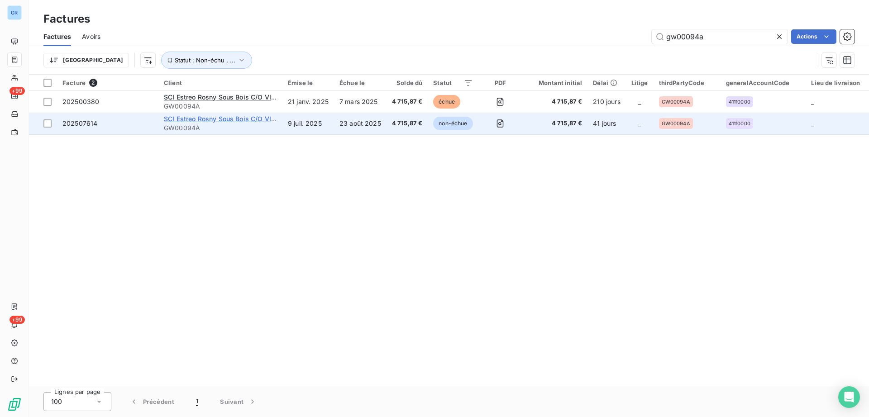
click at [224, 115] on span "SCI Estreo Rosny Sous Bois C/O VIPM" at bounding box center [222, 119] width 117 height 8
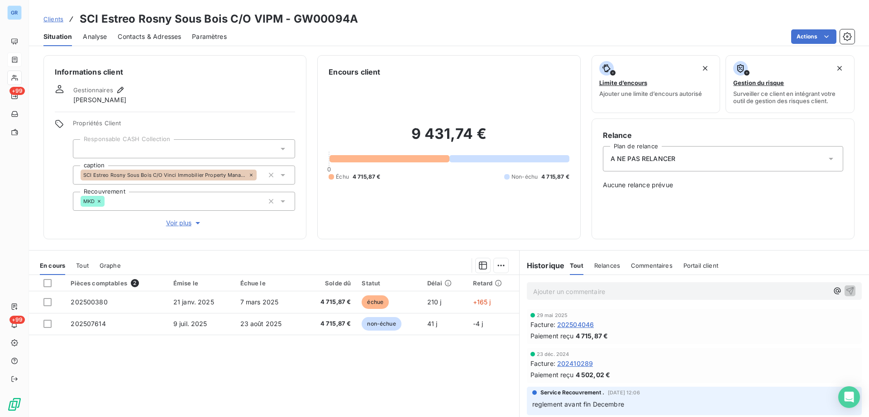
click at [83, 269] on div "Tout" at bounding box center [82, 265] width 13 height 19
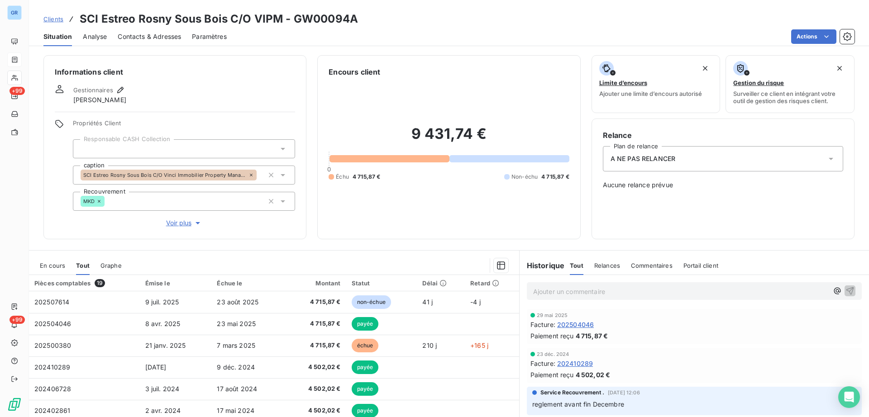
click at [696, 160] on div "A NE PAS RELANCER" at bounding box center [723, 158] width 240 height 25
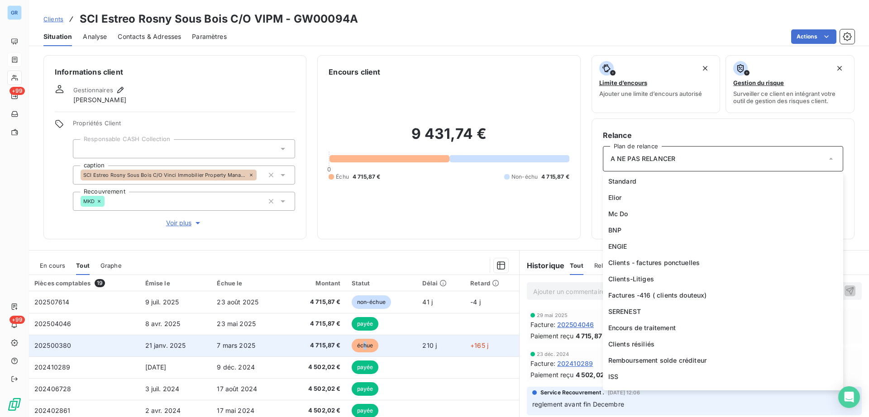
click at [359, 348] on span "échue" at bounding box center [365, 346] width 27 height 14
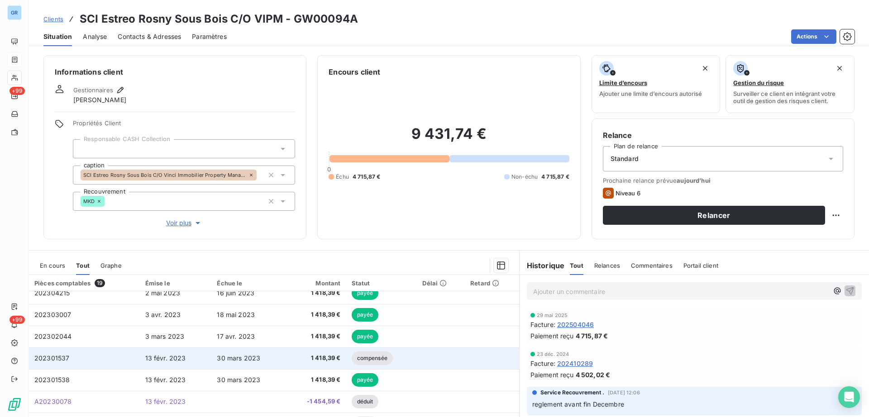
scroll to position [255, 0]
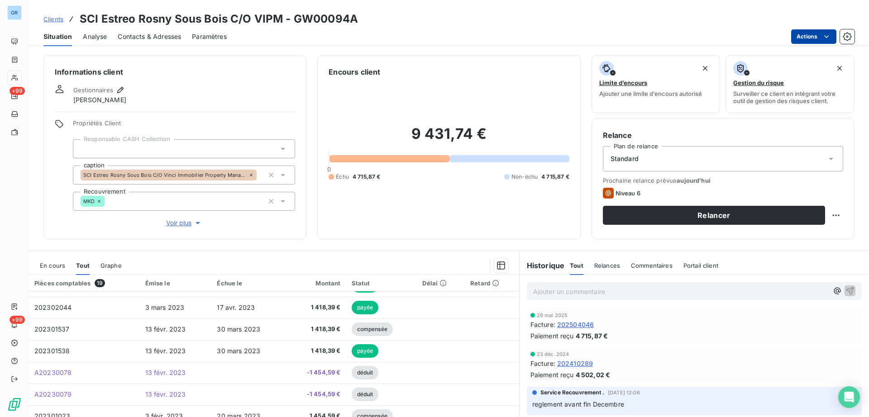
click at [807, 37] on html "GR +99 +99 Clients SCI Estreo Rosny Sous Bois C/O VIPM - GW00094A Situation Ana…" at bounding box center [434, 208] width 869 height 417
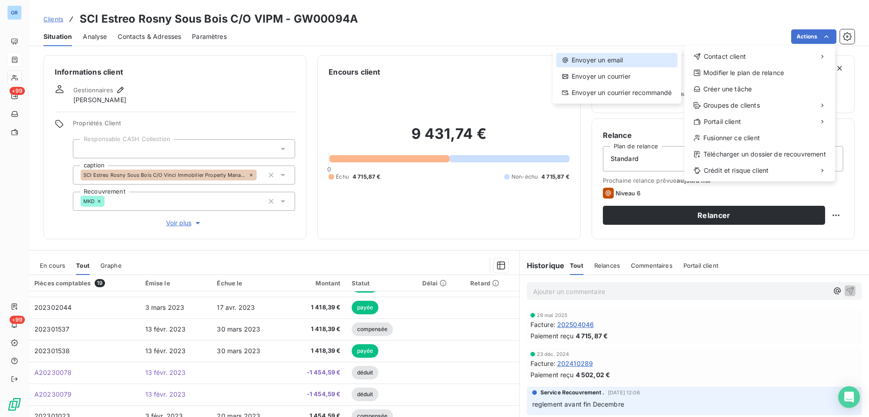
click at [576, 62] on div "Envoyer un email" at bounding box center [616, 60] width 121 height 14
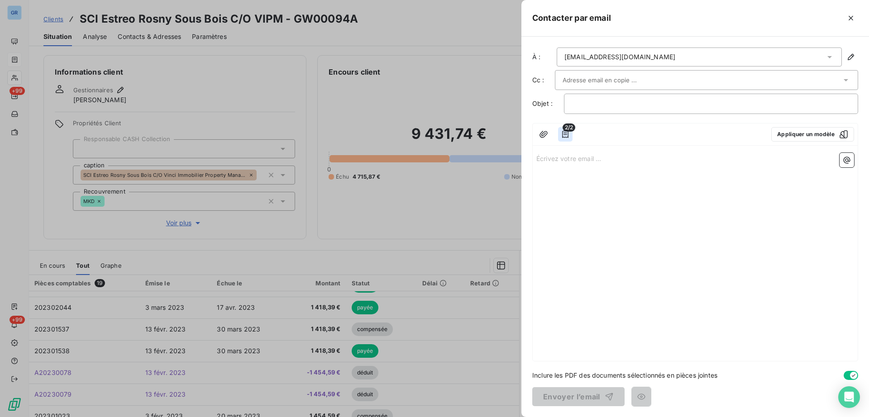
click at [571, 136] on button "button" at bounding box center [565, 134] width 14 height 14
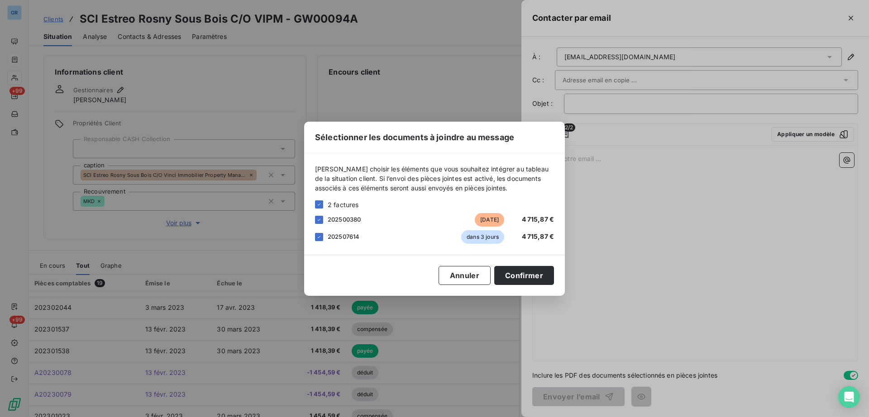
click at [624, 181] on div "Sélectionner les documents à joindre au message [PERSON_NAME] choisir les éléme…" at bounding box center [434, 208] width 869 height 417
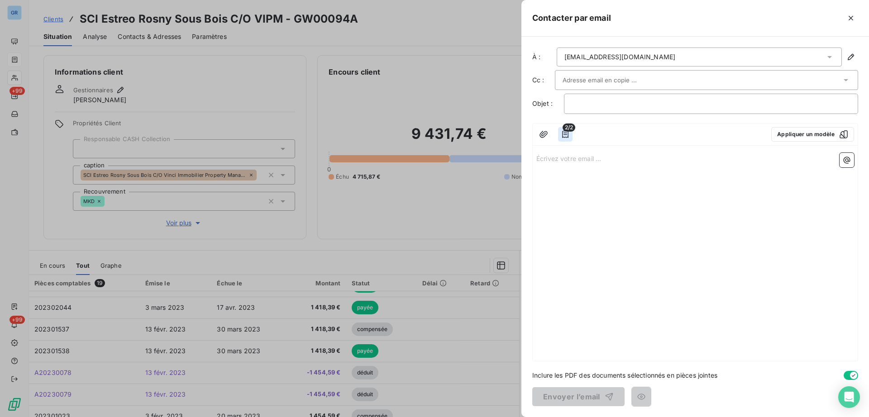
click at [562, 135] on icon "button" at bounding box center [565, 134] width 6 height 7
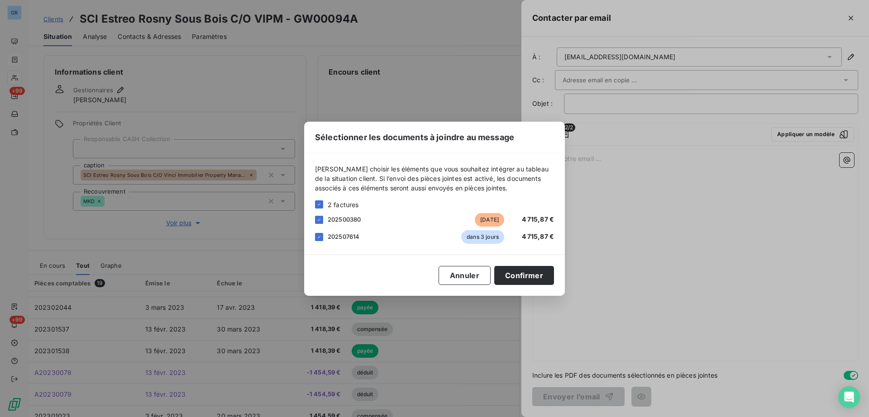
click at [625, 82] on div "Sélectionner les documents à joindre au message [PERSON_NAME] choisir les éléme…" at bounding box center [434, 208] width 869 height 417
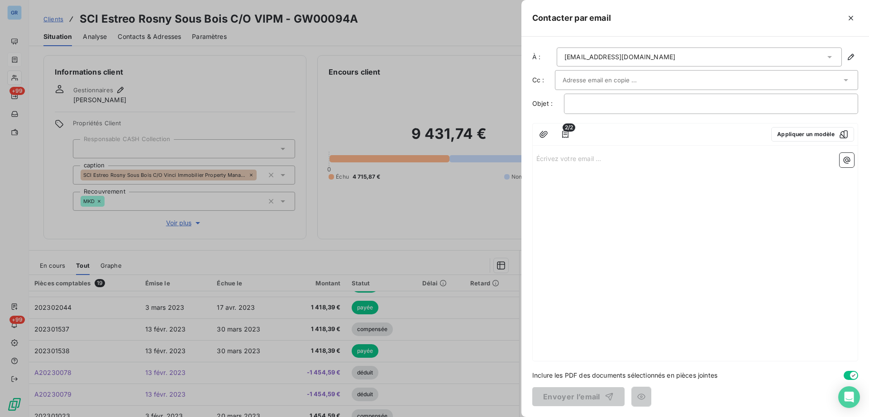
click at [626, 83] on input "text" at bounding box center [610, 80] width 97 height 14
click at [568, 137] on icon "button" at bounding box center [565, 134] width 9 height 9
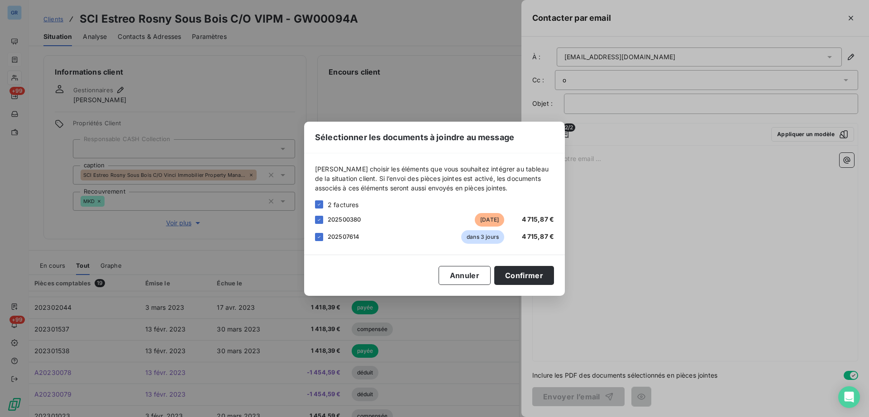
click at [603, 197] on div "Sélectionner les documents à joindre au message [PERSON_NAME] choisir les éléme…" at bounding box center [434, 208] width 869 height 417
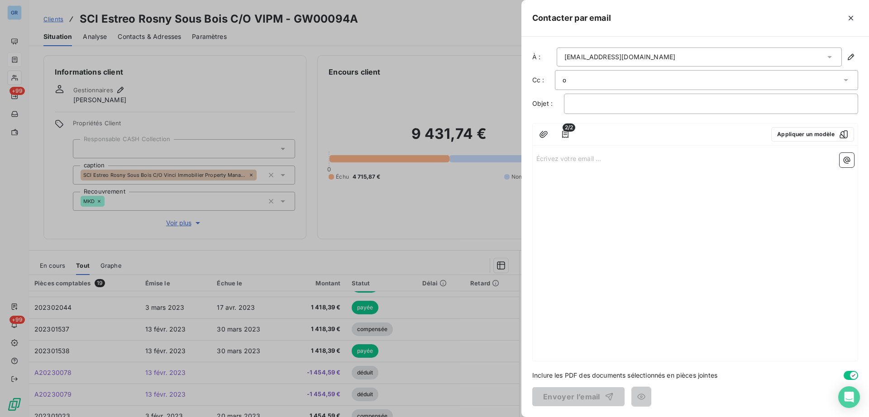
click at [693, 57] on div "[EMAIL_ADDRESS][DOMAIN_NAME]" at bounding box center [699, 57] width 285 height 19
click at [567, 133] on icon "button" at bounding box center [565, 134] width 9 height 9
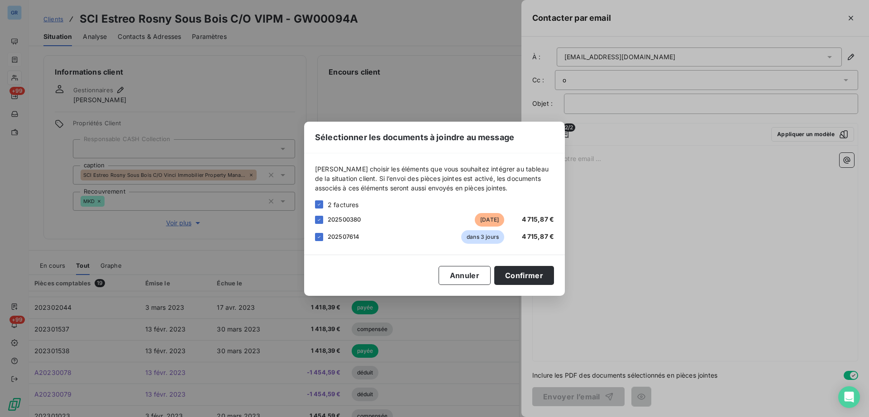
click at [600, 157] on div "Sélectionner les documents à joindre au message [PERSON_NAME] choisir les éléme…" at bounding box center [434, 208] width 869 height 417
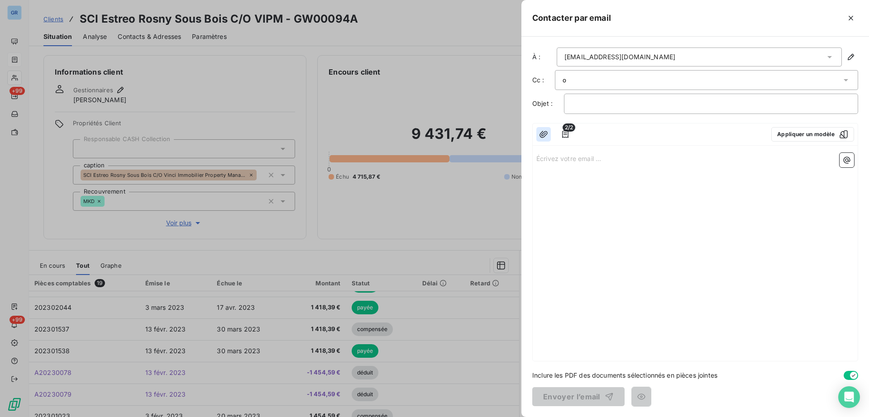
click at [546, 134] on icon "button" at bounding box center [543, 134] width 9 height 9
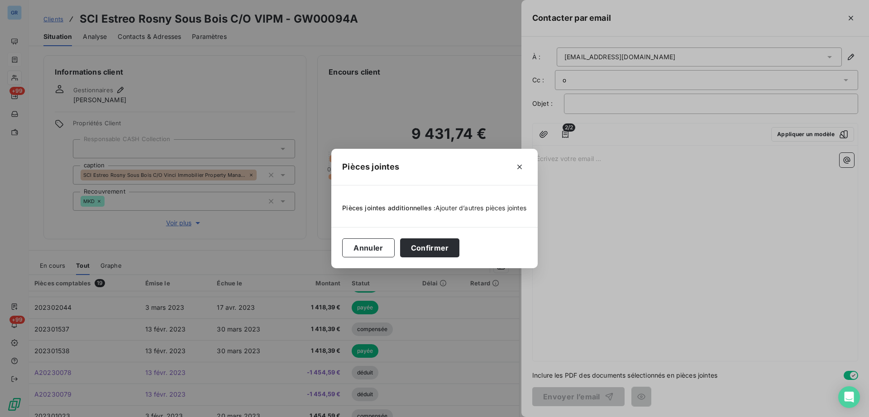
click at [481, 207] on span "Ajouter d’autres pièces jointes" at bounding box center [480, 208] width 91 height 8
click at [432, 246] on button "Confirmer" at bounding box center [430, 247] width 60 height 19
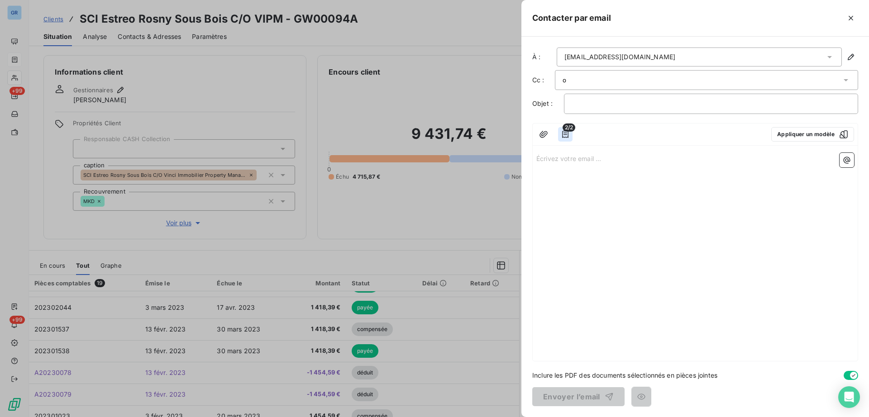
click at [567, 133] on icon "button" at bounding box center [565, 134] width 6 height 7
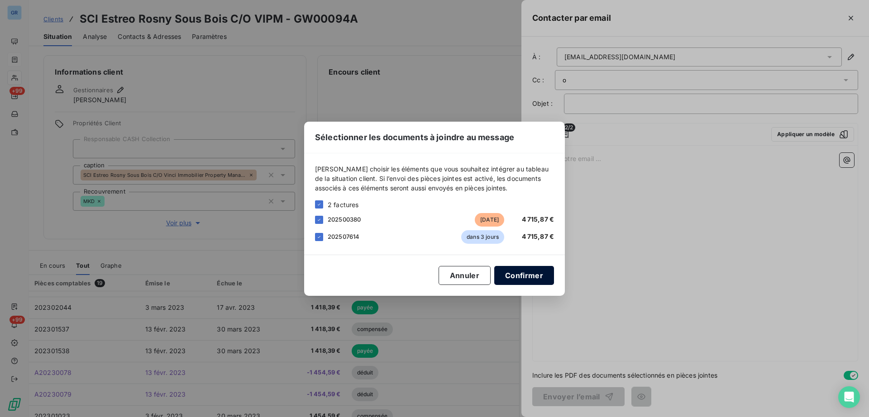
click at [505, 276] on button "Confirmer" at bounding box center [524, 275] width 60 height 19
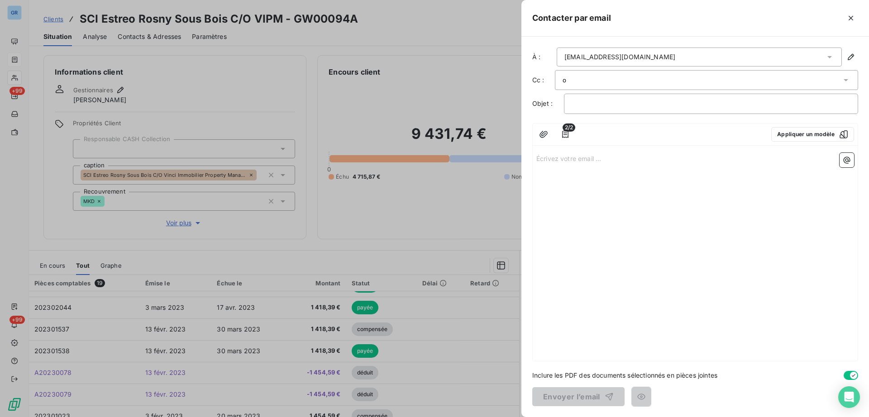
click at [595, 85] on input "o" at bounding box center [610, 80] width 97 height 14
type input "o"
click at [544, 134] on icon "button" at bounding box center [543, 134] width 8 height 7
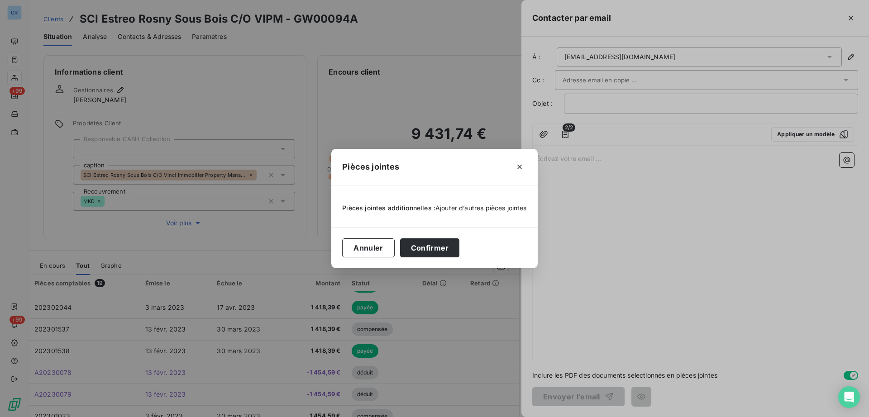
click at [486, 209] on span "Ajouter d’autres pièces jointes" at bounding box center [480, 208] width 91 height 8
click at [521, 168] on icon "button" at bounding box center [519, 166] width 9 height 9
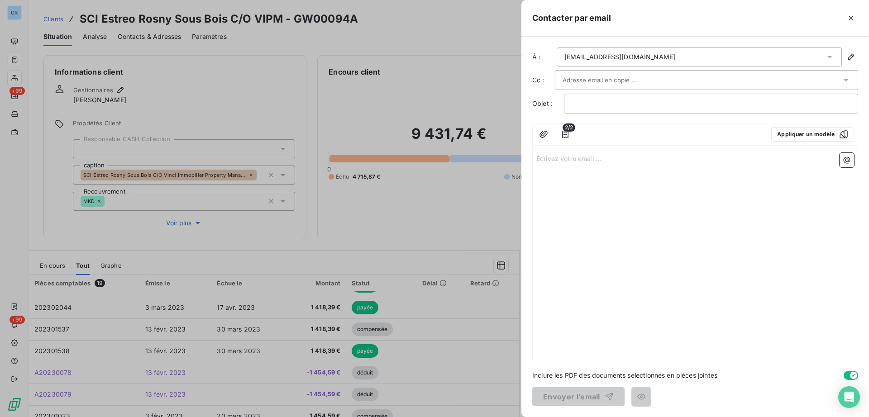
click at [838, 165] on div "Écrivez votre email ... ﻿" at bounding box center [695, 255] width 325 height 212
click at [845, 160] on icon "button" at bounding box center [846, 160] width 7 height 7
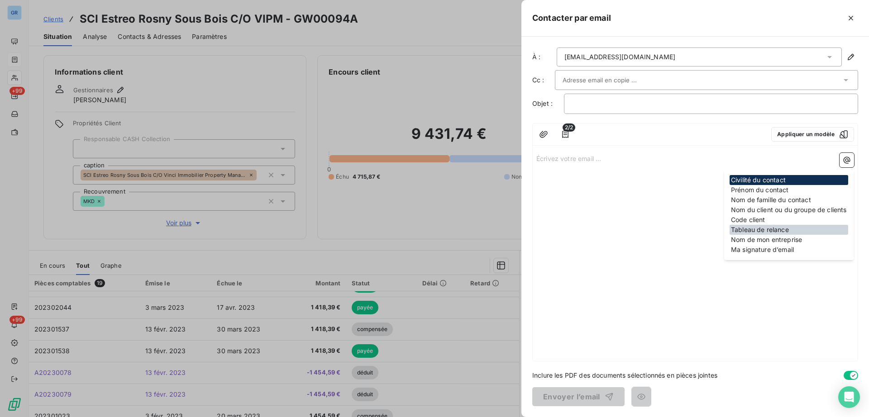
click at [779, 228] on div "Tableau de relance" at bounding box center [788, 230] width 119 height 10
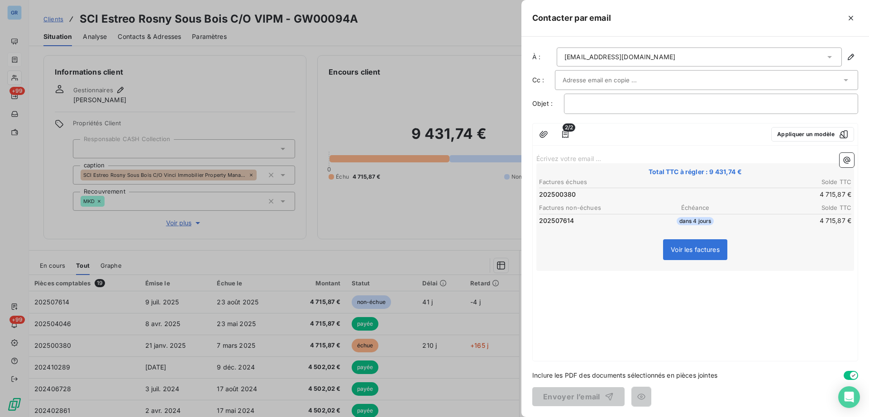
click at [534, 134] on div "2/2 Appliquer un modèle" at bounding box center [695, 135] width 325 height 22
click at [537, 136] on button "button" at bounding box center [543, 134] width 14 height 14
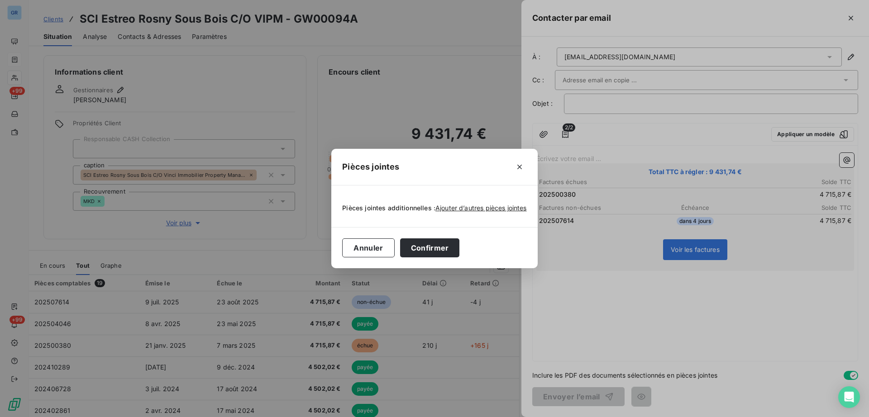
click at [584, 144] on div "Pièces jointes Pièces jointes additionnelles : Ajouter d’autres pièces jointes …" at bounding box center [434, 208] width 869 height 417
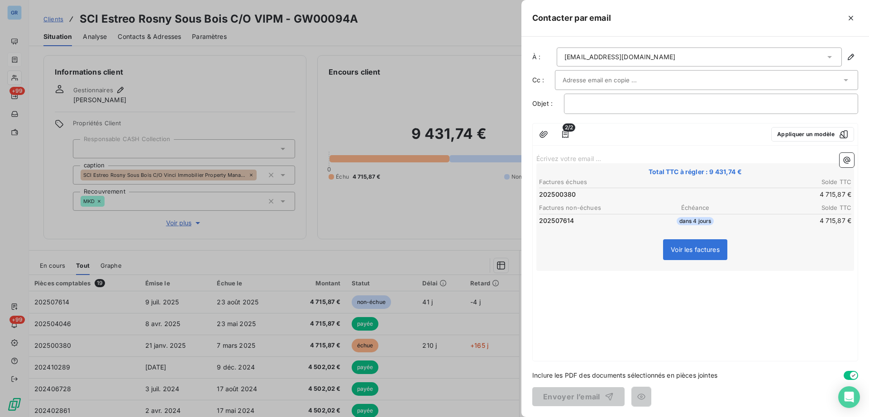
click at [691, 78] on div at bounding box center [701, 80] width 279 height 14
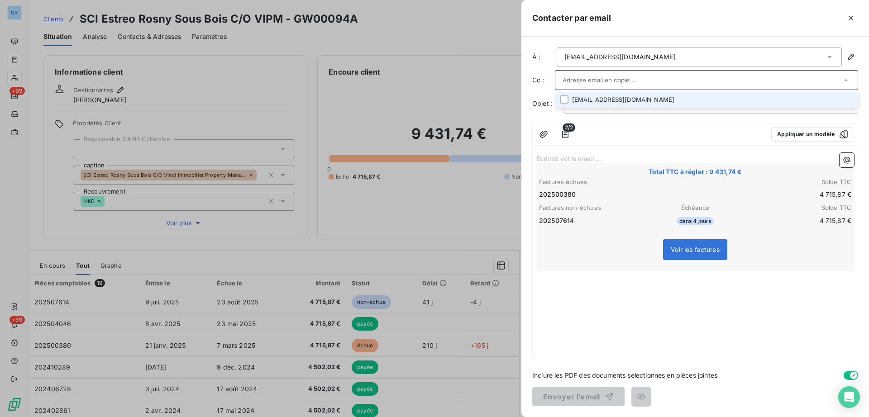
click at [691, 80] on input "text" at bounding box center [701, 80] width 279 height 14
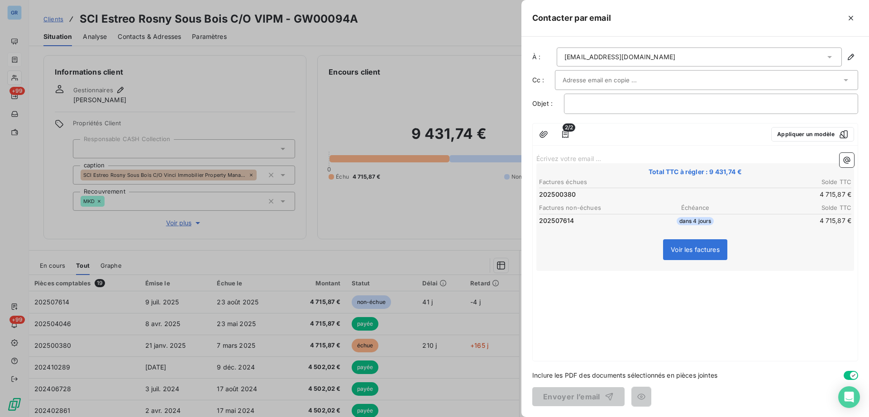
click at [605, 84] on input "text" at bounding box center [610, 80] width 97 height 14
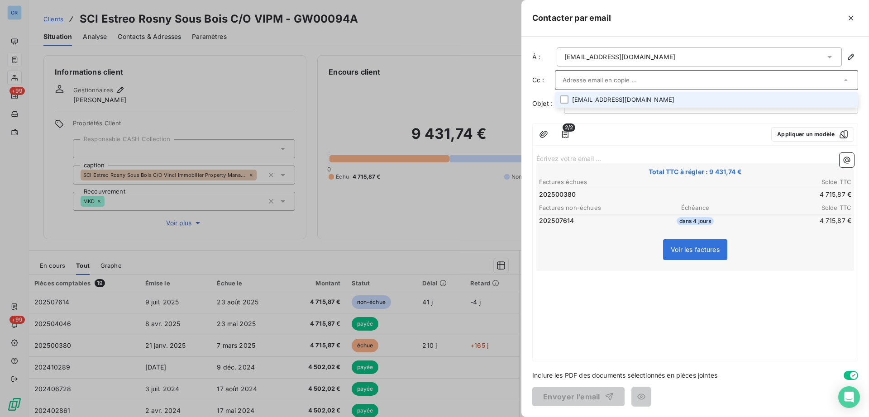
click at [565, 131] on span "2/2" at bounding box center [568, 128] width 13 height 8
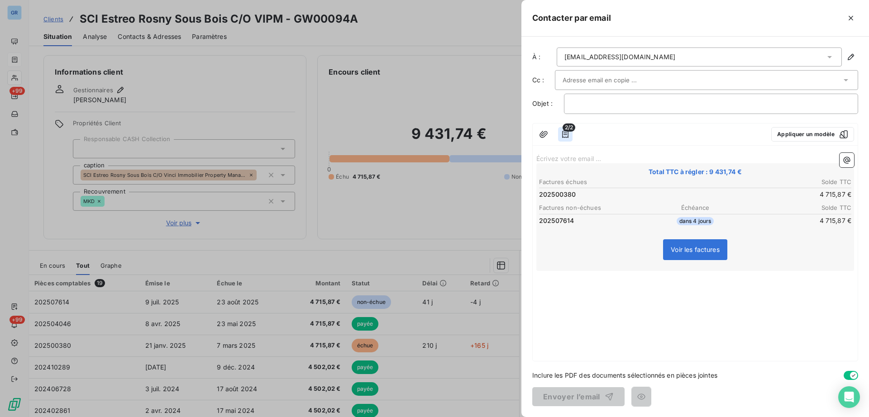
click at [565, 138] on icon "button" at bounding box center [565, 134] width 9 height 9
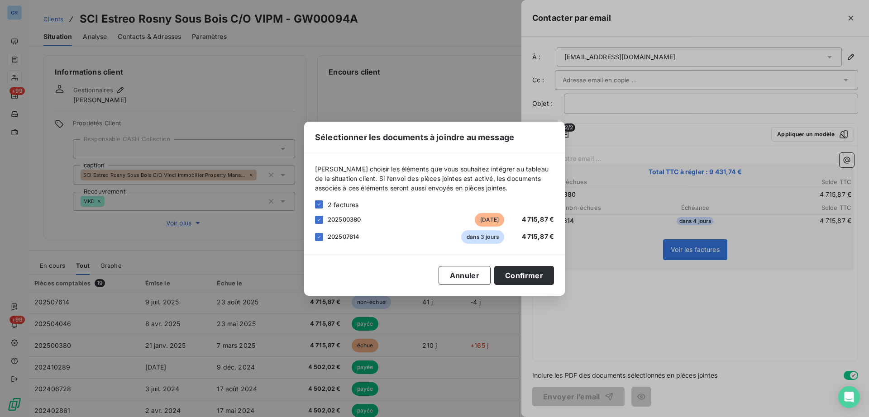
click at [405, 86] on div "Sélectionner les documents à joindre au message Veuillez choisir les éléments q…" at bounding box center [434, 208] width 869 height 417
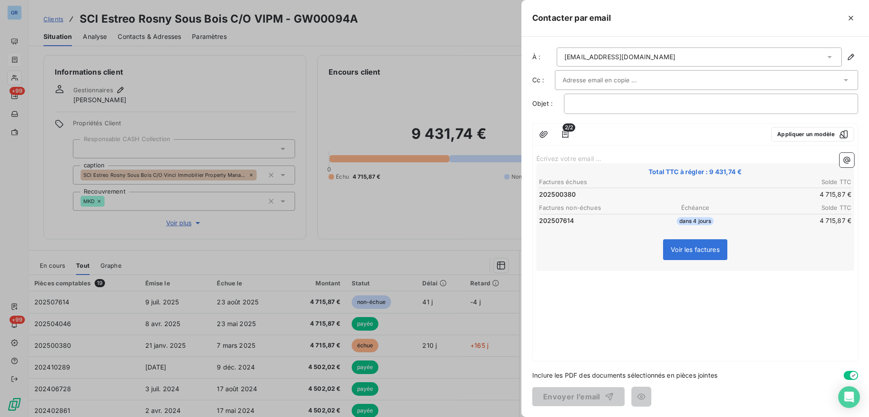
click at [848, 18] on icon "button" at bounding box center [850, 18] width 9 height 9
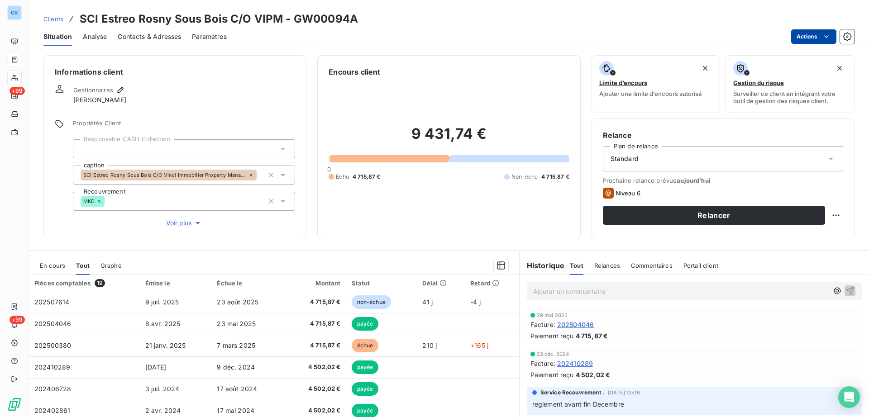
click at [796, 44] on html "GR +99 +99 Clients SCI Estreo Rosny Sous Bois C/O VIPM - GW00094A Situation Ana…" at bounding box center [434, 208] width 869 height 417
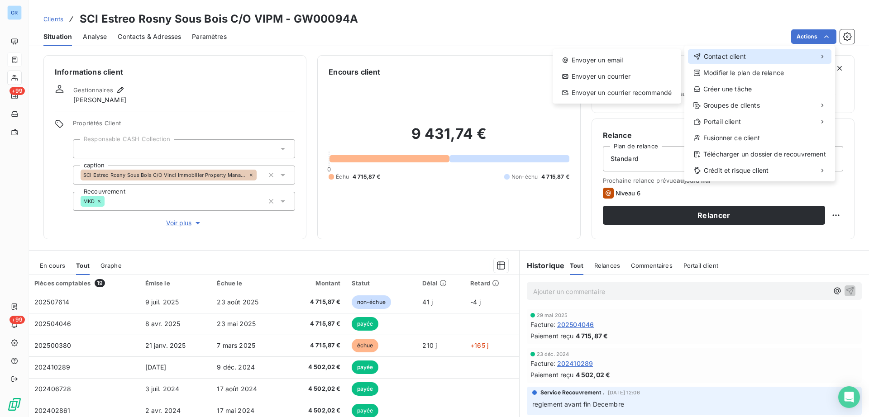
click at [741, 57] on span "Contact client" at bounding box center [725, 56] width 42 height 9
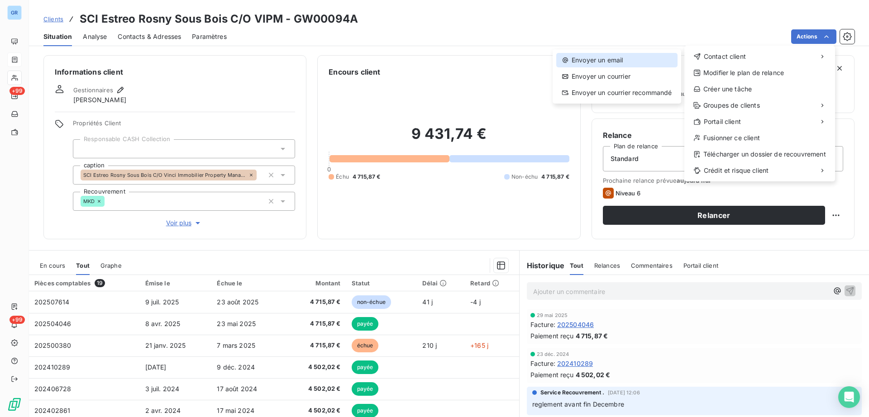
click at [623, 65] on div "Envoyer un email" at bounding box center [616, 60] width 121 height 14
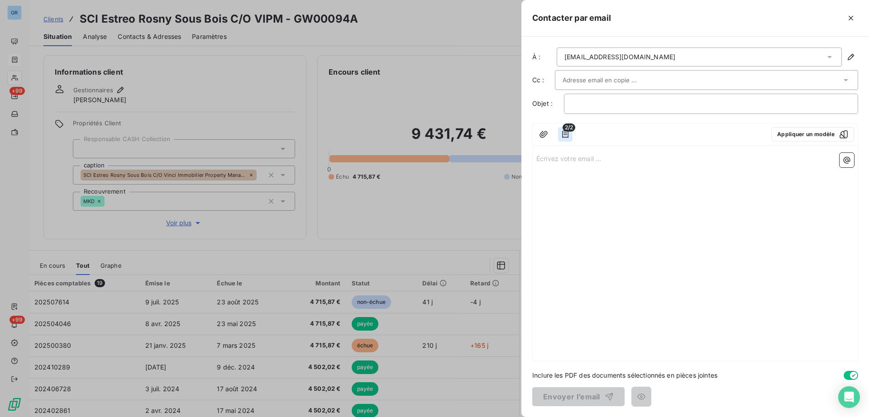
click at [566, 134] on icon "button" at bounding box center [565, 134] width 6 height 7
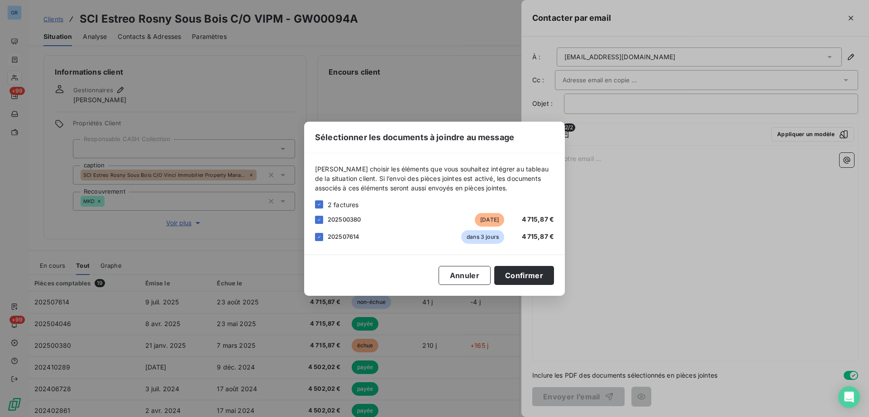
click at [602, 145] on div "Sélectionner les documents à joindre au message Veuillez choisir les éléments q…" at bounding box center [434, 208] width 869 height 417
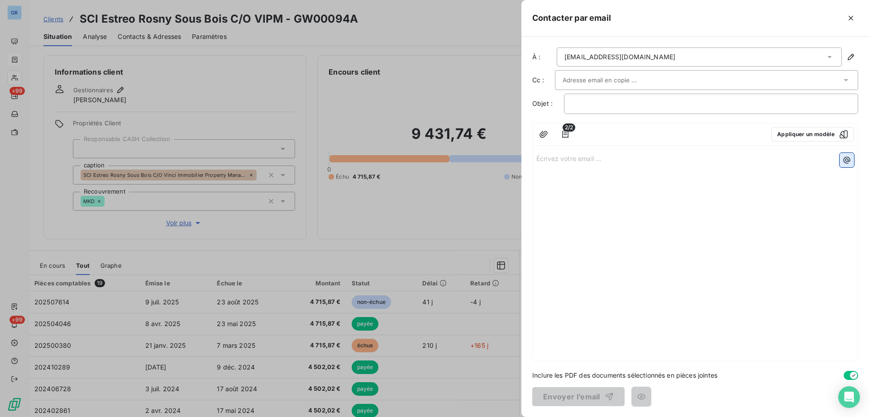
click at [843, 156] on icon "button" at bounding box center [846, 160] width 9 height 9
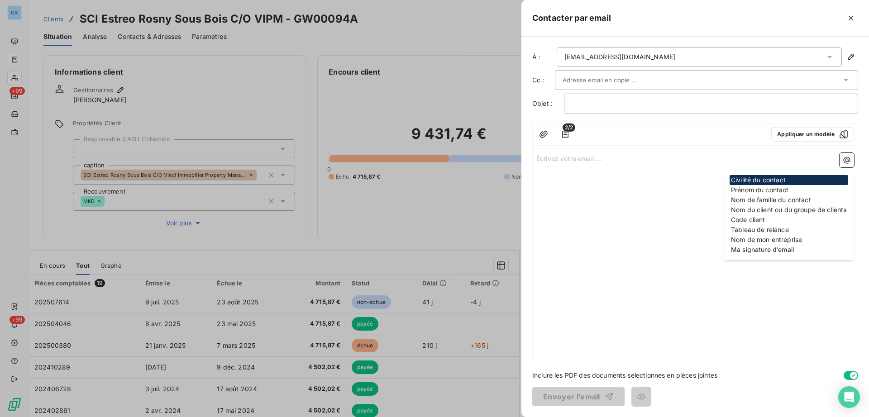
click at [651, 214] on div "Écrivez votre email ... ﻿" at bounding box center [695, 255] width 325 height 212
click at [628, 245] on div "Écrivez votre email ... ﻿" at bounding box center [695, 255] width 325 height 212
click at [752, 233] on div "Tableau de relance" at bounding box center [788, 230] width 119 height 10
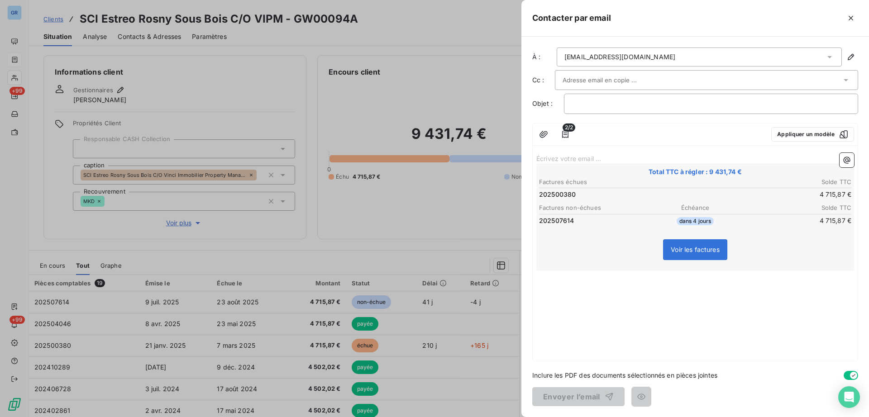
click at [742, 313] on div "Écrivez votre email ... ﻿ Total TTC à régler : 9 431,74 € Factures échues Solde…" at bounding box center [695, 255] width 325 height 212
click at [541, 135] on icon "button" at bounding box center [543, 134] width 9 height 9
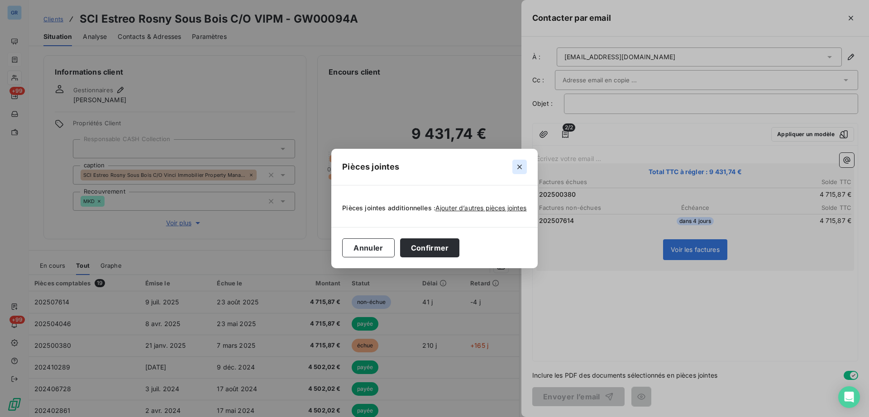
click at [517, 170] on icon "button" at bounding box center [519, 166] width 9 height 9
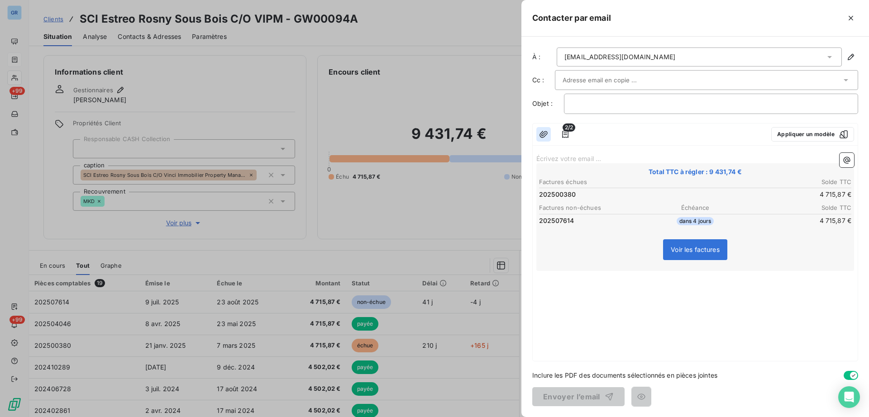
click at [545, 137] on icon "button" at bounding box center [543, 134] width 9 height 9
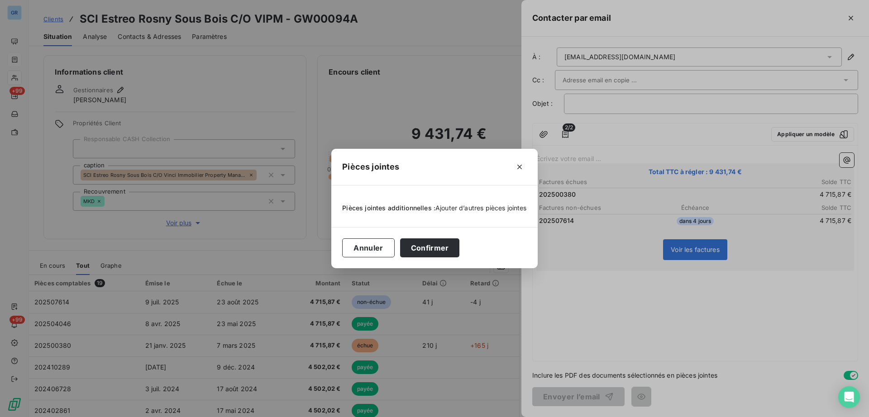
click at [498, 209] on span "Ajouter d’autres pièces jointes" at bounding box center [480, 208] width 91 height 8
click at [519, 170] on icon "button" at bounding box center [519, 166] width 9 height 9
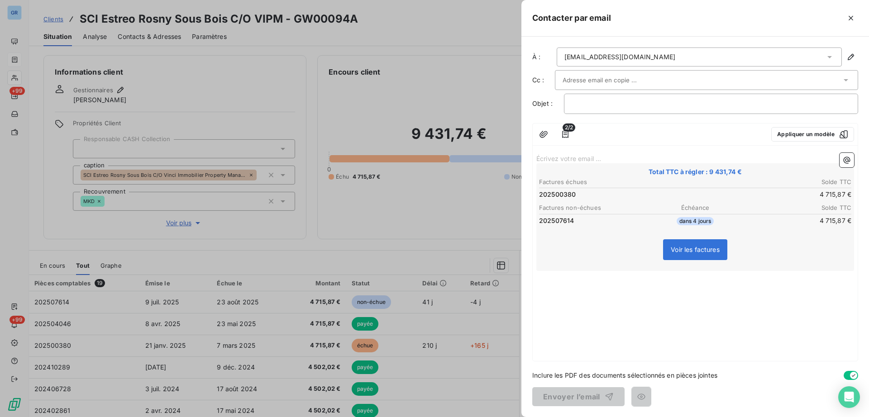
click at [605, 80] on input "text" at bounding box center [610, 80] width 97 height 14
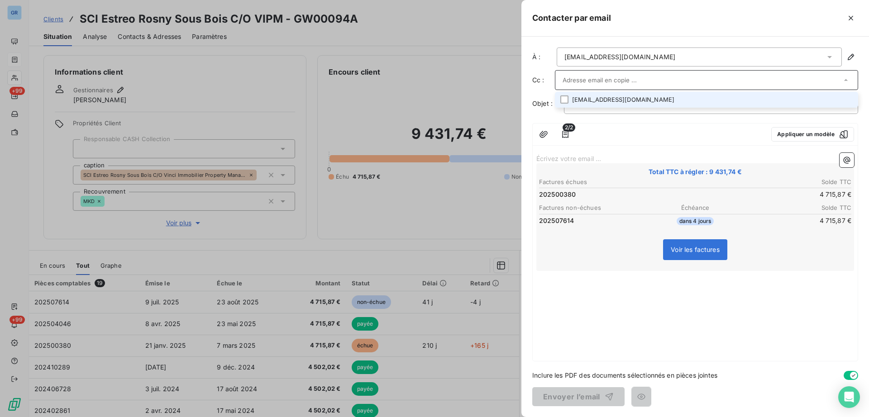
click at [582, 86] on input "text" at bounding box center [701, 80] width 279 height 14
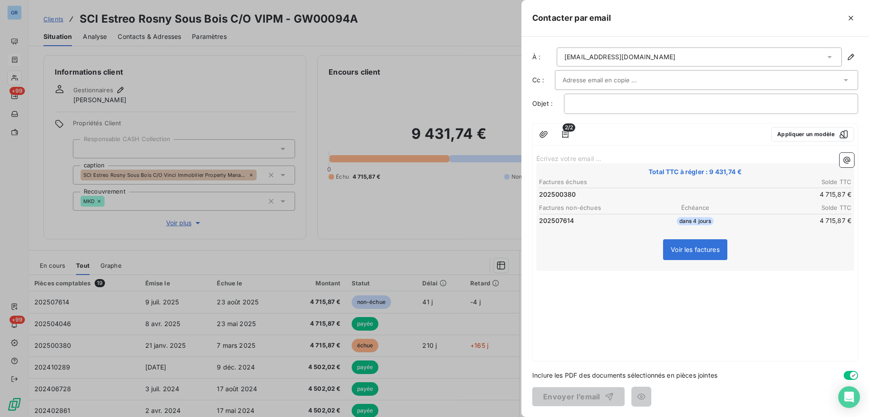
click at [700, 80] on div at bounding box center [701, 80] width 279 height 14
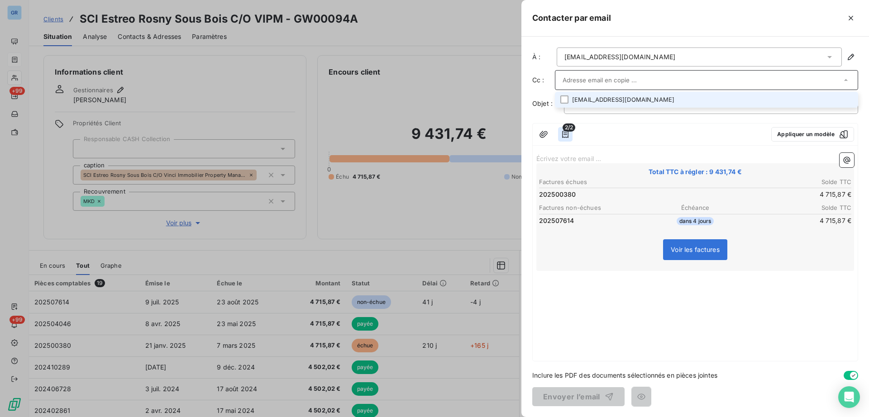
click at [565, 133] on icon "button" at bounding box center [565, 134] width 6 height 7
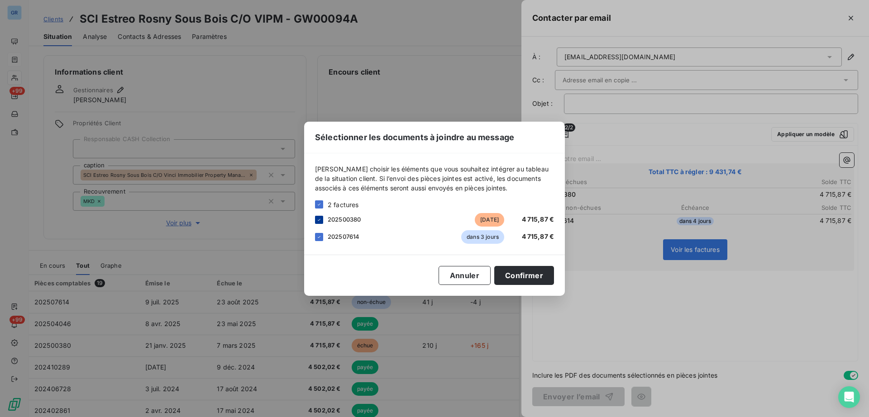
click at [317, 220] on icon at bounding box center [318, 219] width 5 height 5
click at [319, 218] on div at bounding box center [319, 220] width 8 height 8
click at [538, 278] on button "Confirmer" at bounding box center [524, 275] width 60 height 19
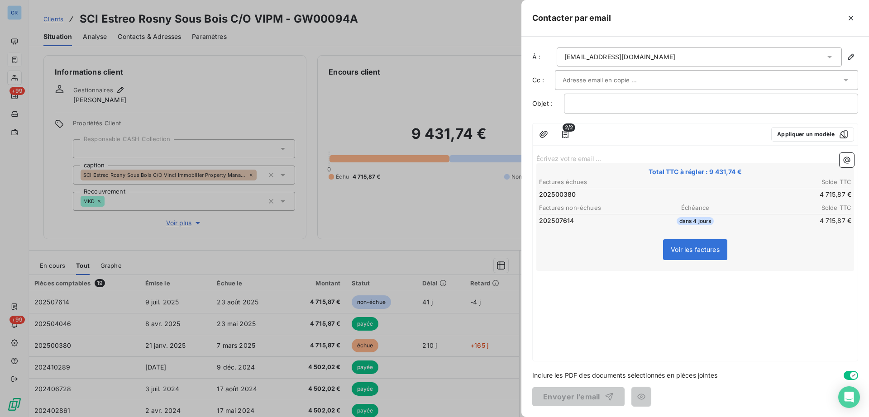
click at [677, 147] on div "2/2 Appliquer un modèle Écrivez votre email ... ﻿ Total TTC à régler : 9 431,74…" at bounding box center [695, 242] width 326 height 238
click at [342, 210] on div at bounding box center [434, 208] width 869 height 417
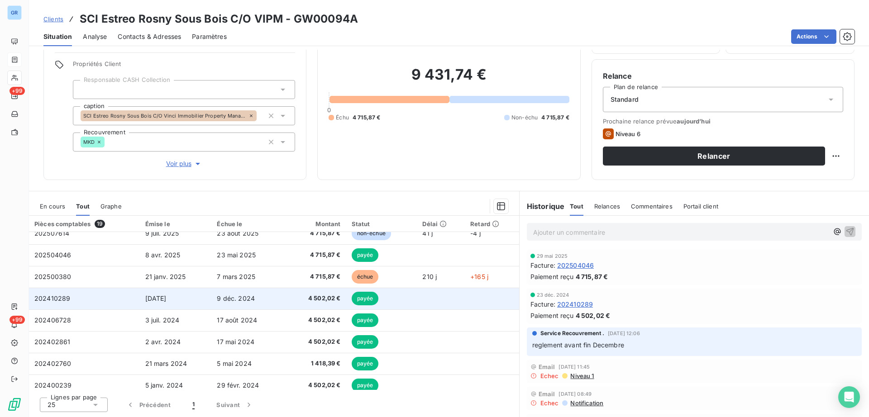
scroll to position [0, 0]
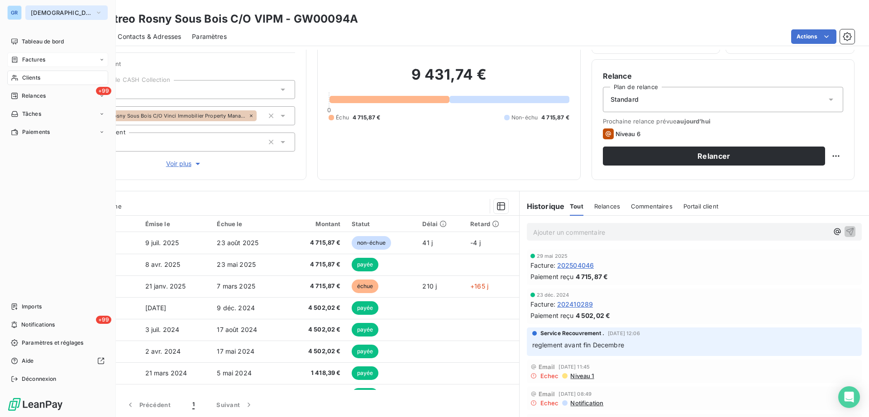
click at [54, 15] on span "GREENWISHES" at bounding box center [61, 12] width 61 height 7
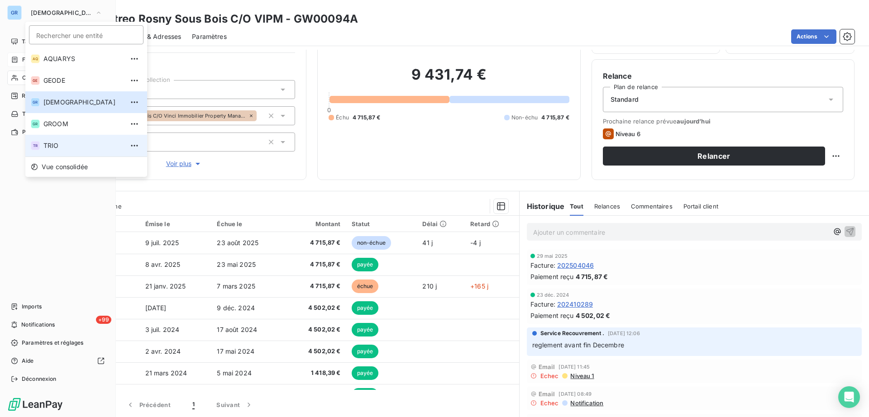
click at [63, 141] on span "TRIO" at bounding box center [83, 145] width 80 height 9
